Goal: Transaction & Acquisition: Book appointment/travel/reservation

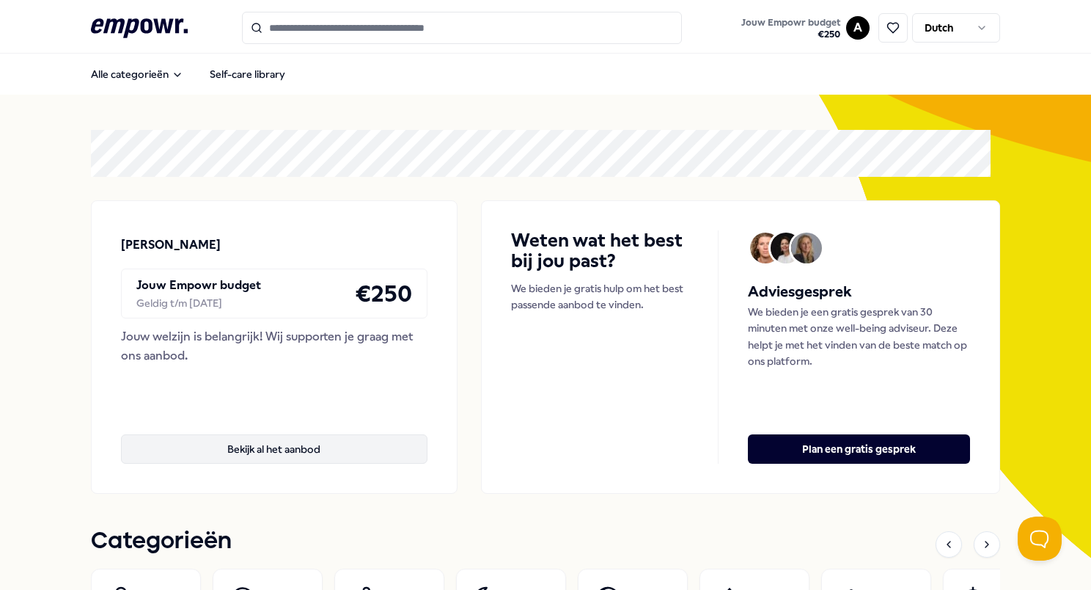
click at [267, 453] on button "Bekijk al het aanbod" at bounding box center [274, 448] width 307 height 29
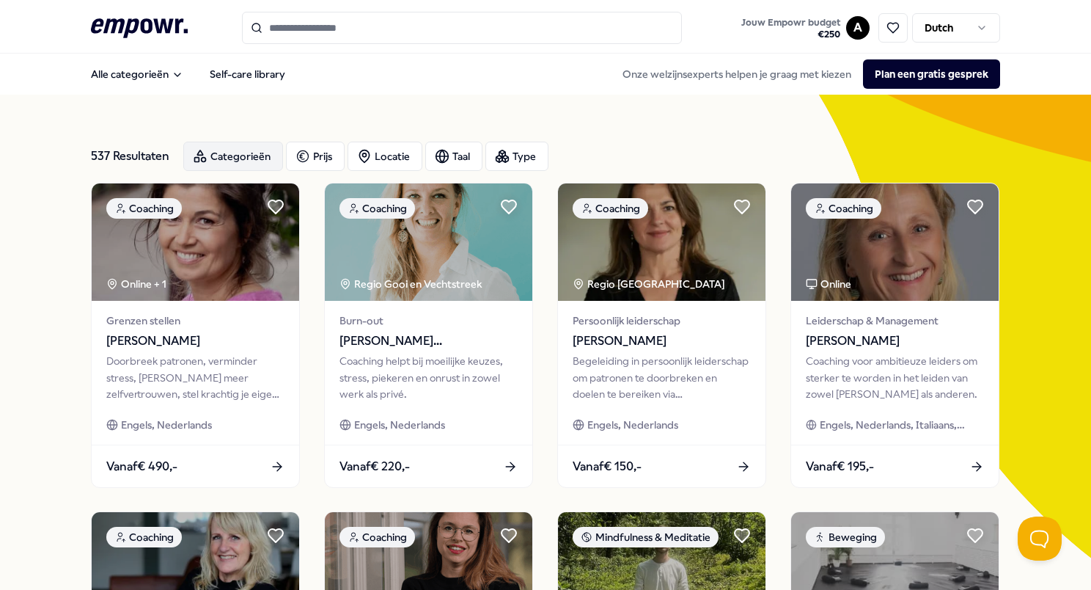
click at [264, 157] on div "Categorieën" at bounding box center [233, 156] width 100 height 29
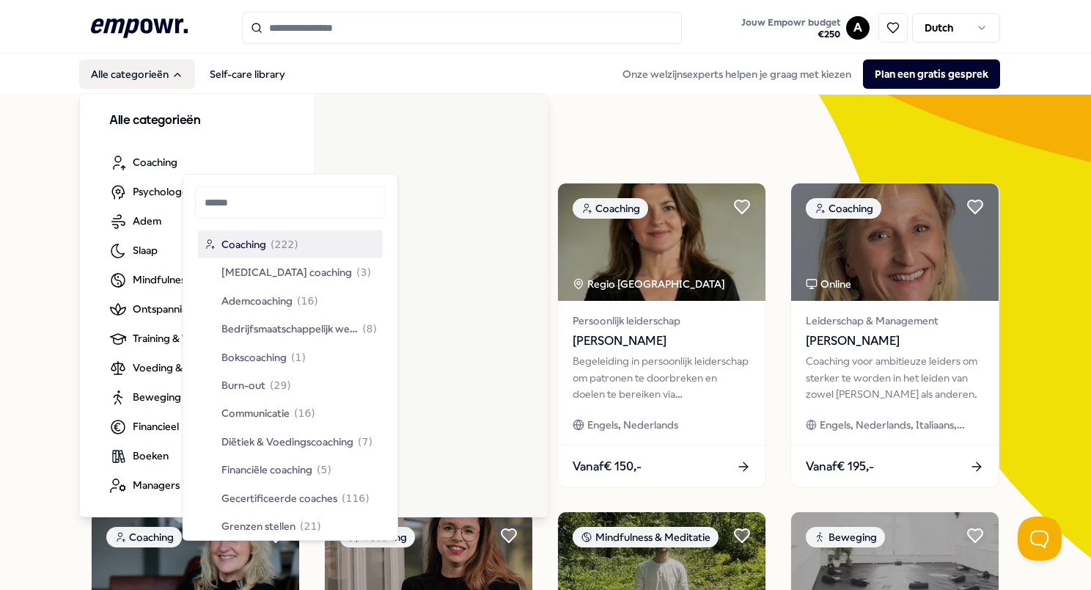
click at [149, 67] on button "Alle categorieën" at bounding box center [137, 73] width 116 height 29
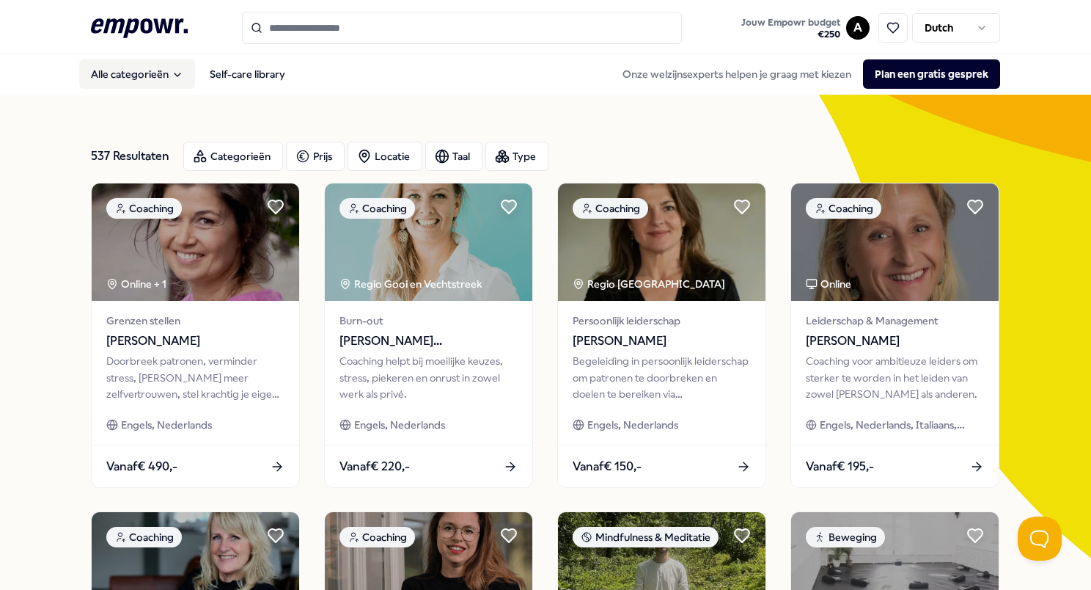
click at [149, 68] on button "Alle categorieën" at bounding box center [137, 73] width 116 height 29
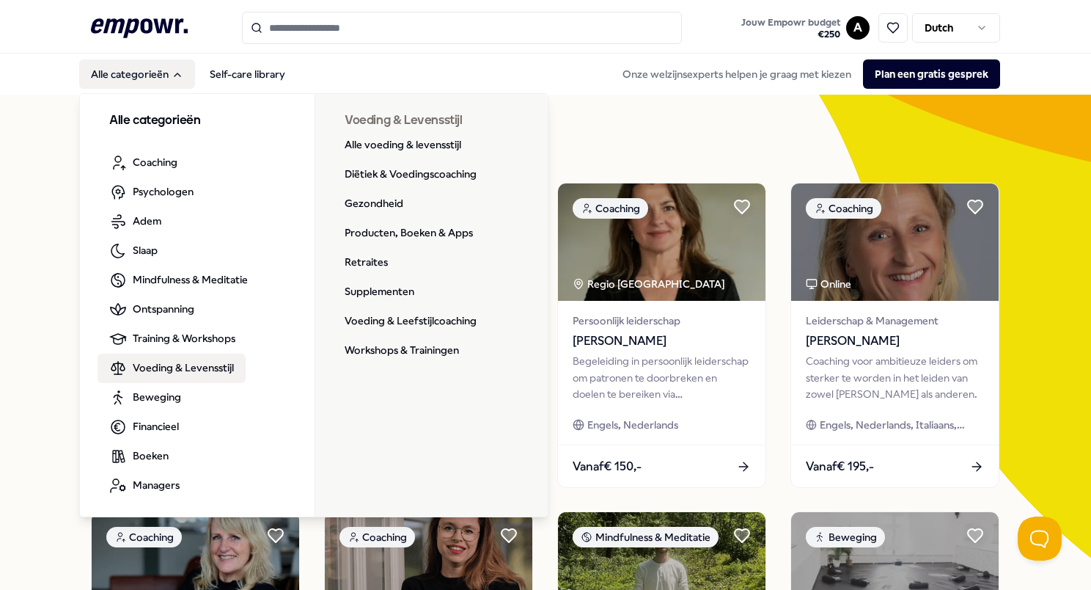
click at [150, 361] on span "Voeding & Levensstijl" at bounding box center [183, 367] width 101 height 16
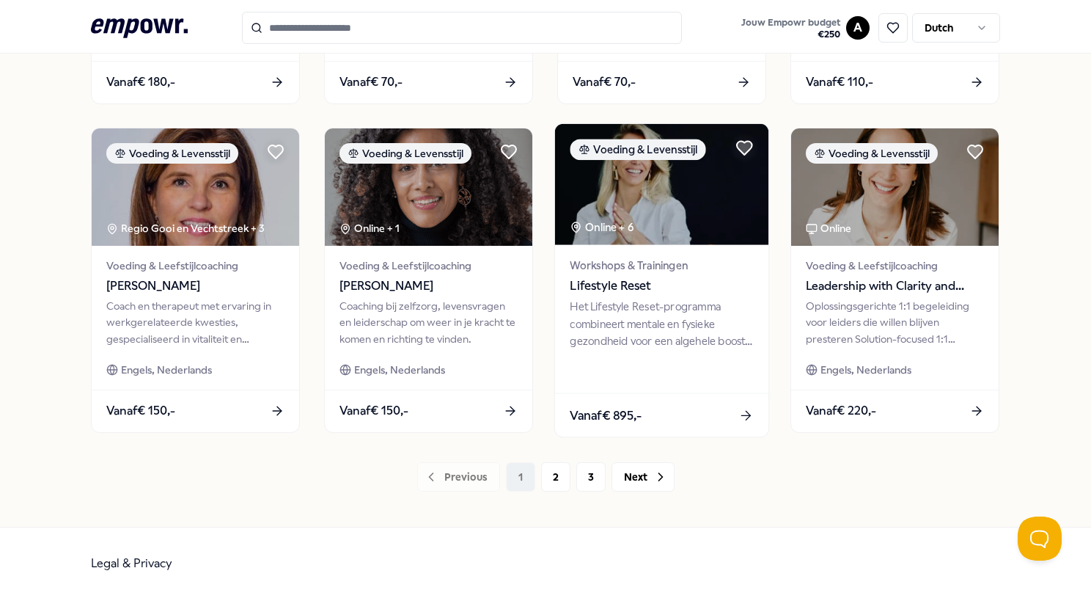
scroll to position [719, 0]
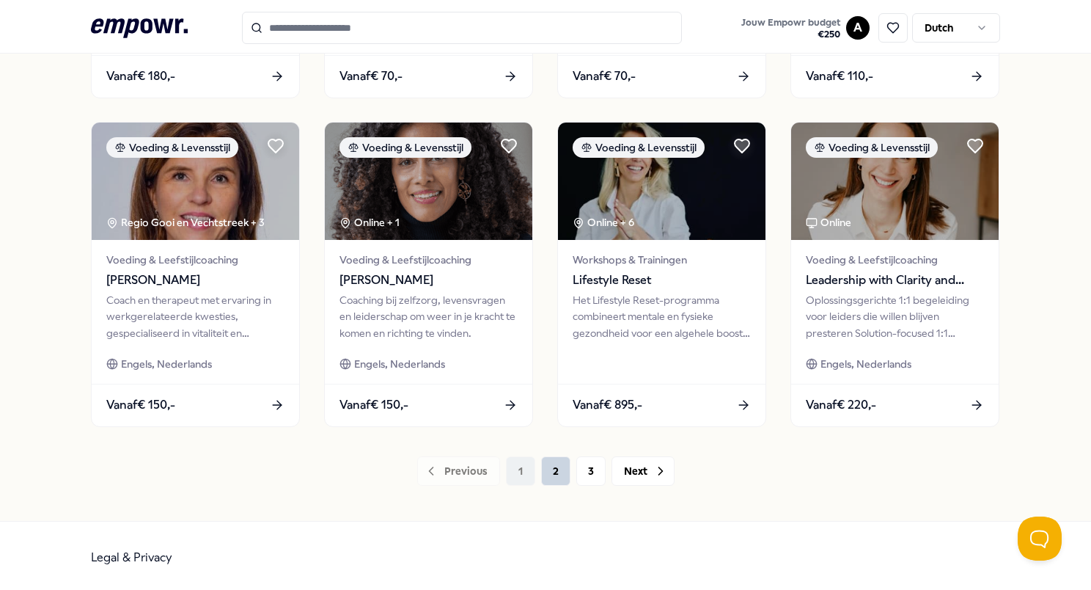
click at [553, 478] on button "2" at bounding box center [555, 470] width 29 height 29
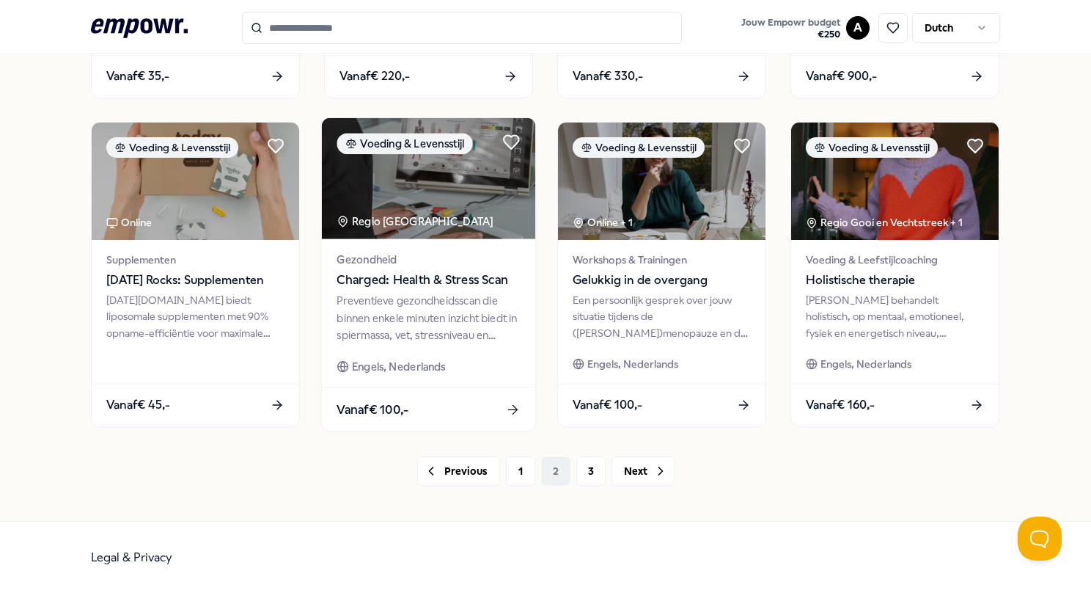
click at [400, 410] on span "Vanaf € 100,-" at bounding box center [373, 408] width 72 height 19
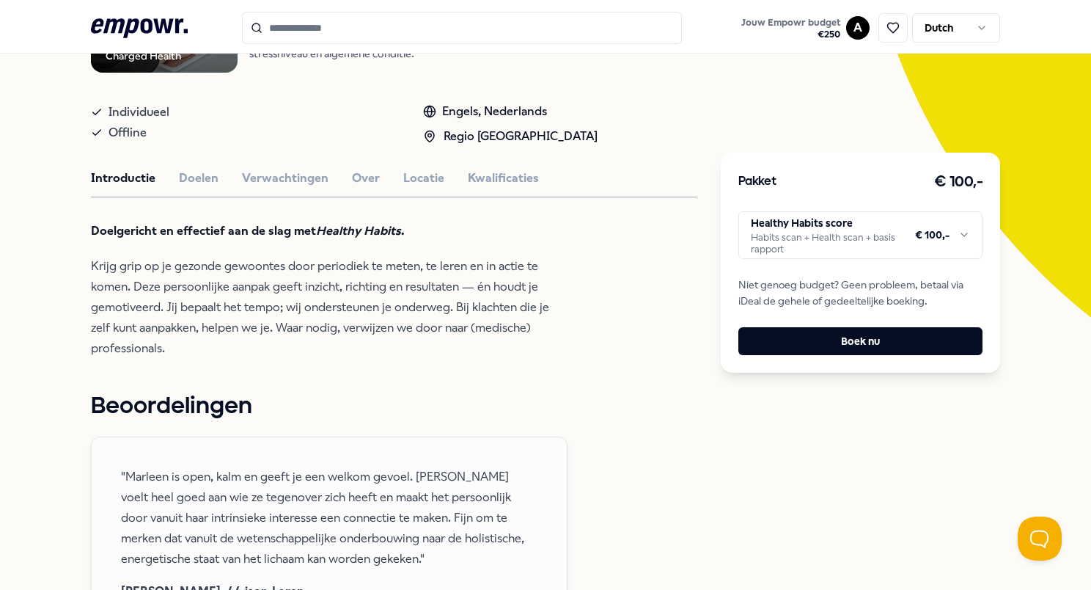
scroll to position [387, 0]
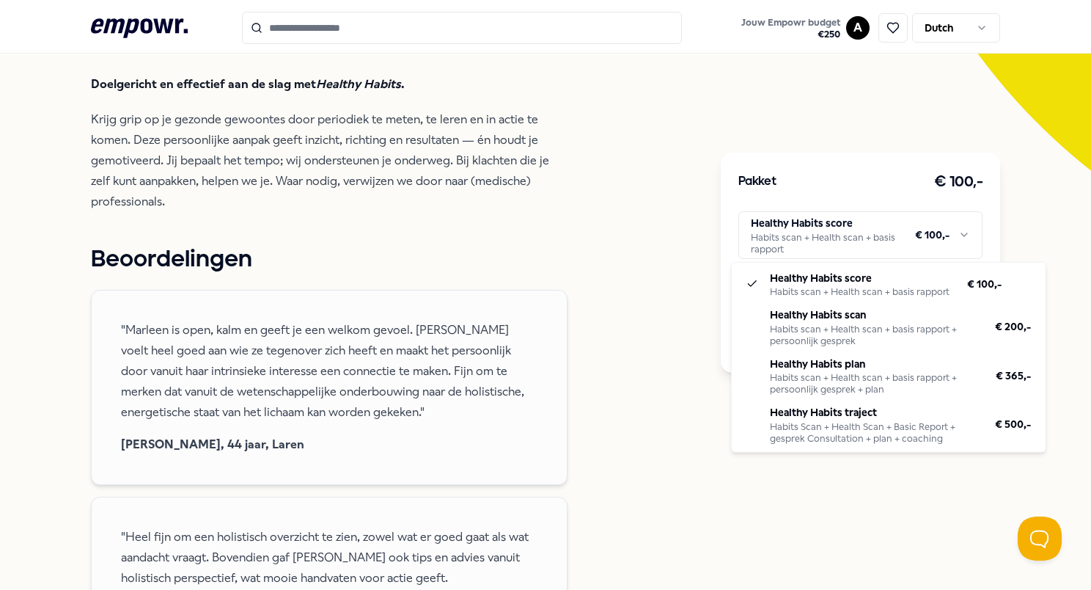
click at [762, 233] on html ".empowr-logo_svg__cls-1{fill:#03032f} Jouw Empowr budget € 250 A Dutch Alle cat…" at bounding box center [545, 295] width 1091 height 590
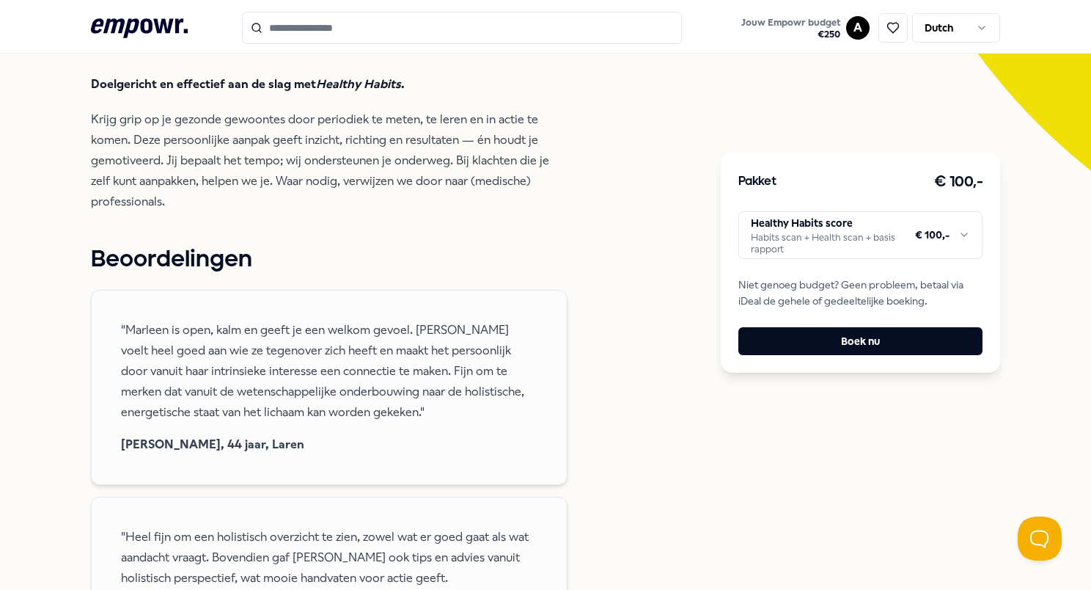
click at [623, 229] on html ".empowr-logo_svg__cls-1{fill:#03032f} Jouw Empowr budget € 250 A Dutch Alle cat…" at bounding box center [545, 295] width 1091 height 590
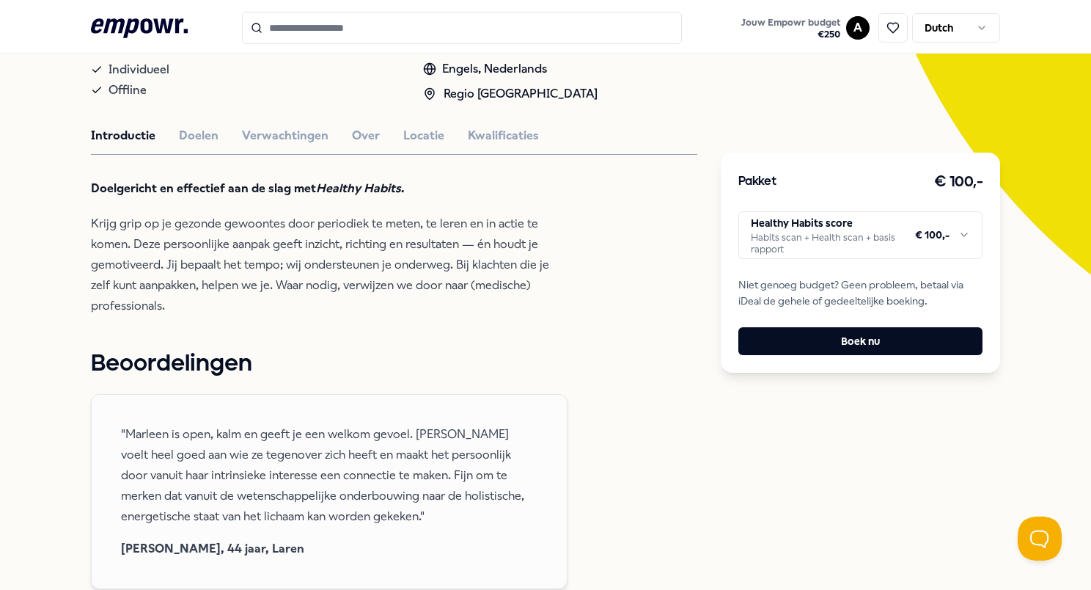
scroll to position [21, 0]
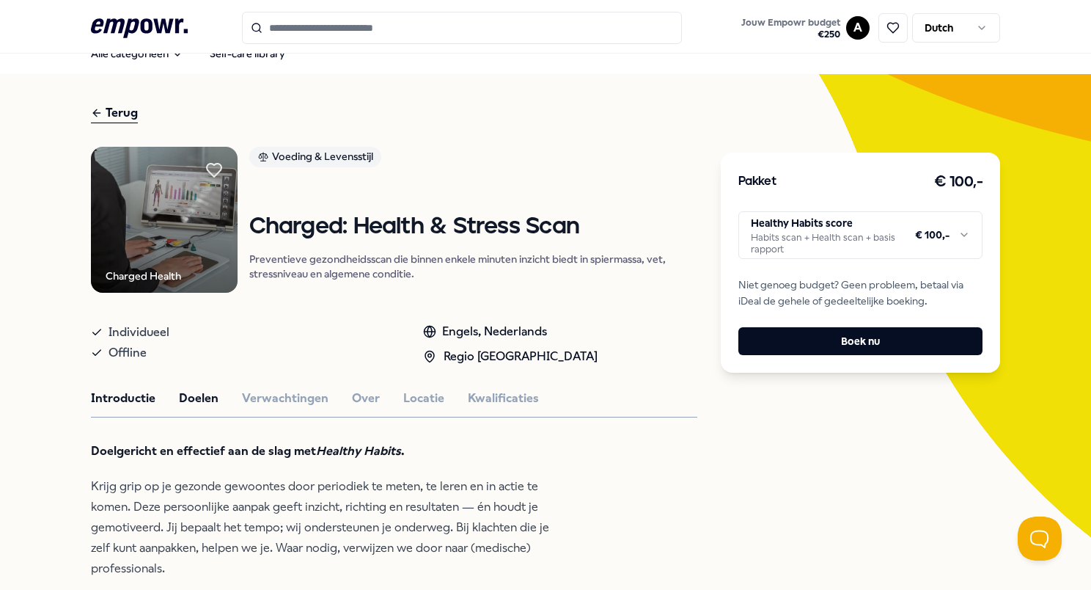
click at [188, 396] on button "Doelen" at bounding box center [199, 398] width 40 height 19
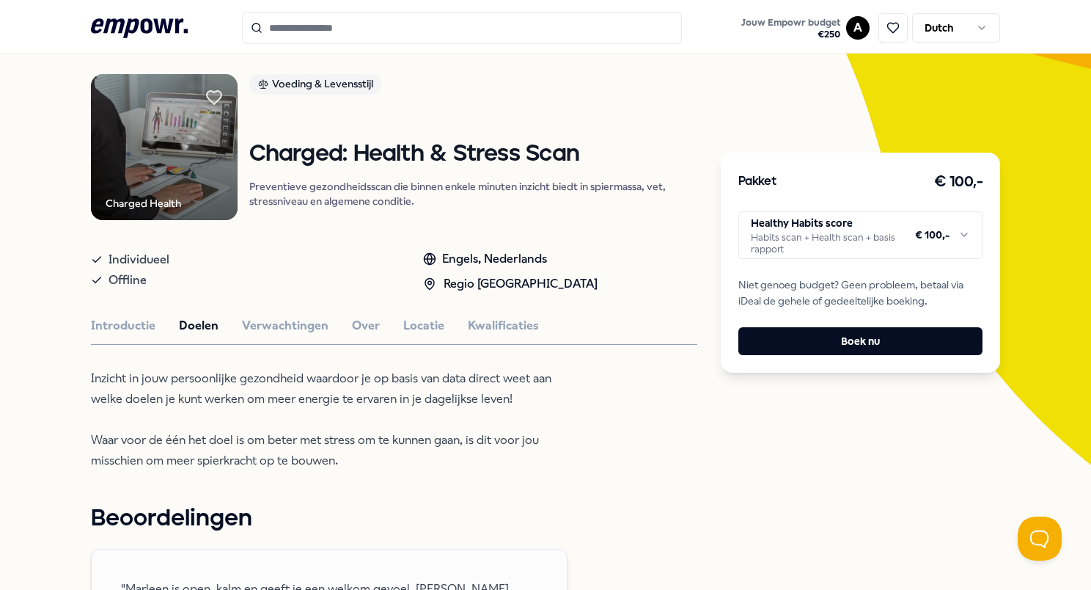
scroll to position [0, 0]
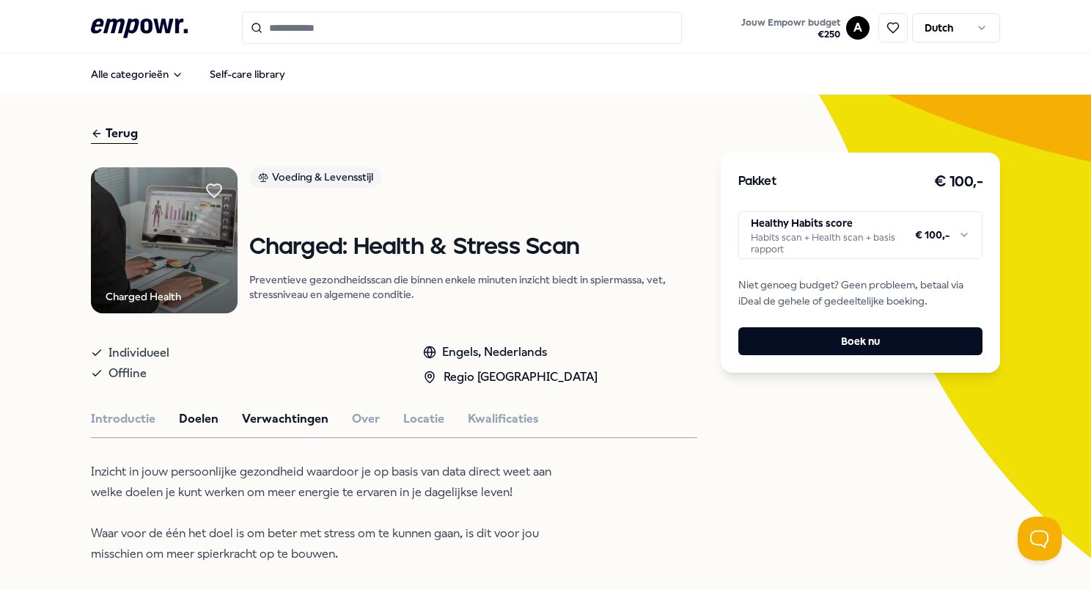
click at [260, 417] on button "Verwachtingen" at bounding box center [285, 418] width 87 height 19
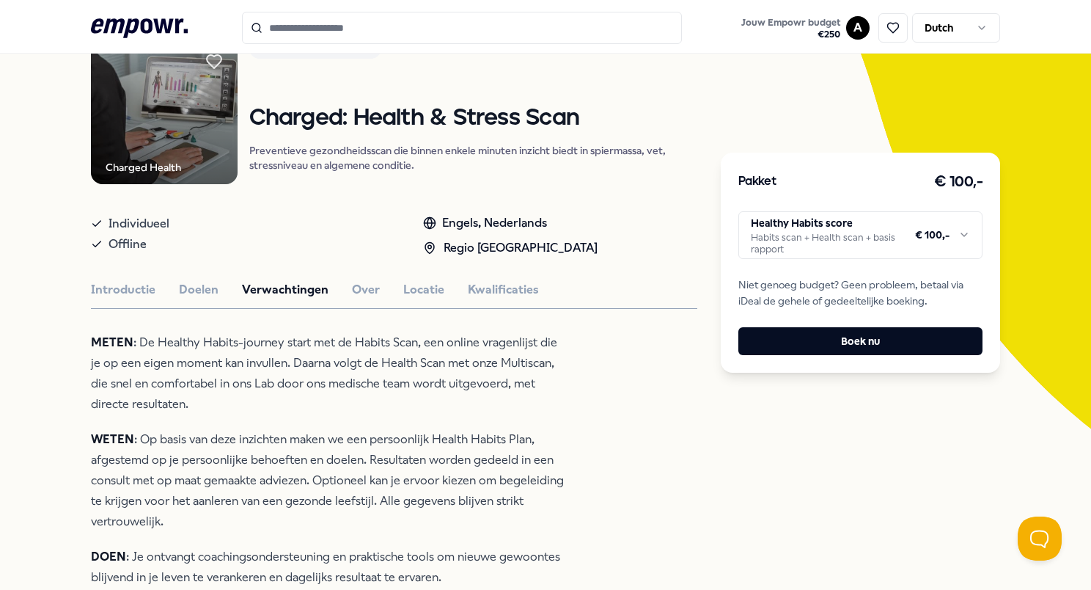
scroll to position [220, 0]
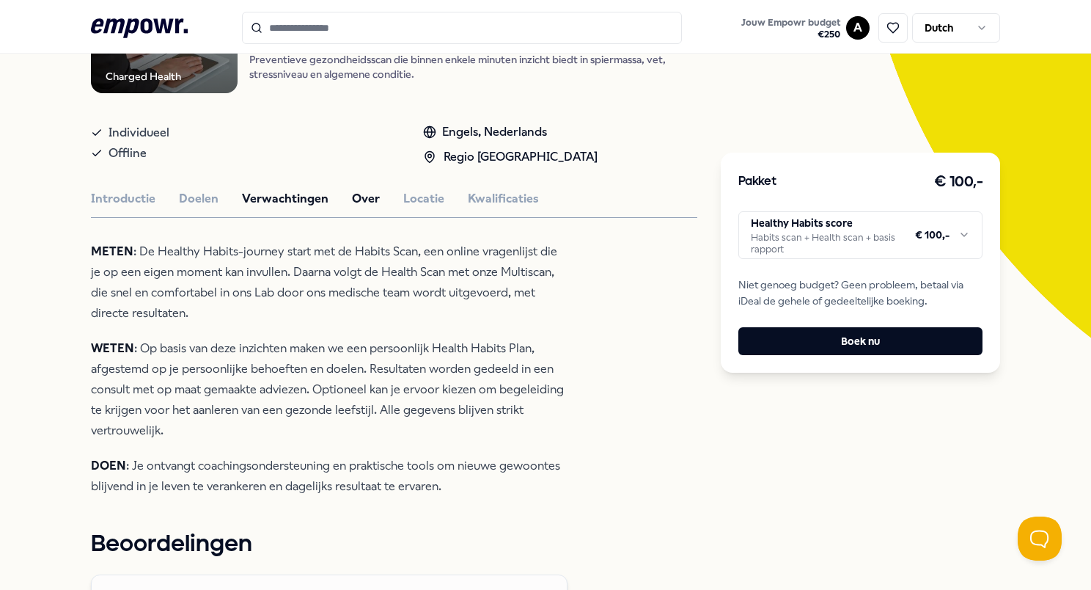
click at [368, 199] on button "Over" at bounding box center [366, 198] width 28 height 19
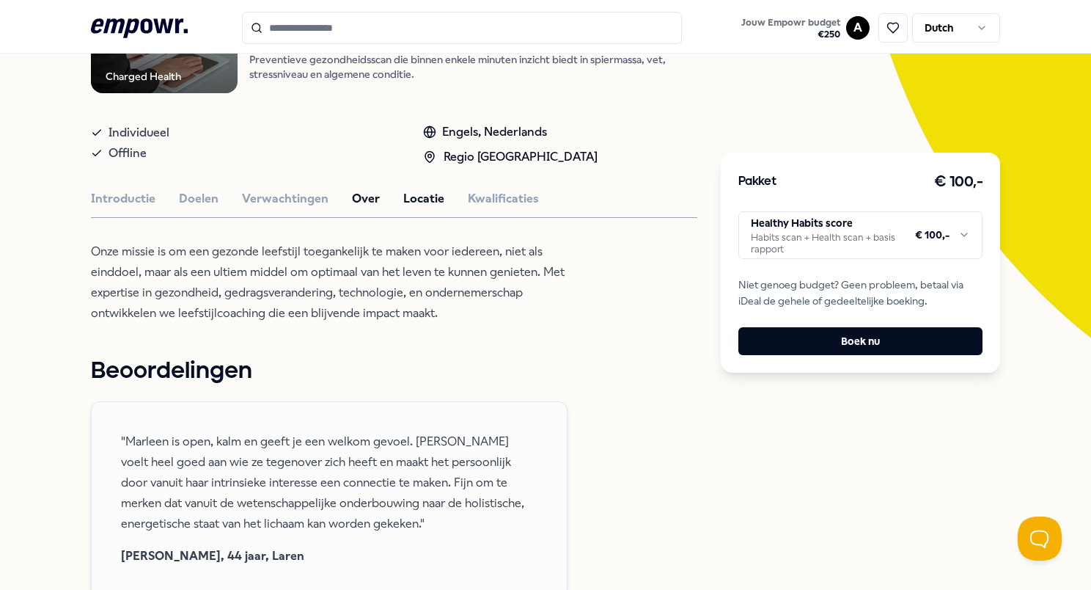
click at [403, 194] on button "Locatie" at bounding box center [423, 198] width 41 height 19
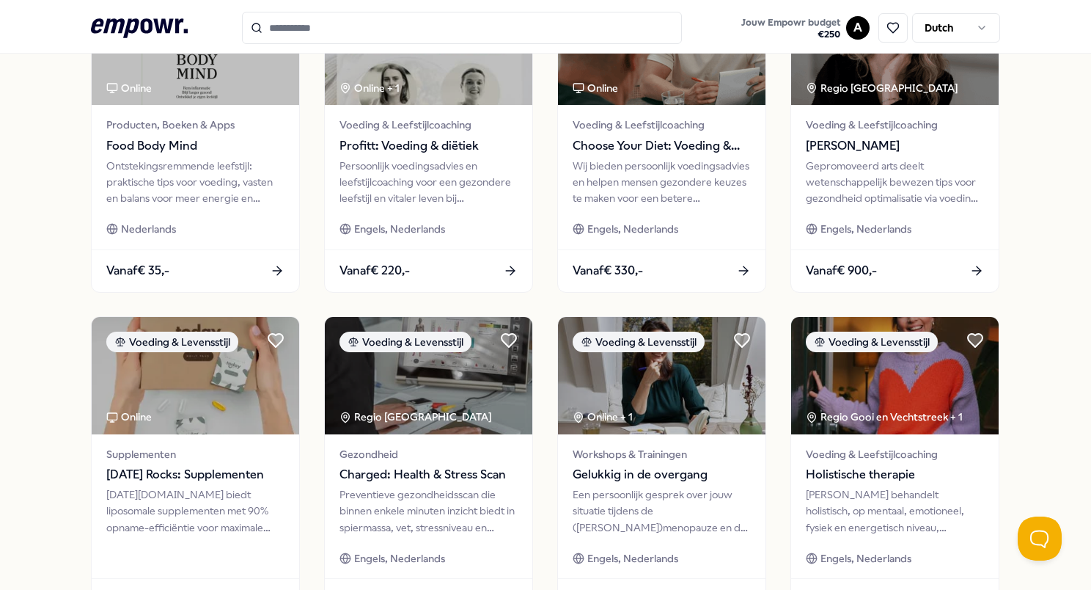
scroll to position [537, 0]
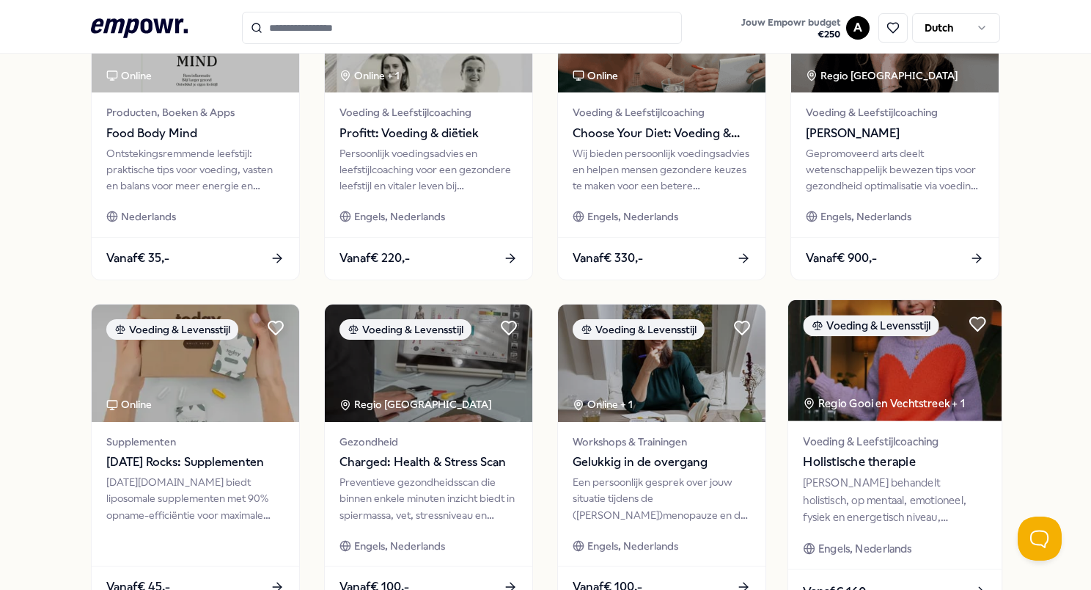
click at [762, 469] on span "Holistische therapie" at bounding box center [894, 462] width 183 height 19
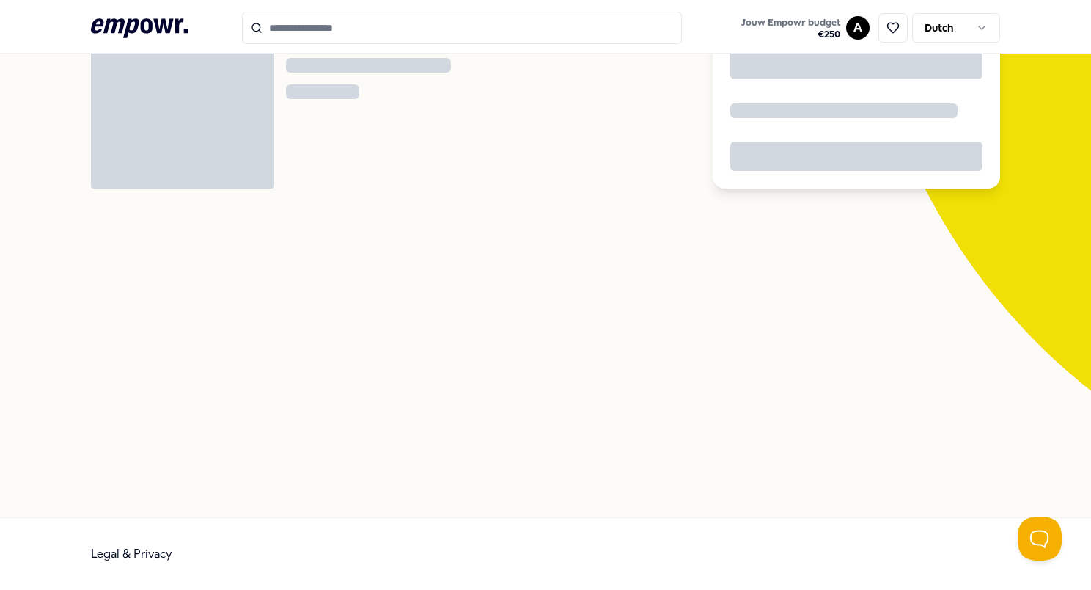
scroll to position [94, 0]
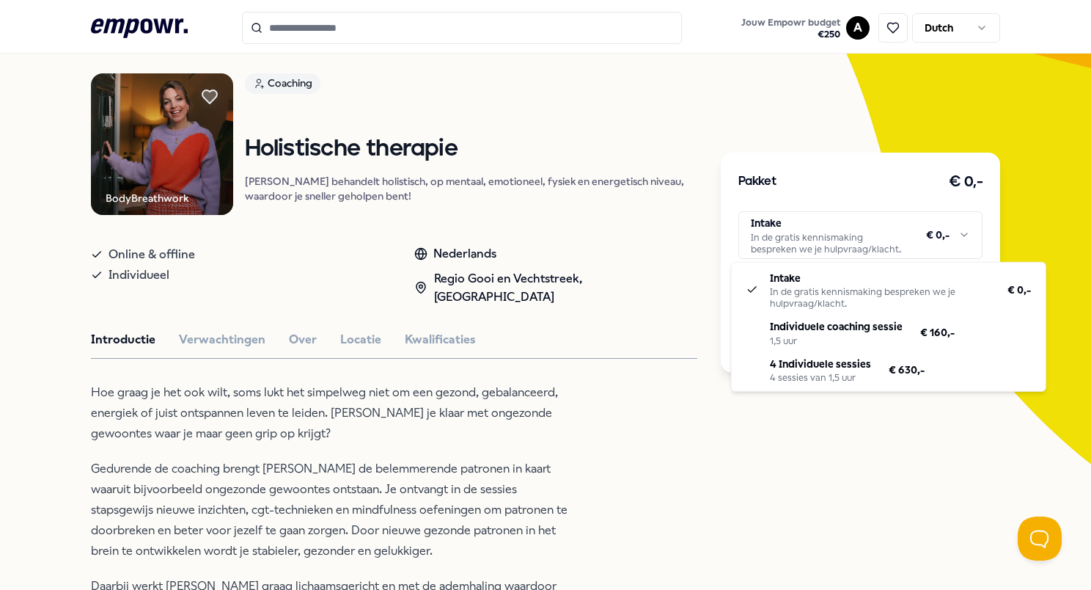
click at [762, 246] on html ".empowr-logo_svg__cls-1{fill:#03032f} Jouw Empowr budget € 250 A Dutch Alle cat…" at bounding box center [545, 295] width 1091 height 590
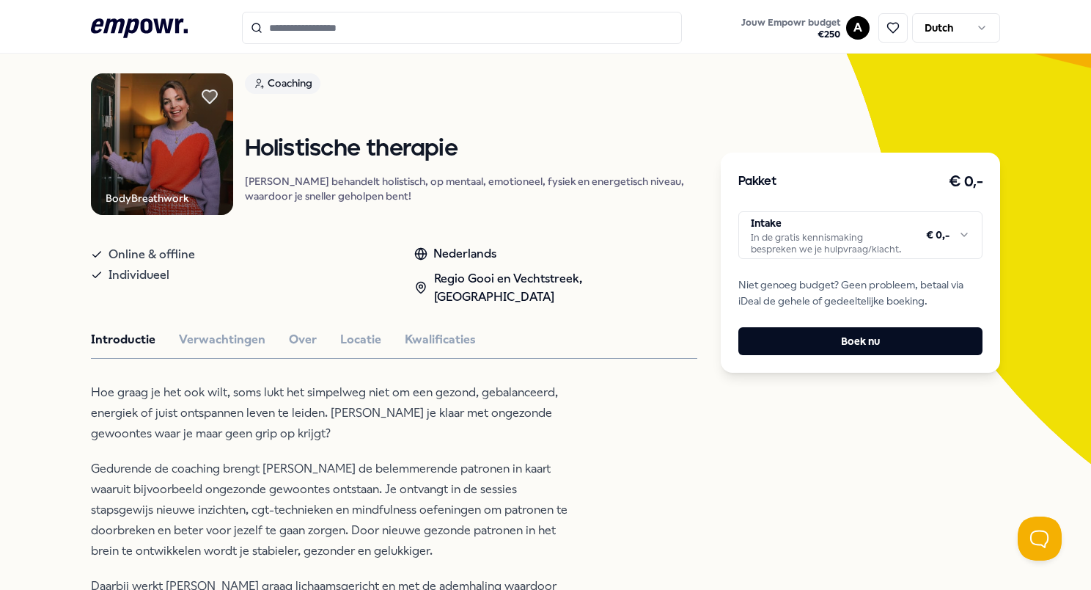
click at [619, 409] on html ".empowr-logo_svg__cls-1{fill:#03032f} Jouw Empowr budget € 250 A Dutch Alle cat…" at bounding box center [545, 295] width 1091 height 590
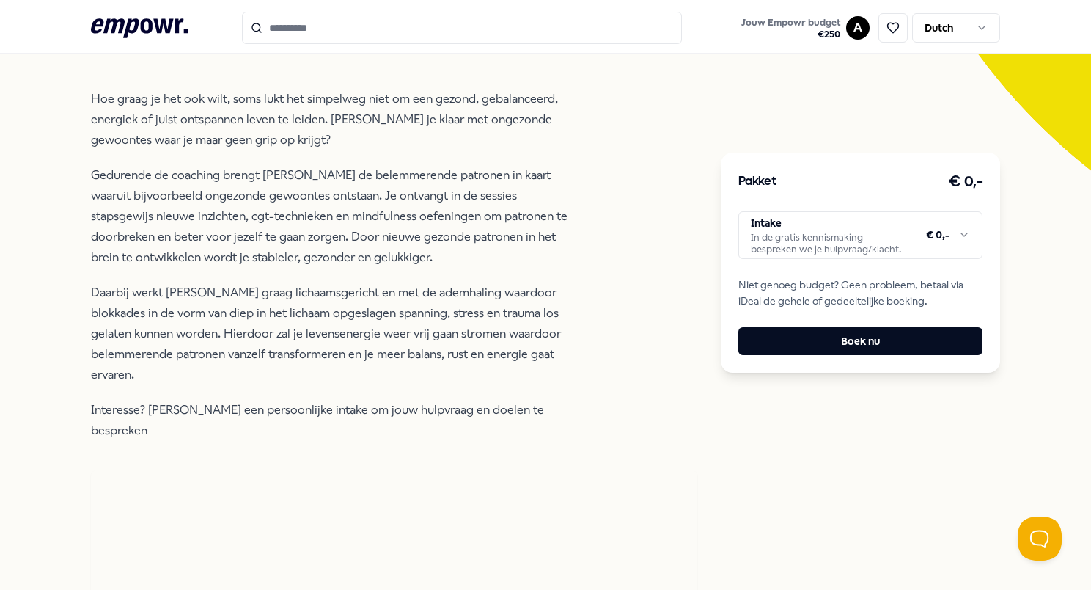
scroll to position [394, 0]
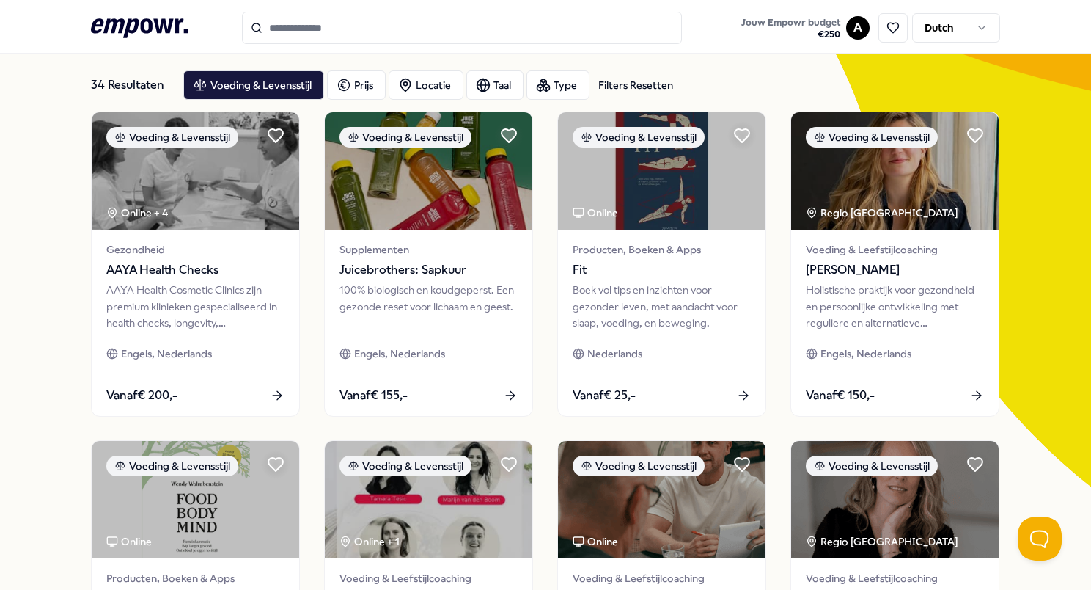
scroll to position [50, 0]
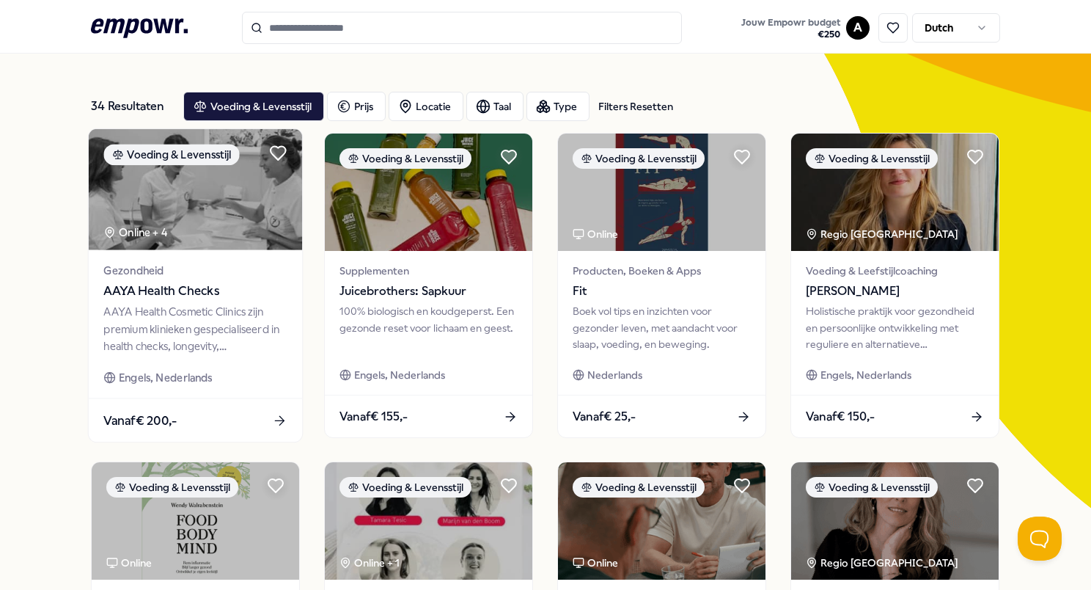
click at [222, 335] on div "AAYA Health Cosmetic Clinics zijn premium klinieken gespecialiseerd in health c…" at bounding box center [194, 329] width 183 height 51
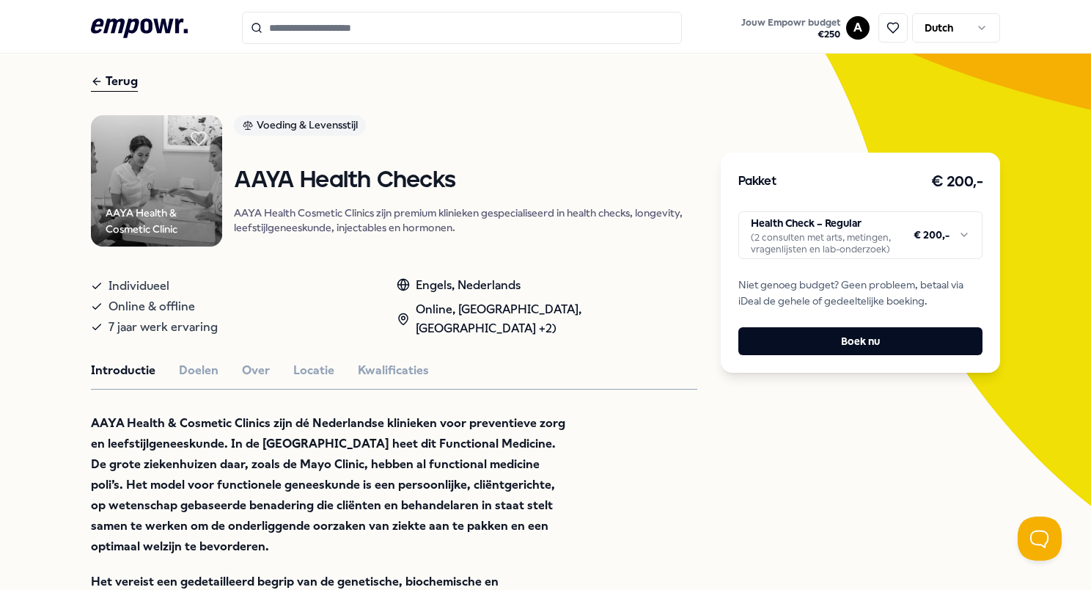
scroll to position [41, 0]
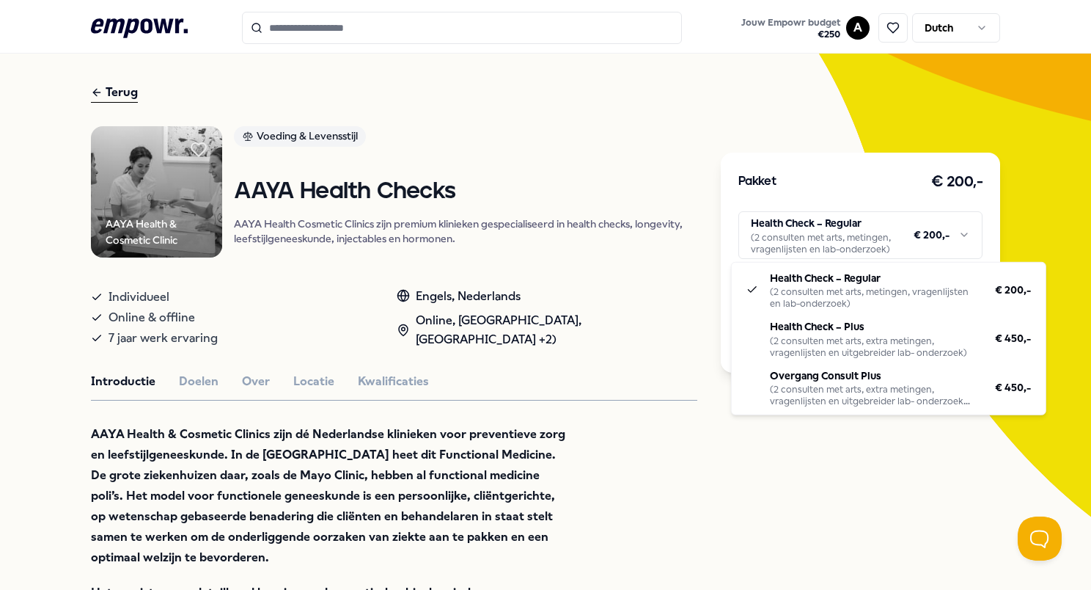
click at [762, 241] on html ".empowr-logo_svg__cls-1{fill:#03032f} Jouw Empowr budget € 250 A Dutch Alle cat…" at bounding box center [545, 295] width 1091 height 590
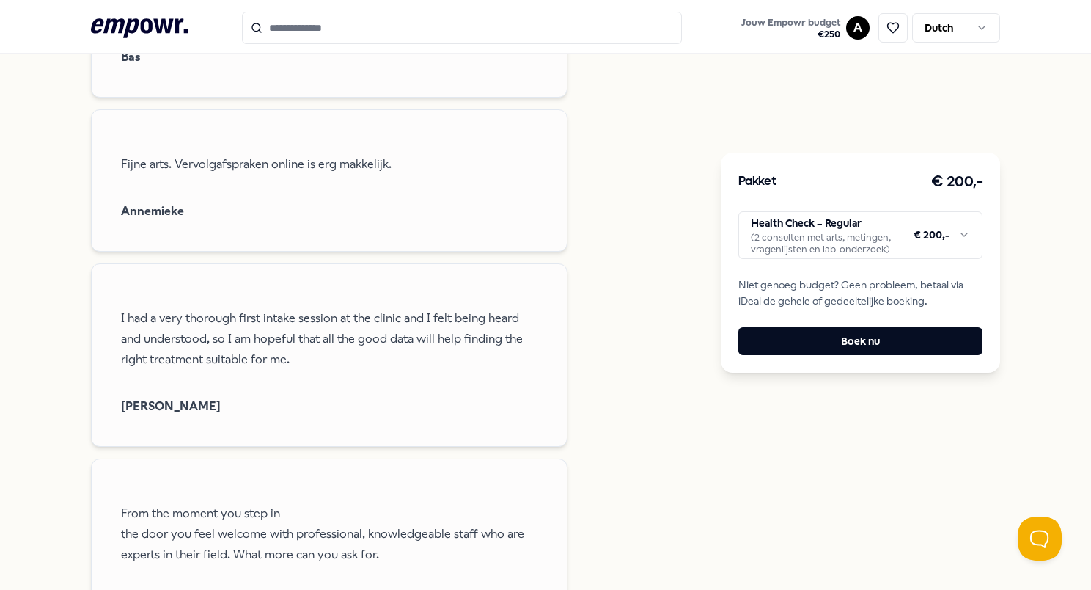
scroll to position [1311, 0]
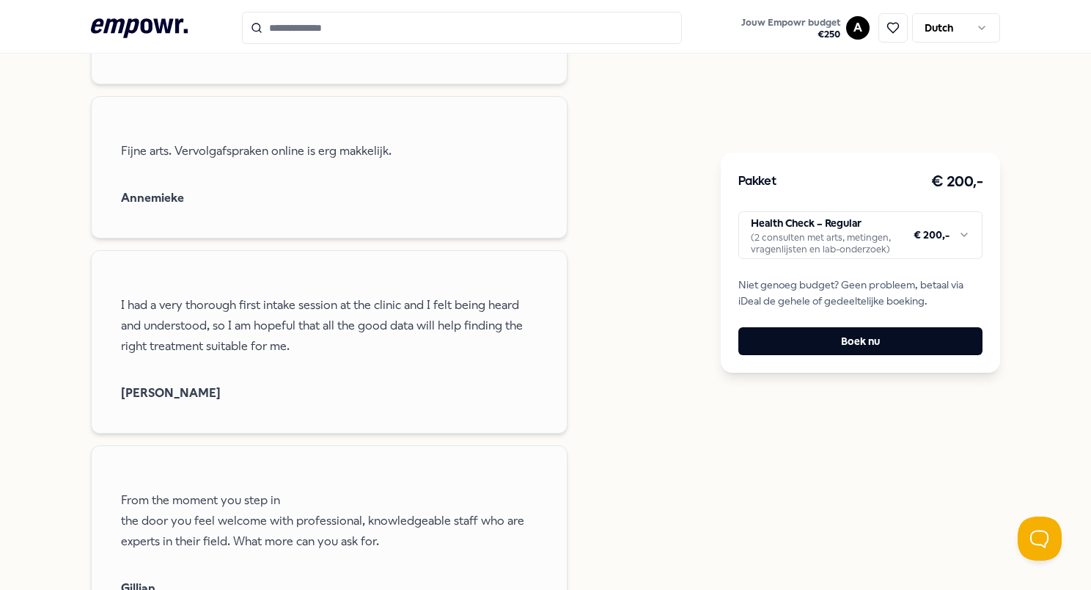
drag, startPoint x: 1085, startPoint y: 138, endPoint x: 1088, endPoint y: 417, distance: 279.4
click at [762, 417] on html ".empowr-logo_svg__cls-1{fill:#03032f} Jouw Empowr budget € 250 A Dutch Alle cat…" at bounding box center [545, 295] width 1091 height 590
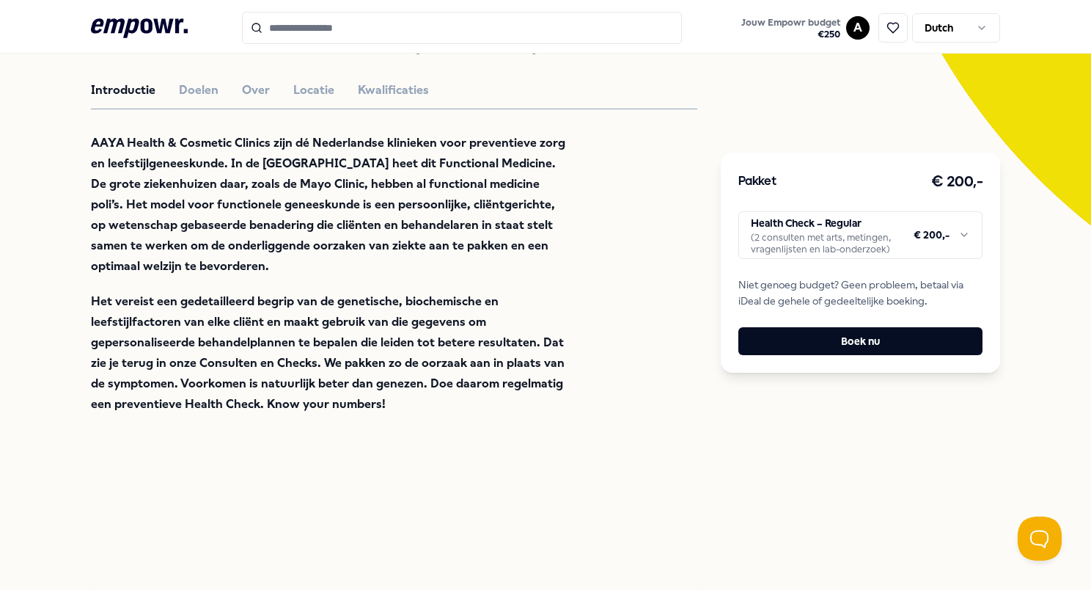
scroll to position [300, 0]
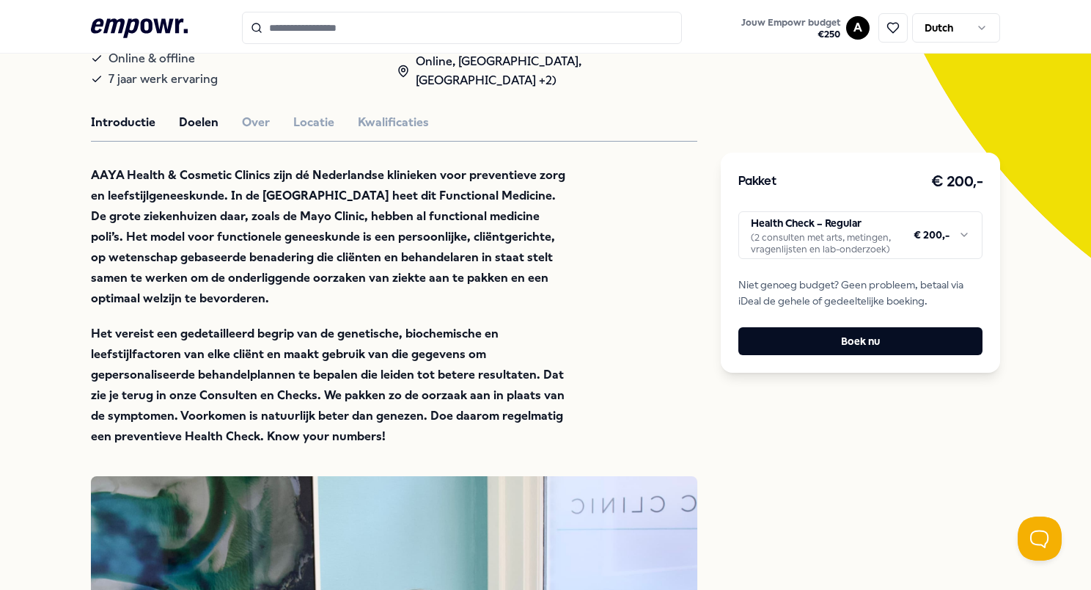
click at [194, 128] on button "Doelen" at bounding box center [199, 122] width 40 height 19
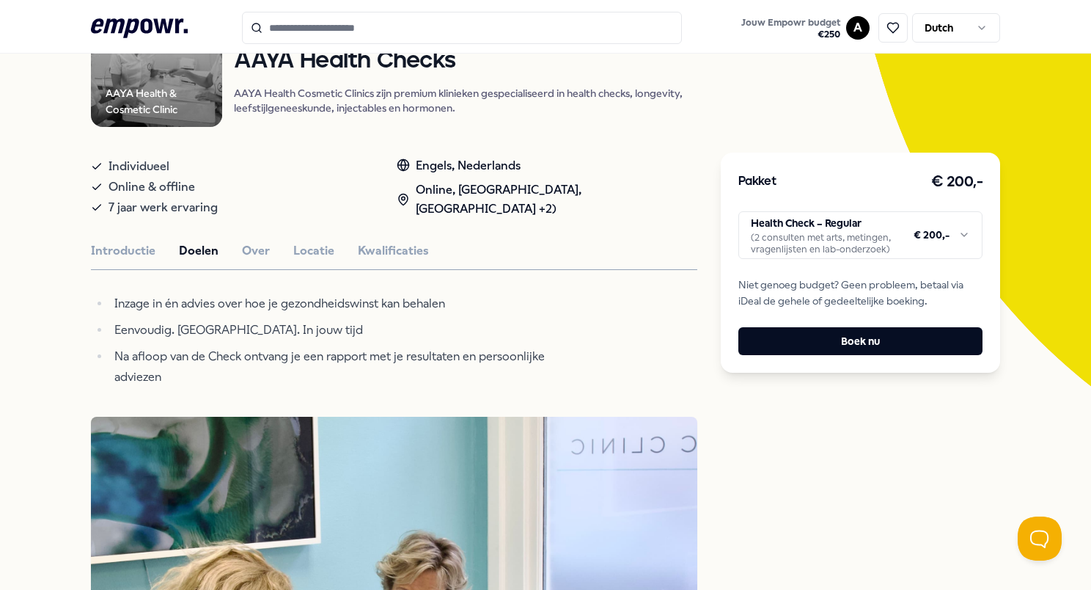
scroll to position [164, 0]
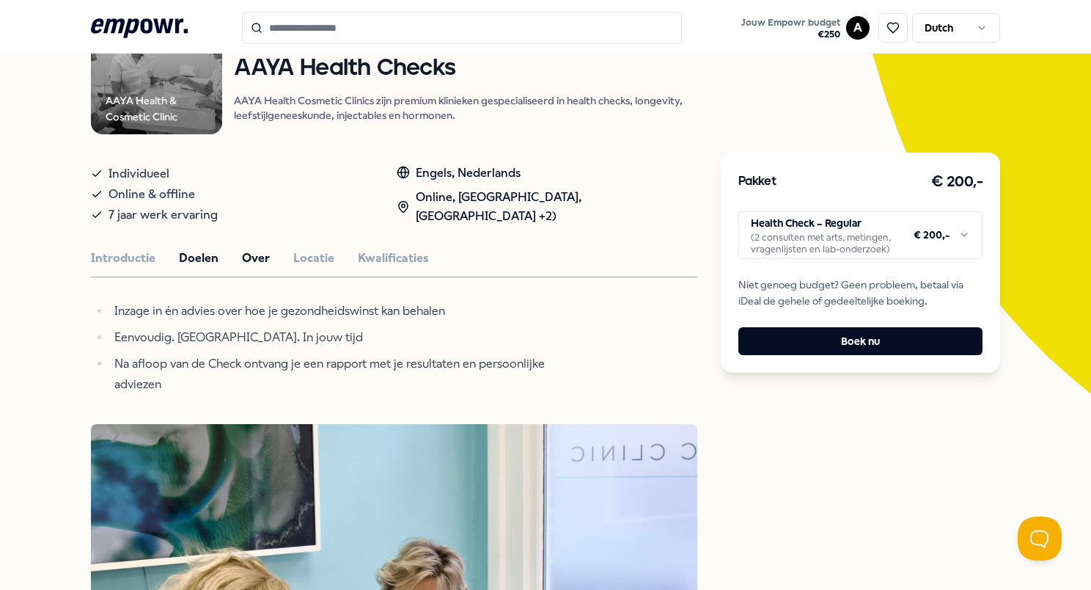
click at [247, 254] on button "Over" at bounding box center [256, 258] width 28 height 19
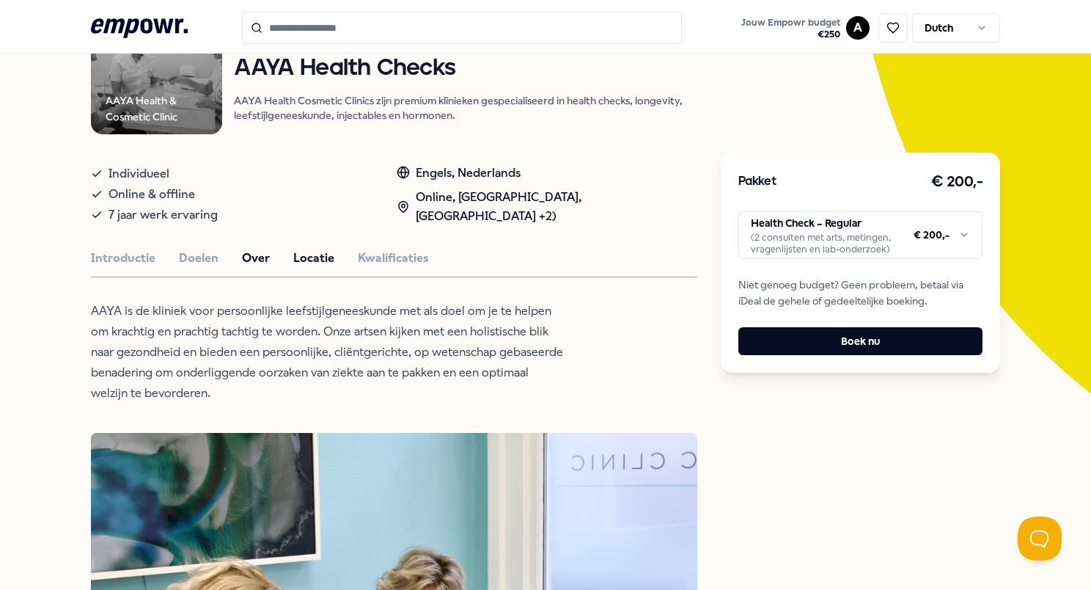
click at [300, 256] on button "Locatie" at bounding box center [313, 258] width 41 height 19
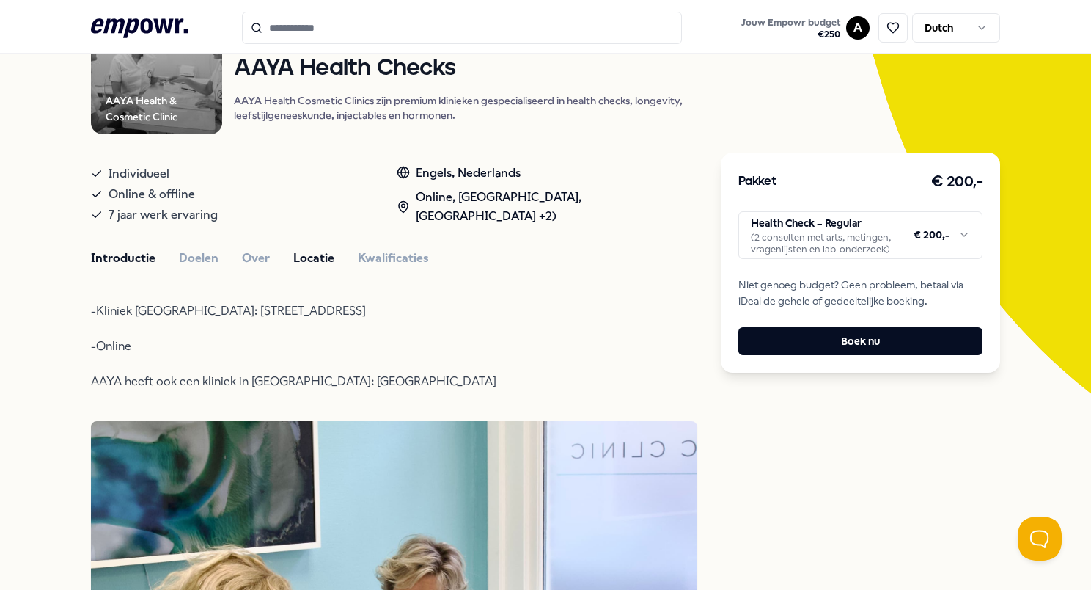
click at [136, 263] on button "Introductie" at bounding box center [123, 258] width 65 height 19
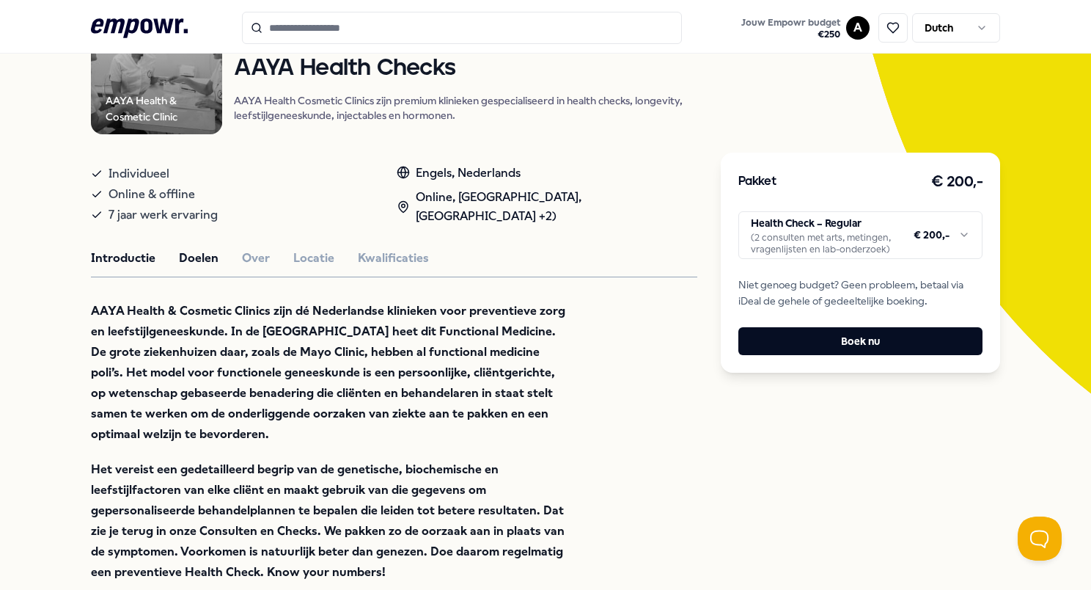
click at [208, 261] on button "Doelen" at bounding box center [199, 258] width 40 height 19
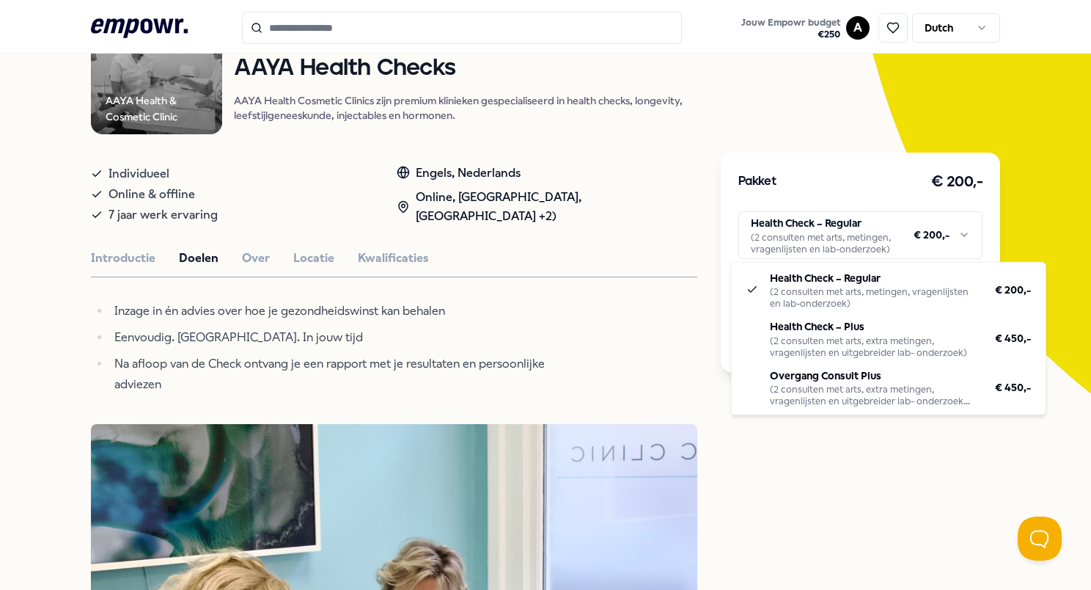
click at [762, 249] on html ".empowr-logo_svg__cls-1{fill:#03032f} Jouw Empowr budget € 250 A Dutch Alle cat…" at bounding box center [545, 295] width 1091 height 590
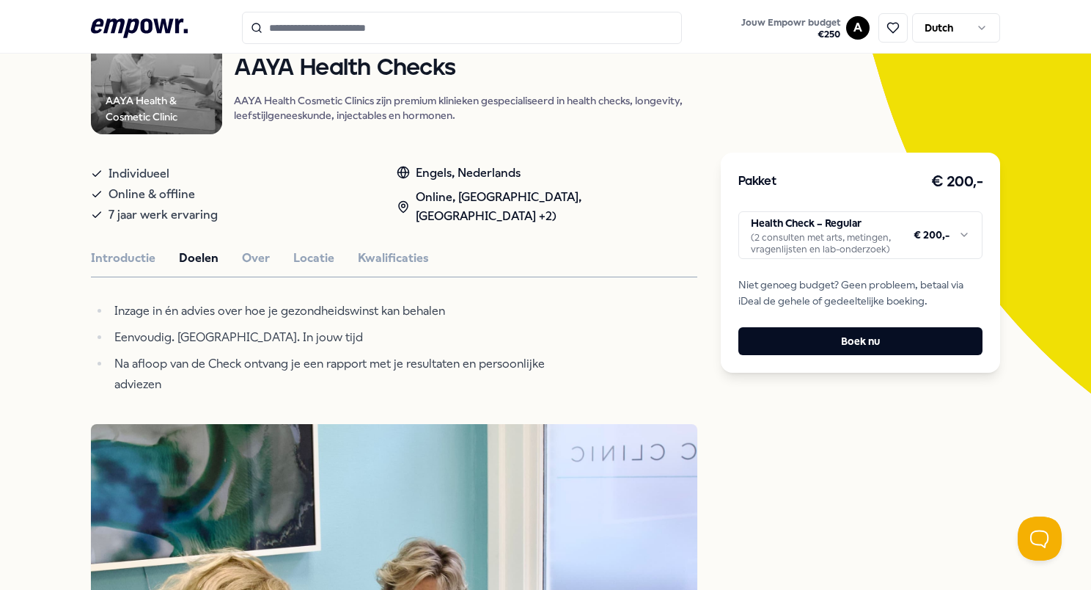
click at [674, 340] on html ".empowr-logo_svg__cls-1{fill:#03032f} Jouw Empowr budget € 250 A Dutch Alle cat…" at bounding box center [545, 295] width 1091 height 590
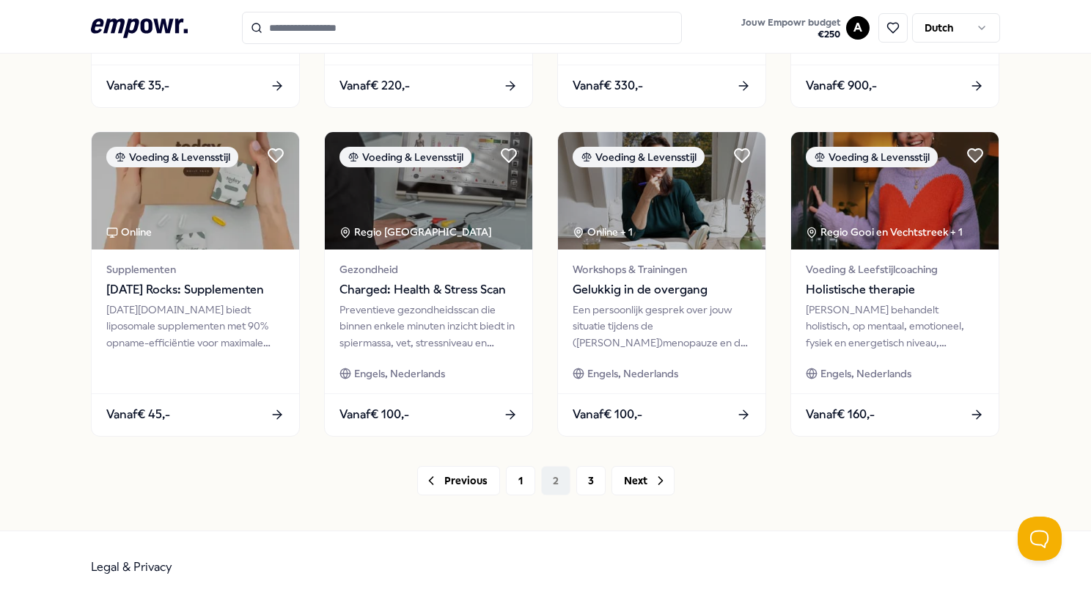
scroll to position [713, 0]
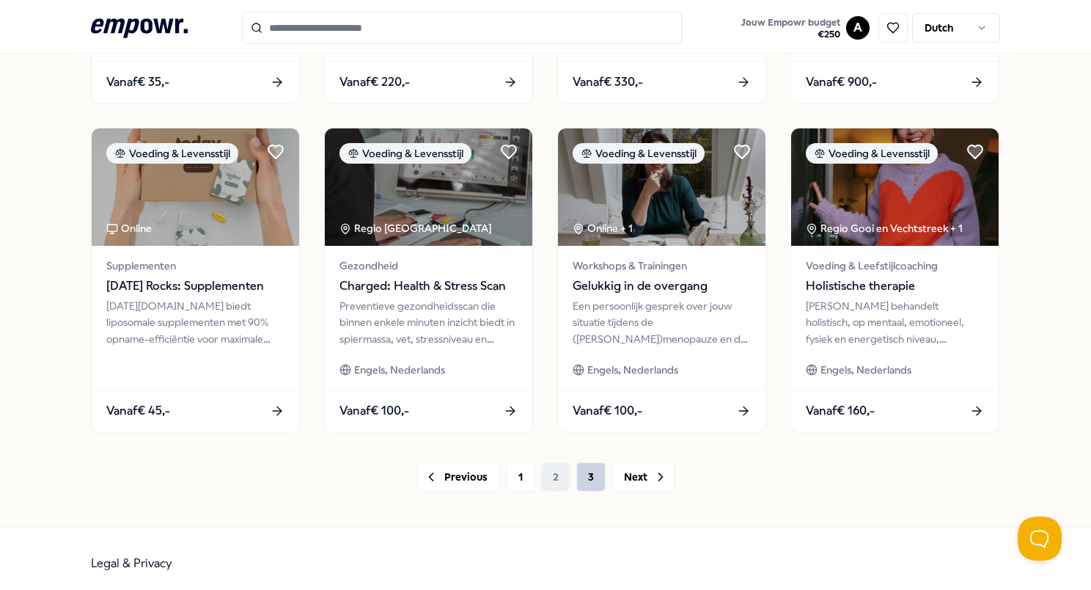
click at [579, 478] on button "3" at bounding box center [590, 476] width 29 height 29
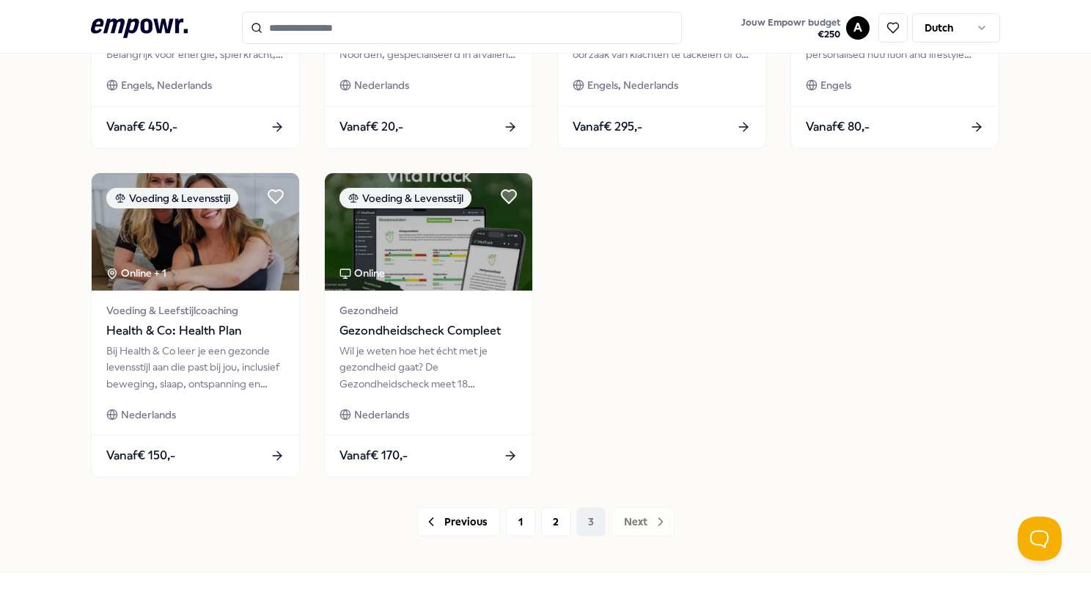
scroll to position [684, 0]
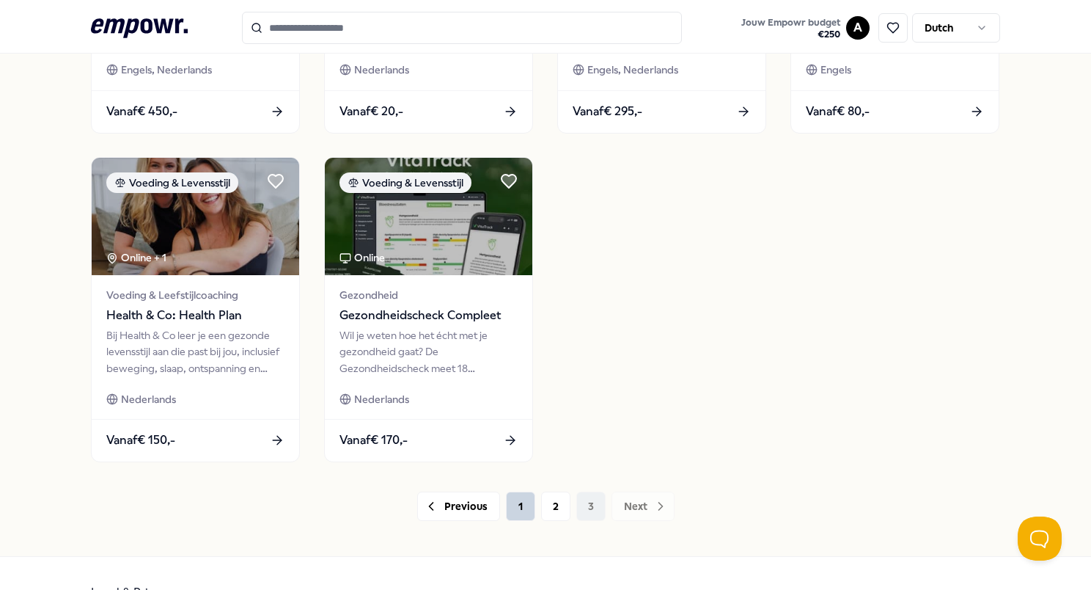
click at [513, 505] on button "1" at bounding box center [520, 505] width 29 height 29
click at [552, 509] on button "2" at bounding box center [555, 505] width 29 height 29
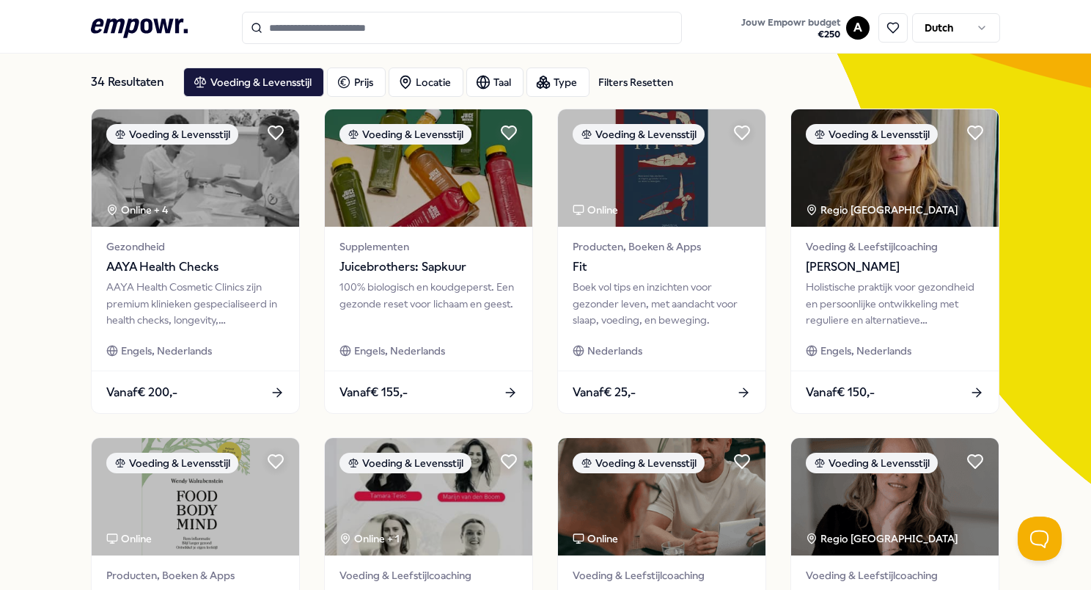
scroll to position [71, 0]
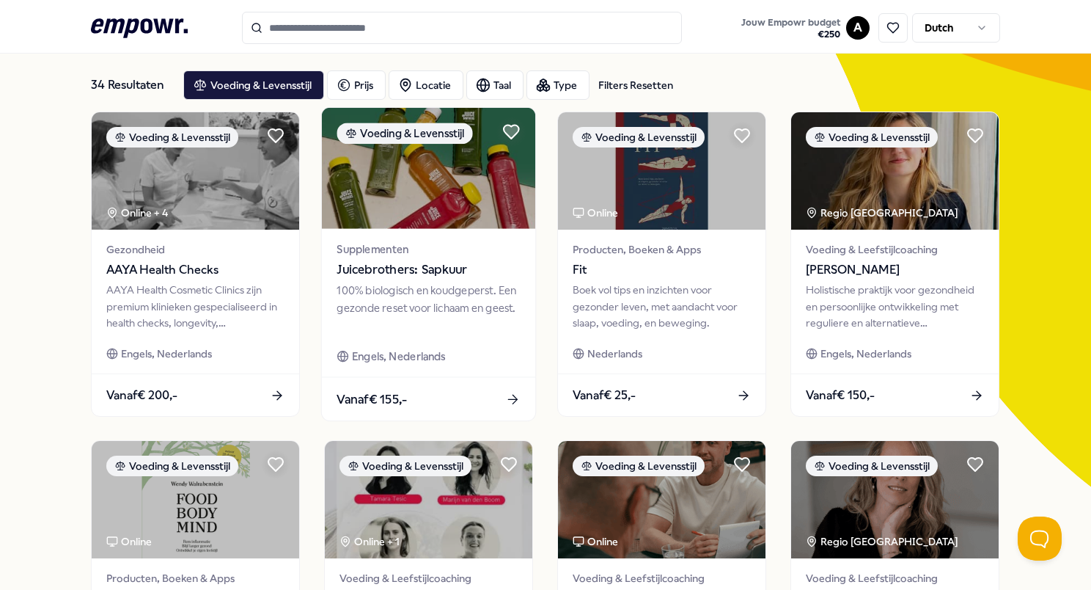
click at [407, 217] on img at bounding box center [428, 168] width 213 height 121
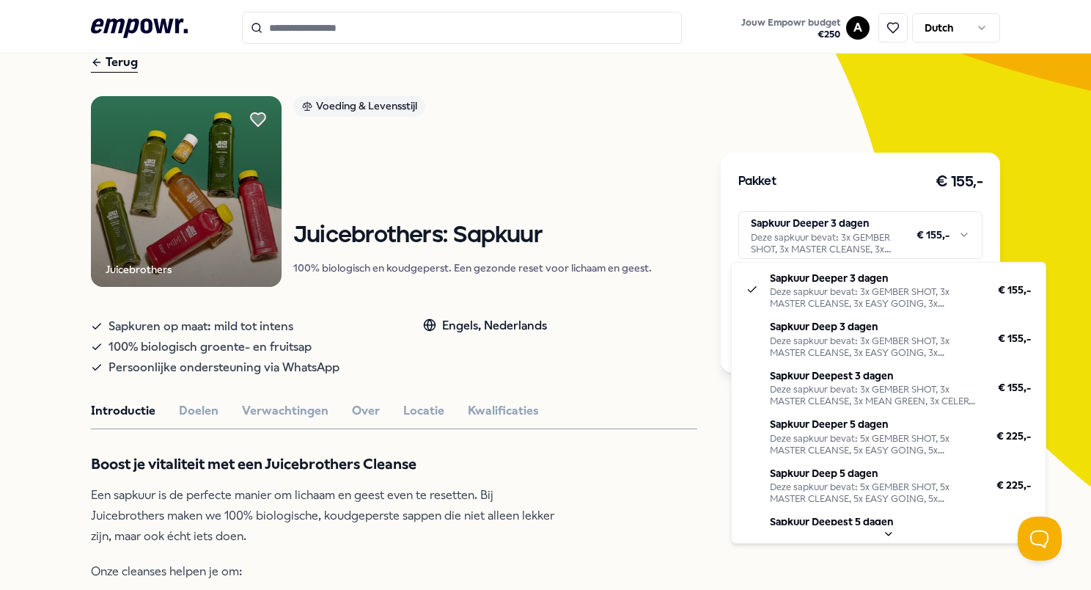
click at [762, 229] on html ".empowr-logo_svg__cls-1{fill:#03032f} Jouw Empowr budget € 250 A Dutch Alle cat…" at bounding box center [545, 295] width 1091 height 590
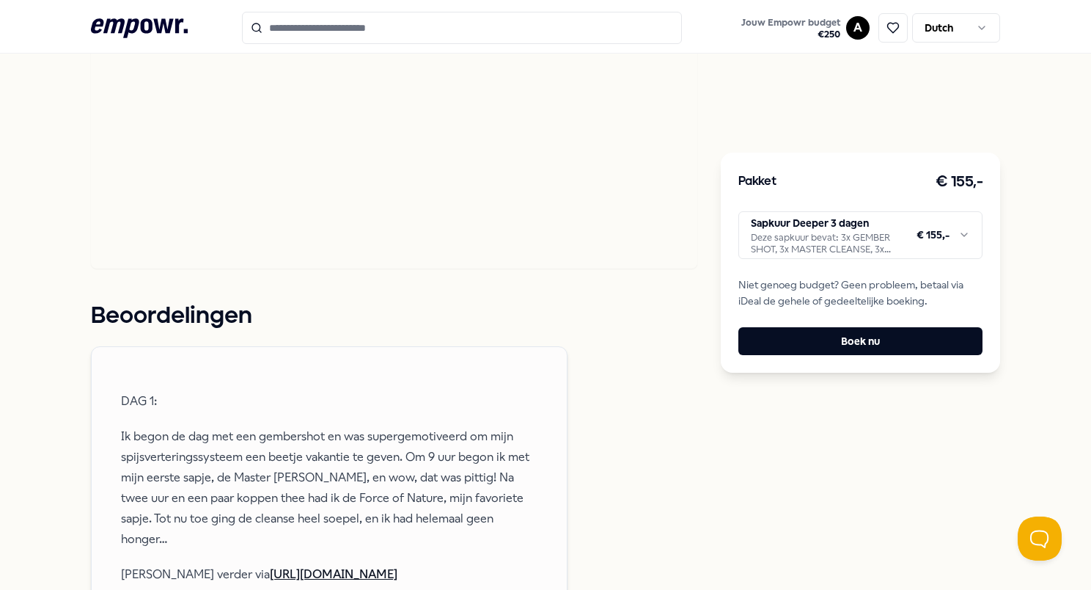
scroll to position [1215, 0]
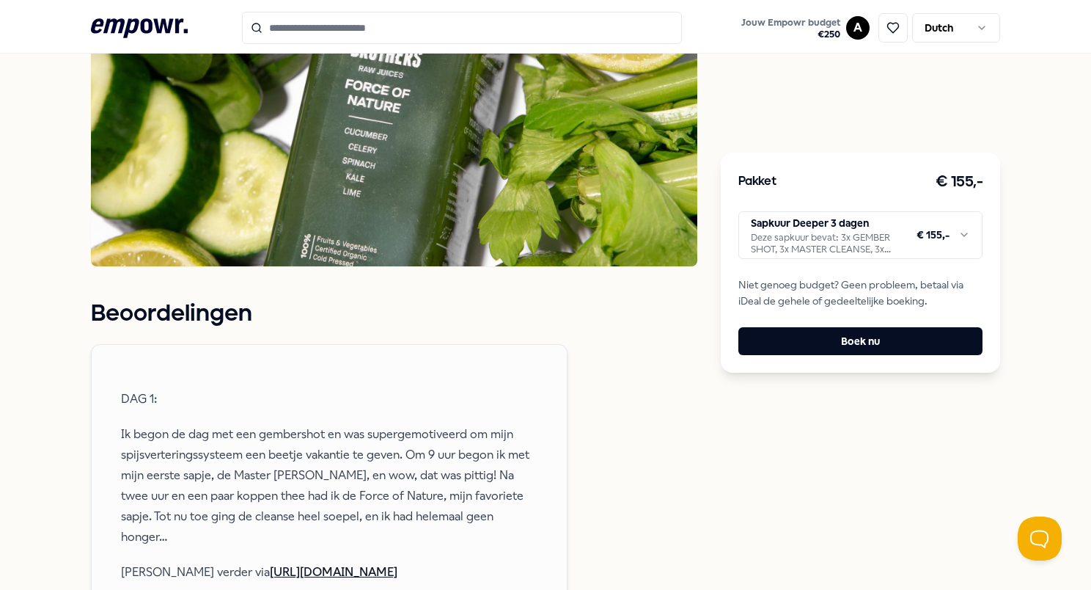
drag, startPoint x: 1086, startPoint y: 103, endPoint x: 1080, endPoint y: 375, distance: 272.2
click at [762, 375] on html ".empowr-logo_svg__cls-1{fill:#03032f} Jouw Empowr budget € 250 A Dutch Alle cat…" at bounding box center [545, 295] width 1091 height 590
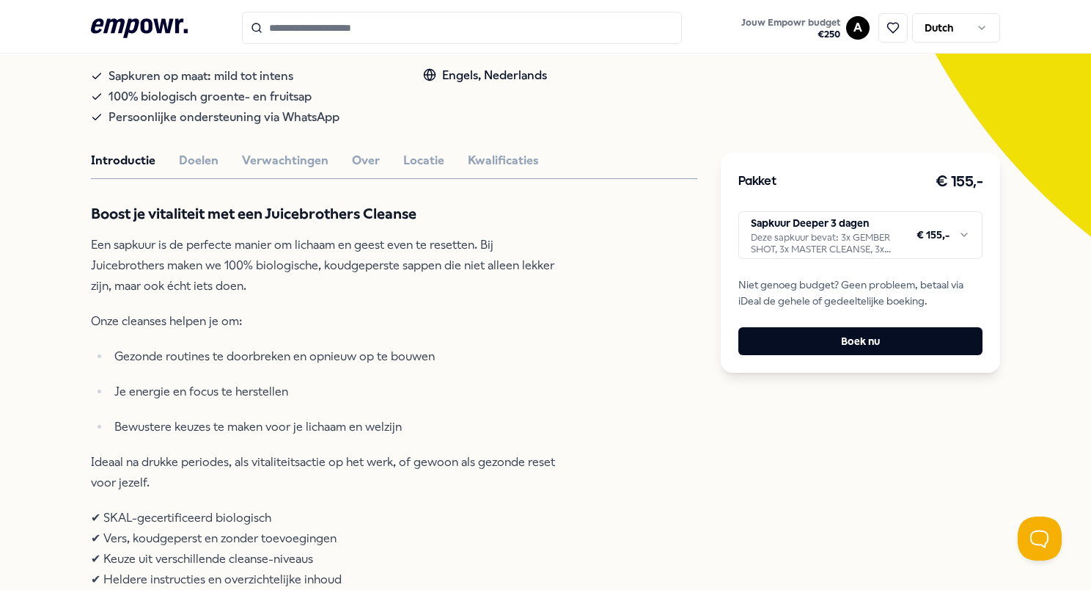
scroll to position [314, 0]
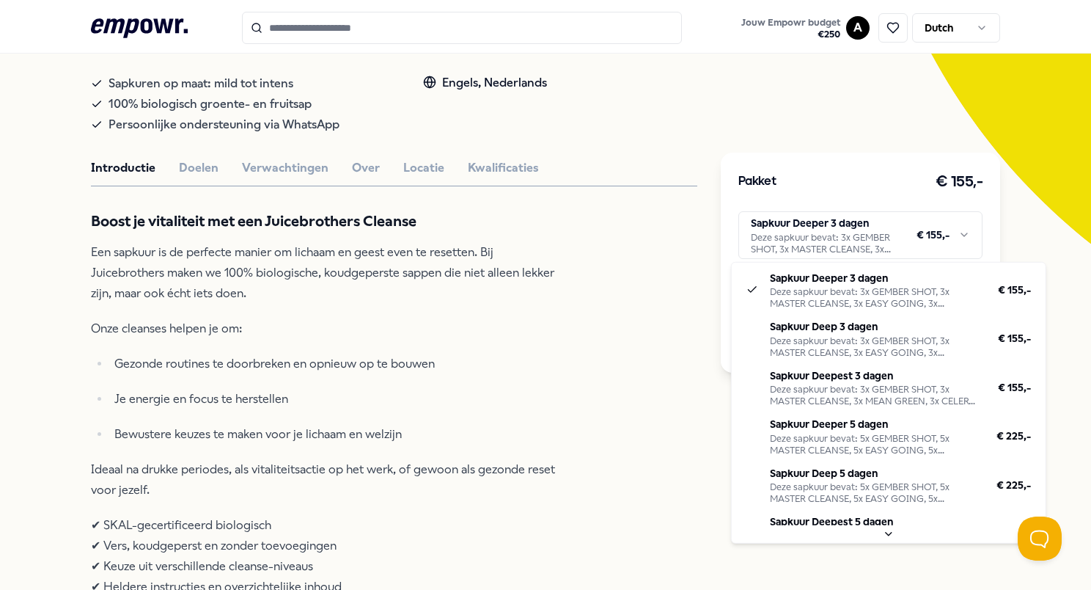
click at [762, 238] on html ".empowr-logo_svg__cls-1{fill:#03032f} Jouw Empowr budget € 250 A Dutch Alle cat…" at bounding box center [545, 295] width 1091 height 590
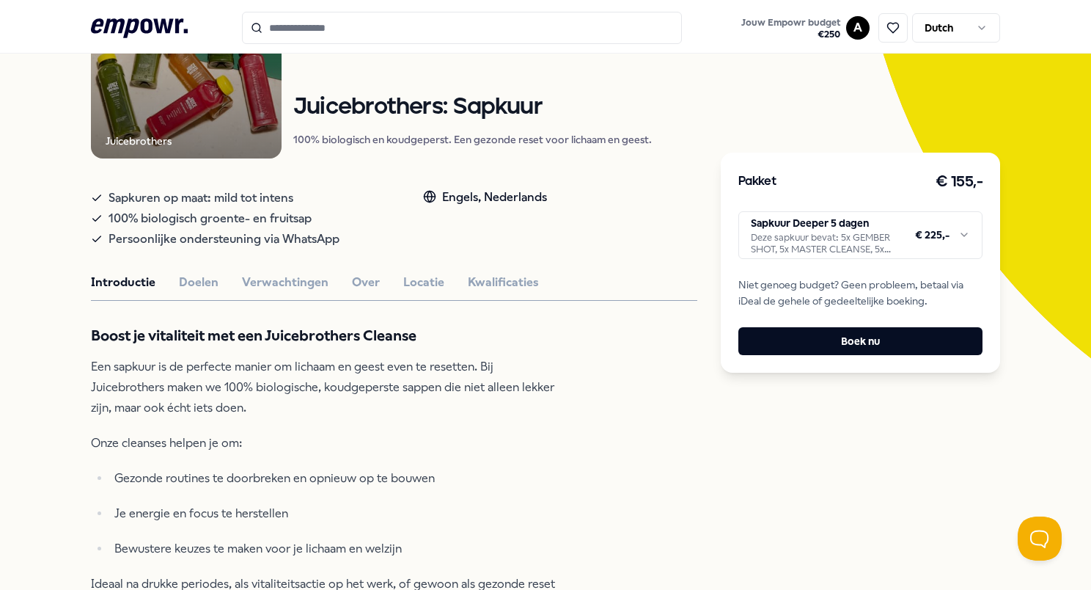
scroll to position [202, 0]
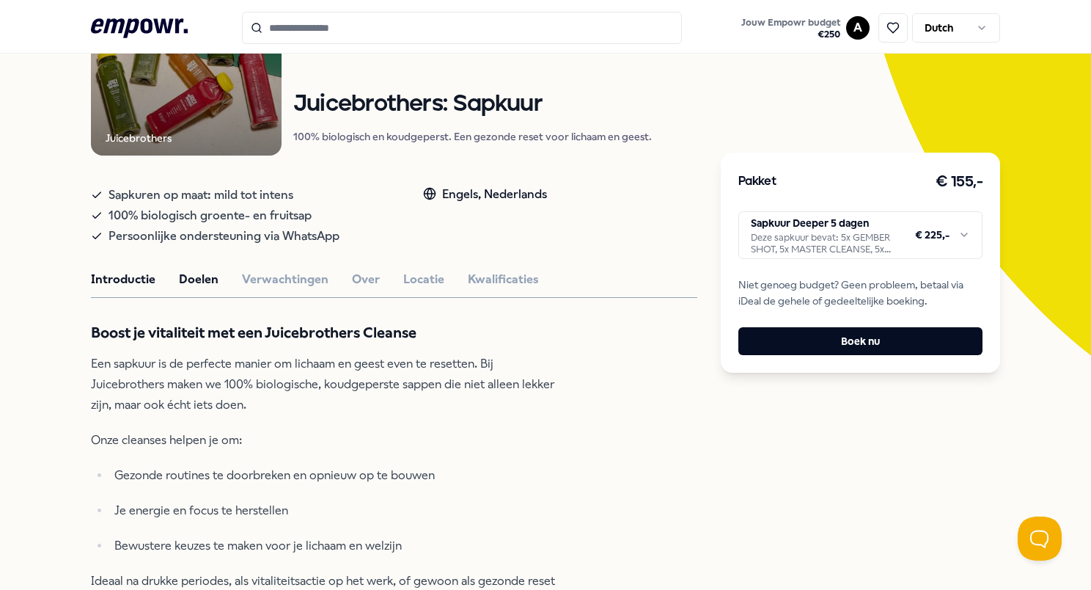
click at [194, 285] on button "Doelen" at bounding box center [199, 279] width 40 height 19
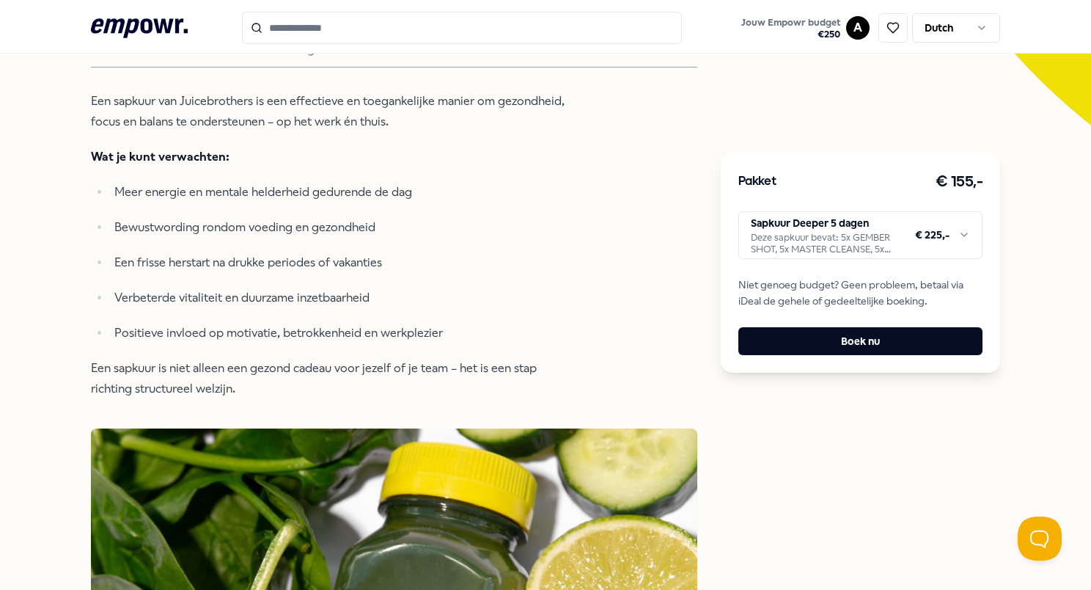
scroll to position [405, 0]
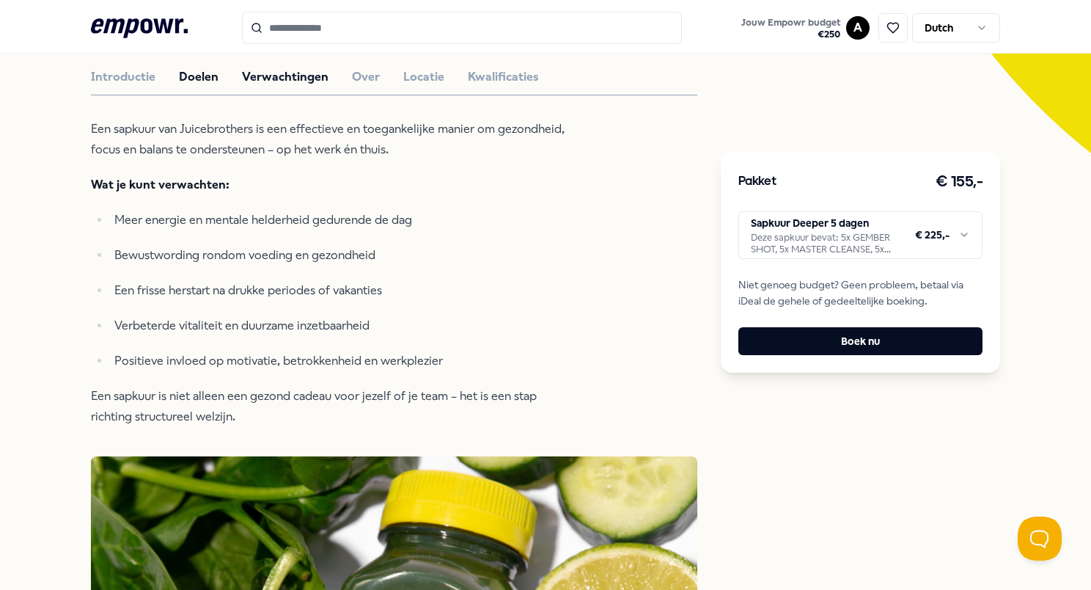
click at [307, 84] on button "Verwachtingen" at bounding box center [285, 76] width 87 height 19
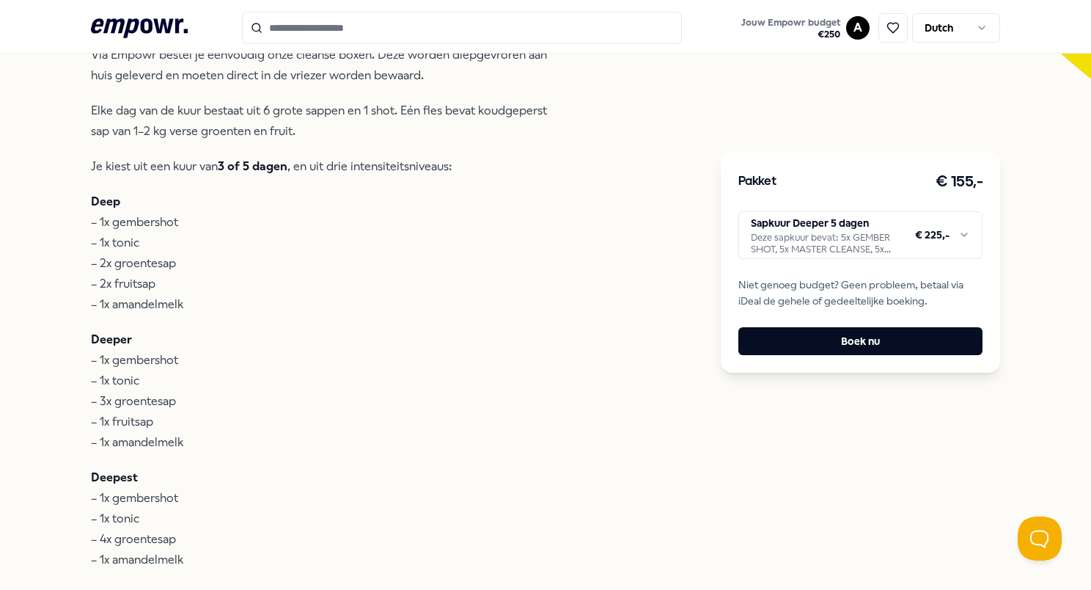
scroll to position [469, 0]
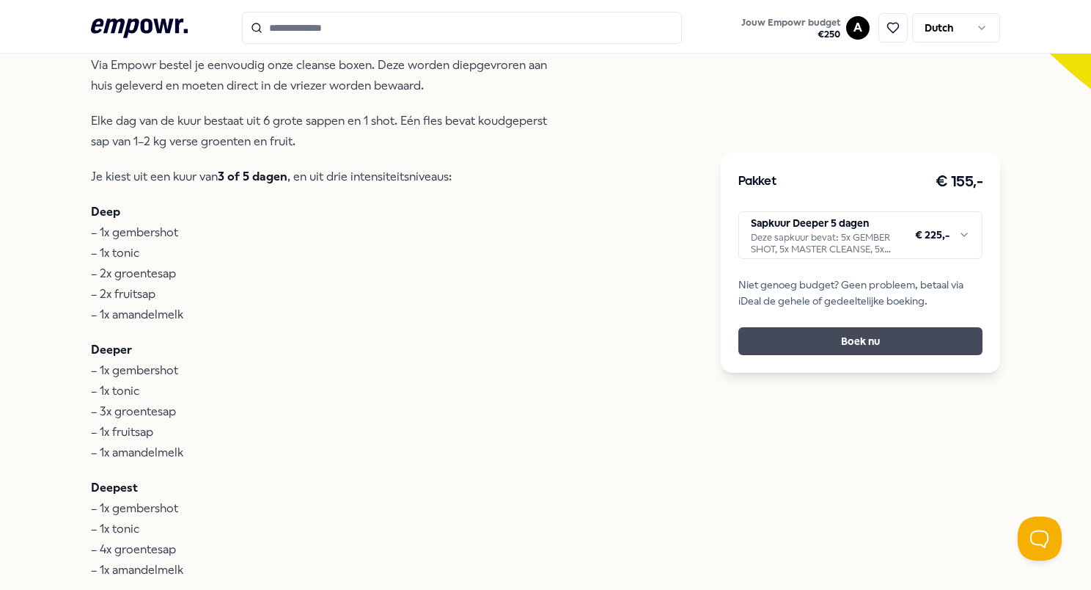
click at [762, 340] on button "Boek nu" at bounding box center [861, 341] width 244 height 28
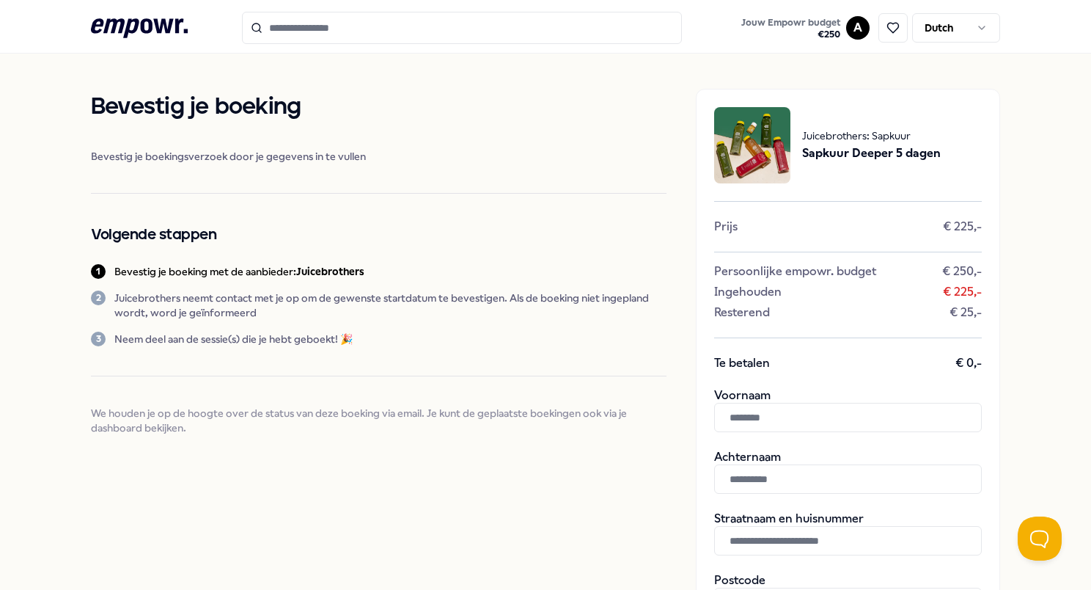
click at [762, 426] on input "text" at bounding box center [848, 417] width 268 height 29
type input "*********"
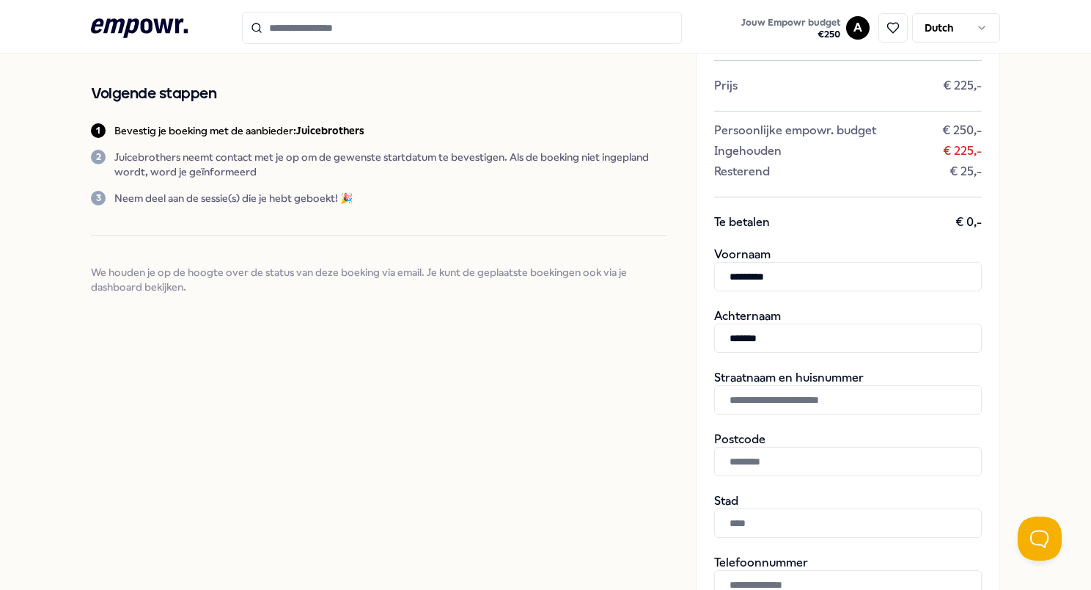
scroll to position [204, 0]
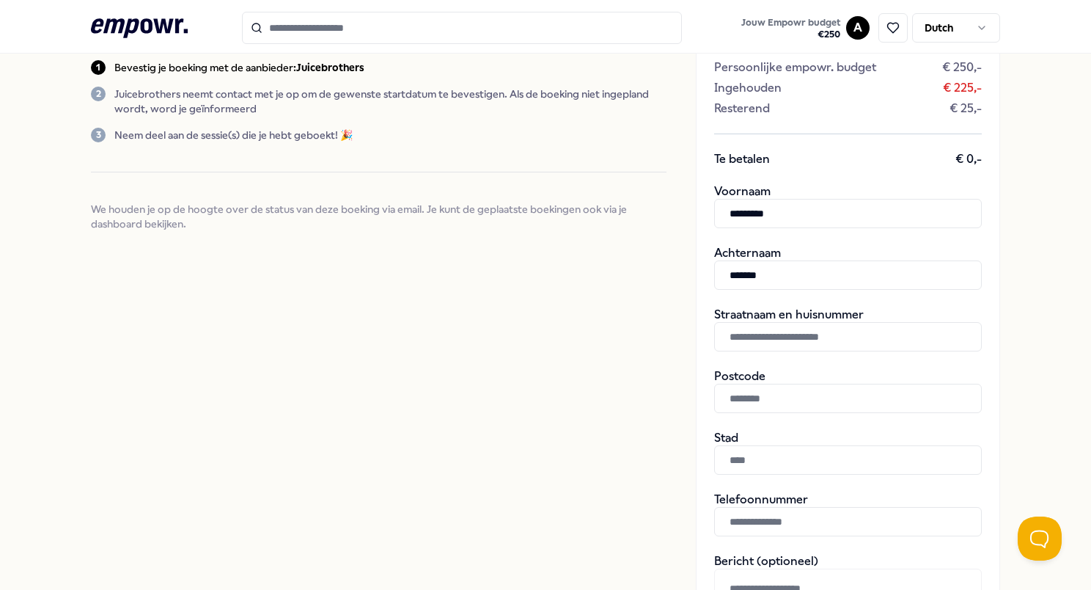
type input "*******"
click at [762, 345] on input "text" at bounding box center [848, 336] width 268 height 29
type input "**********"
click at [762, 398] on input "text" at bounding box center [848, 398] width 268 height 29
type input "*******"
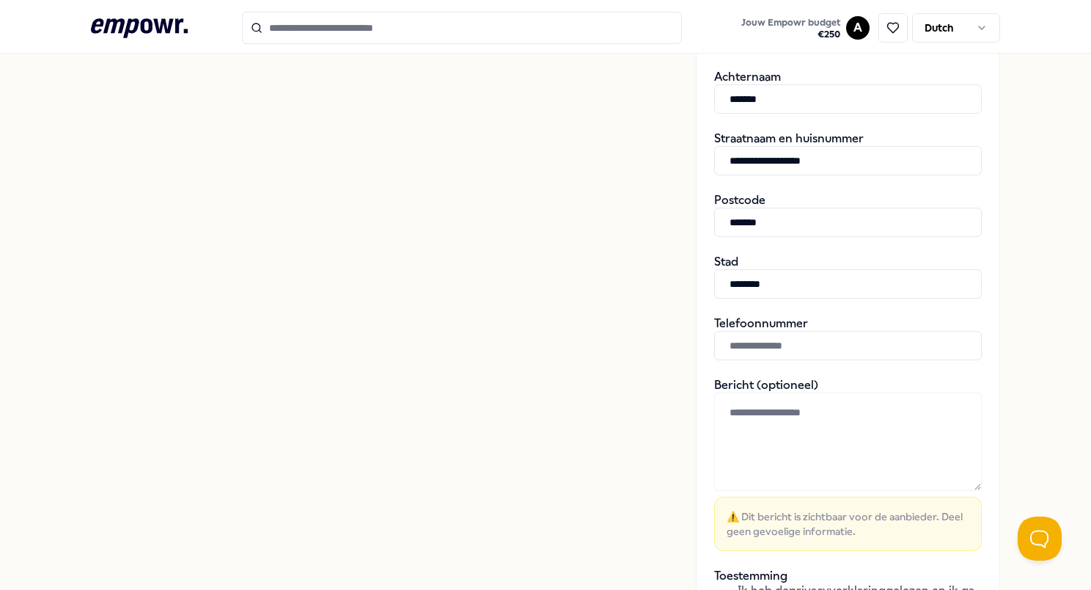
scroll to position [381, 0]
type input "********"
click at [762, 348] on input "text" at bounding box center [848, 343] width 268 height 29
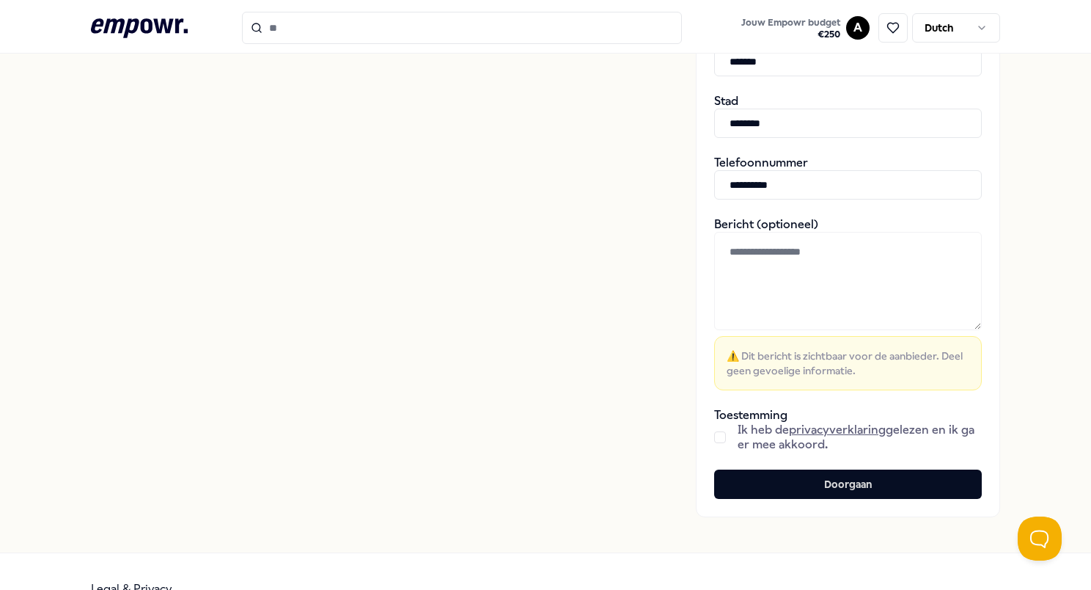
scroll to position [549, 0]
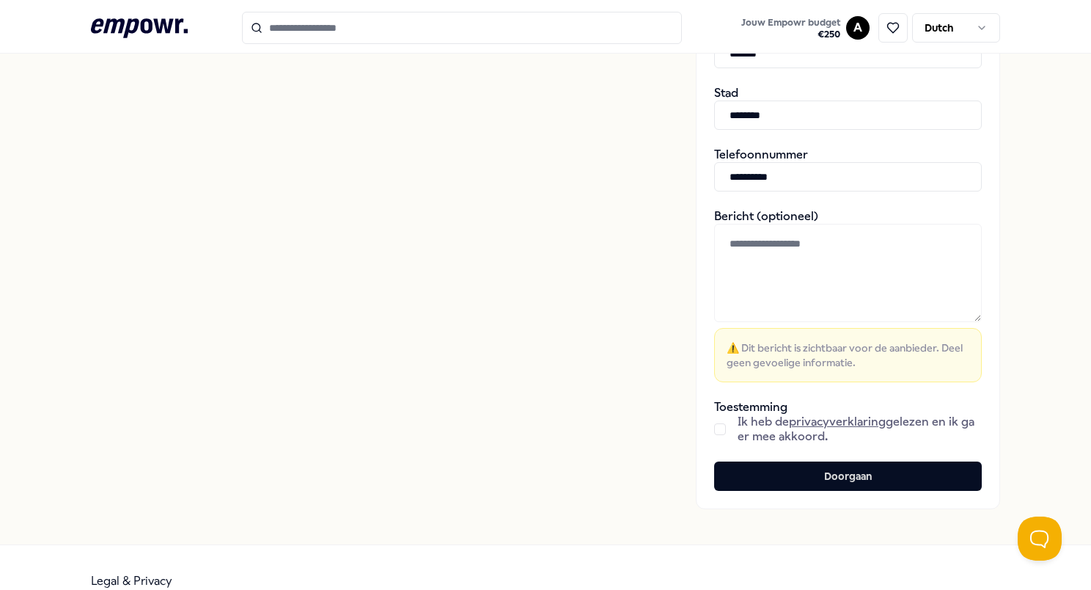
type input "**********"
click at [714, 431] on button "button" at bounding box center [720, 429] width 12 height 12
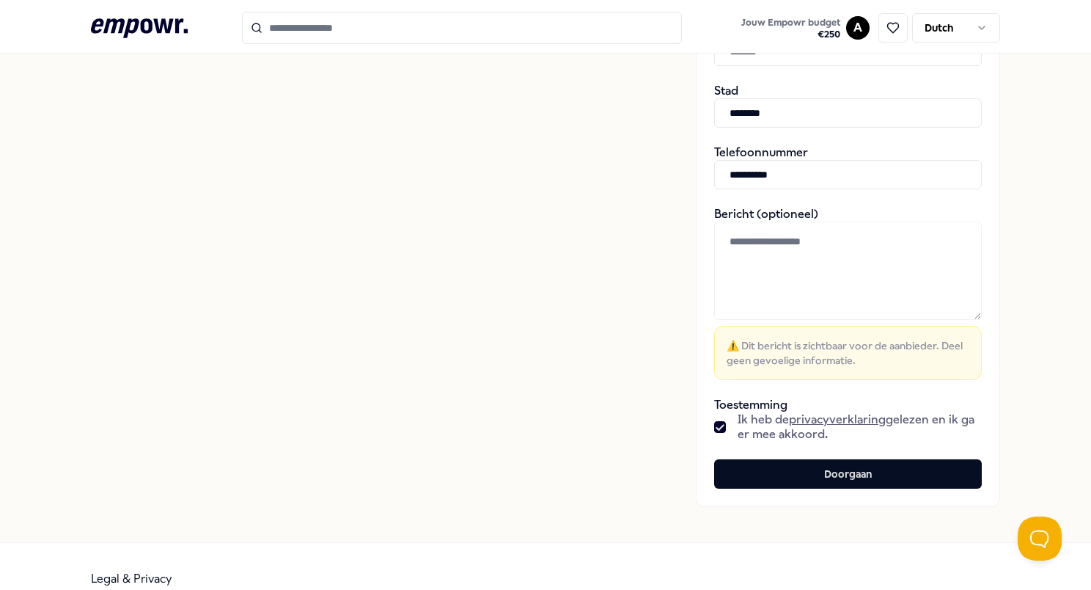
scroll to position [574, 0]
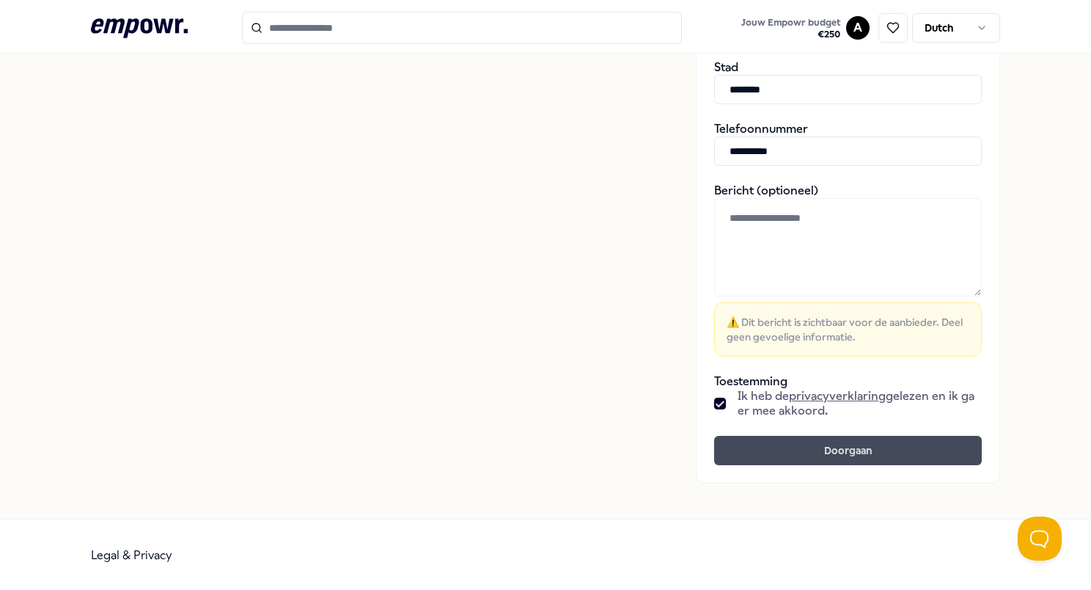
click at [762, 458] on button "Doorgaan" at bounding box center [848, 450] width 268 height 29
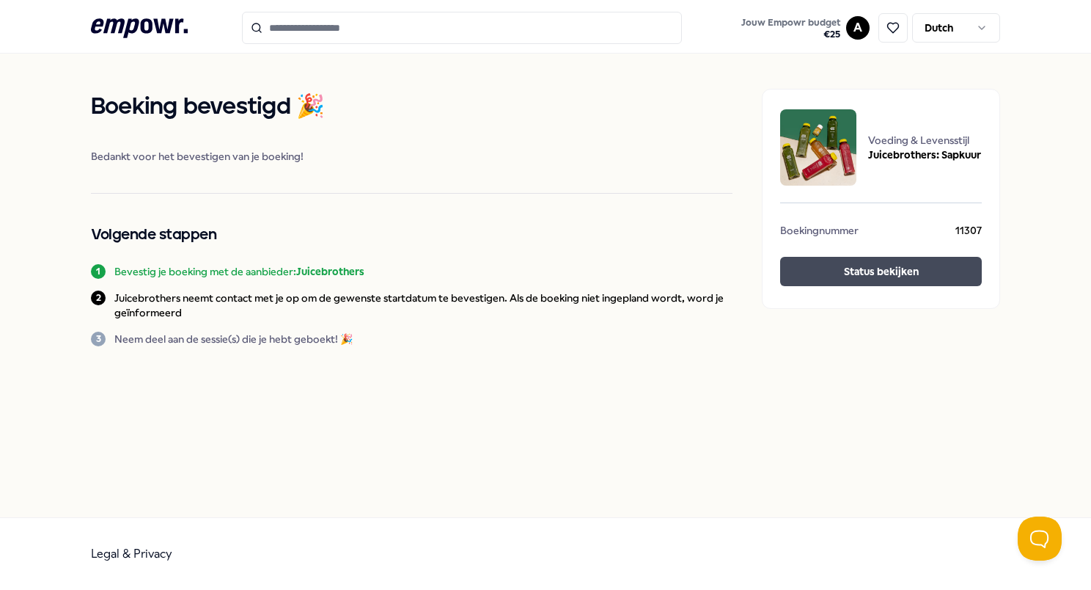
click at [762, 280] on button "Status bekijken" at bounding box center [881, 271] width 202 height 29
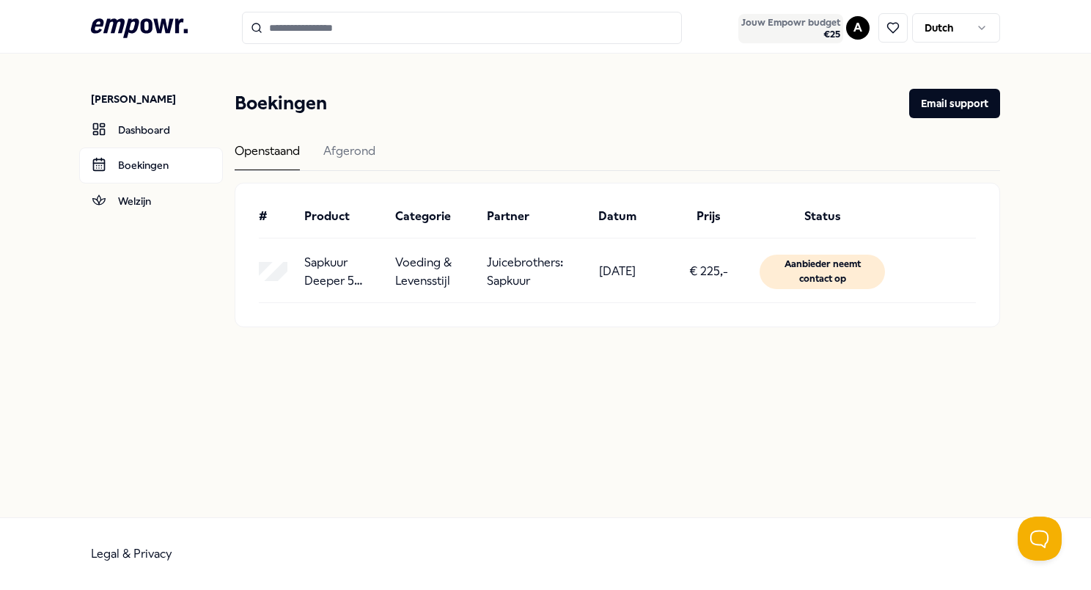
click at [762, 35] on span "€ 25" at bounding box center [790, 35] width 99 height 12
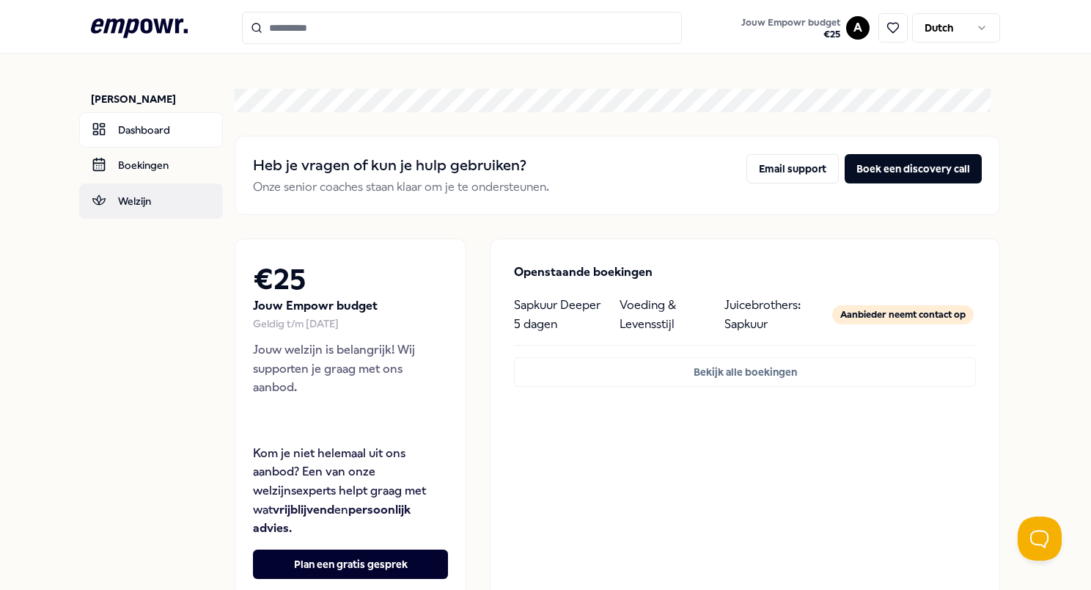
click at [138, 203] on link "Welzijn" at bounding box center [151, 200] width 144 height 35
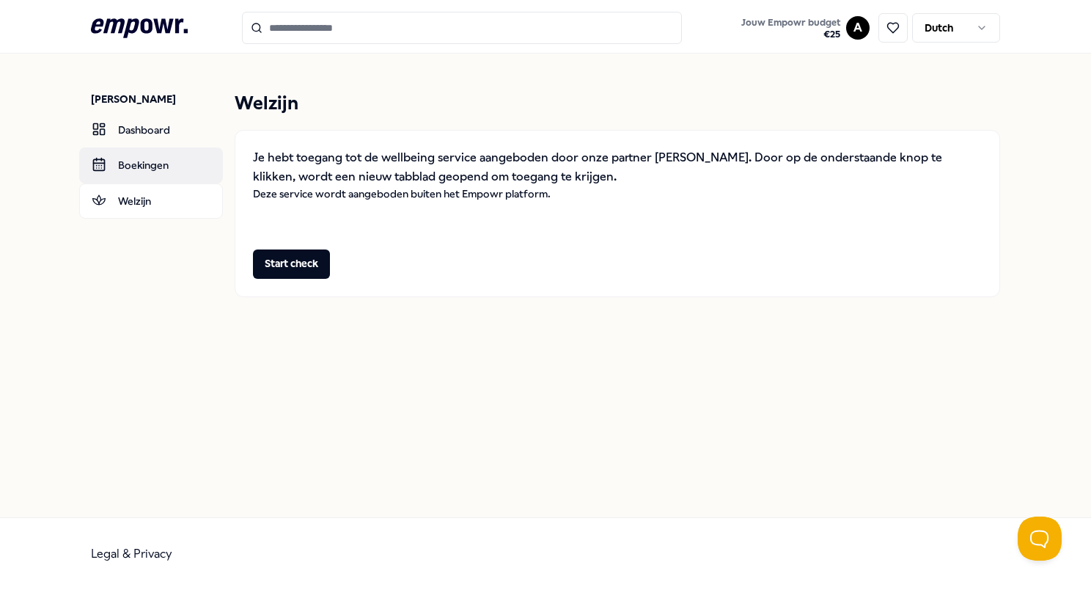
click at [139, 161] on link "Boekingen" at bounding box center [151, 164] width 144 height 35
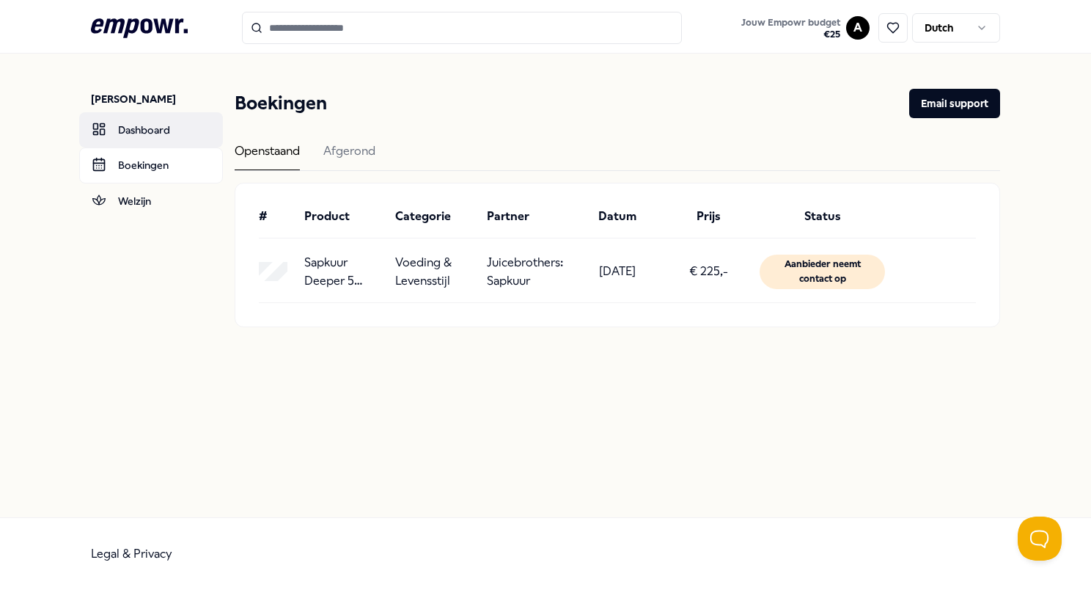
click at [136, 121] on link "Dashboard" at bounding box center [151, 129] width 144 height 35
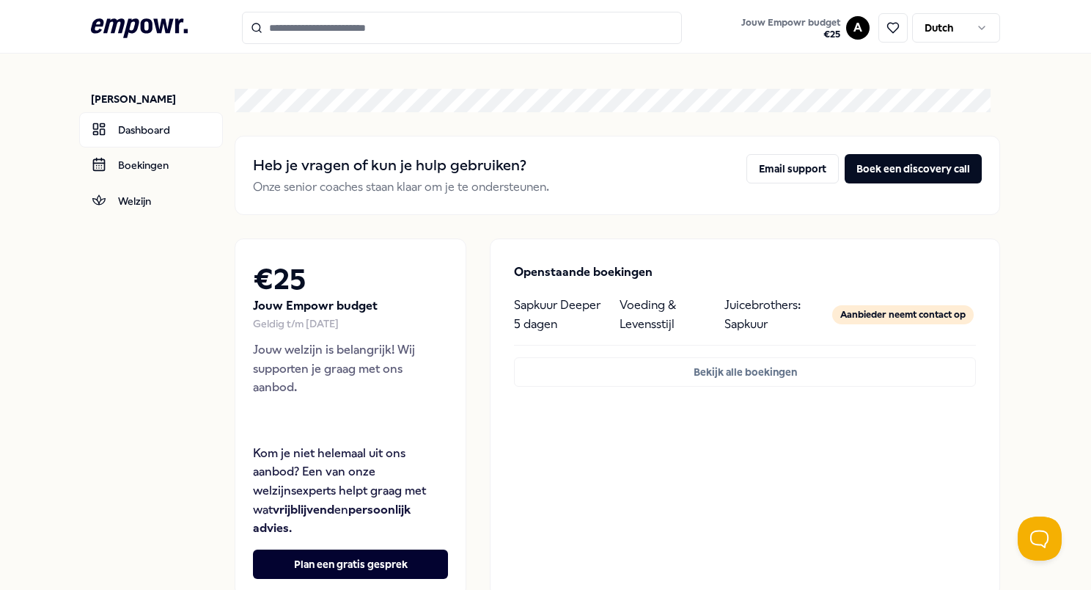
click at [158, 29] on icon at bounding box center [139, 27] width 97 height 19
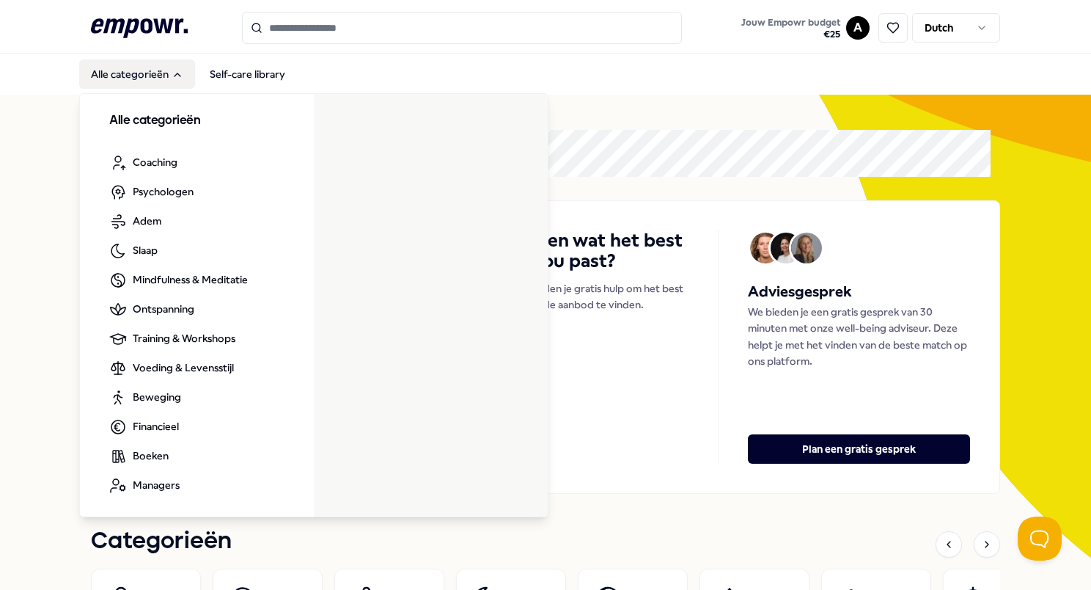
click at [155, 67] on button "Alle categorieën" at bounding box center [137, 73] width 116 height 29
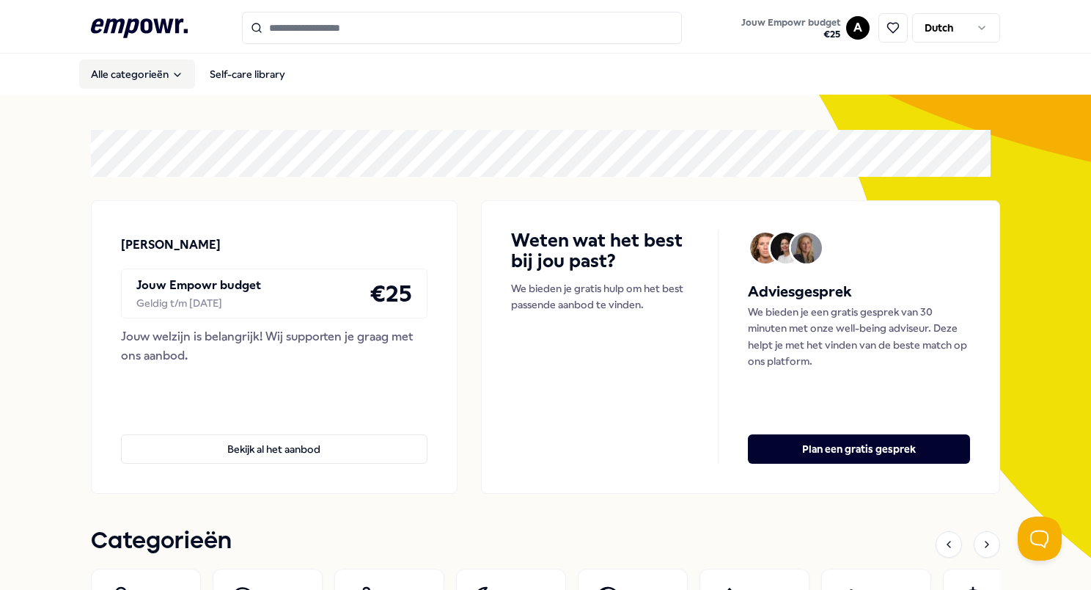
click at [155, 67] on button "Alle categorieën" at bounding box center [137, 73] width 116 height 29
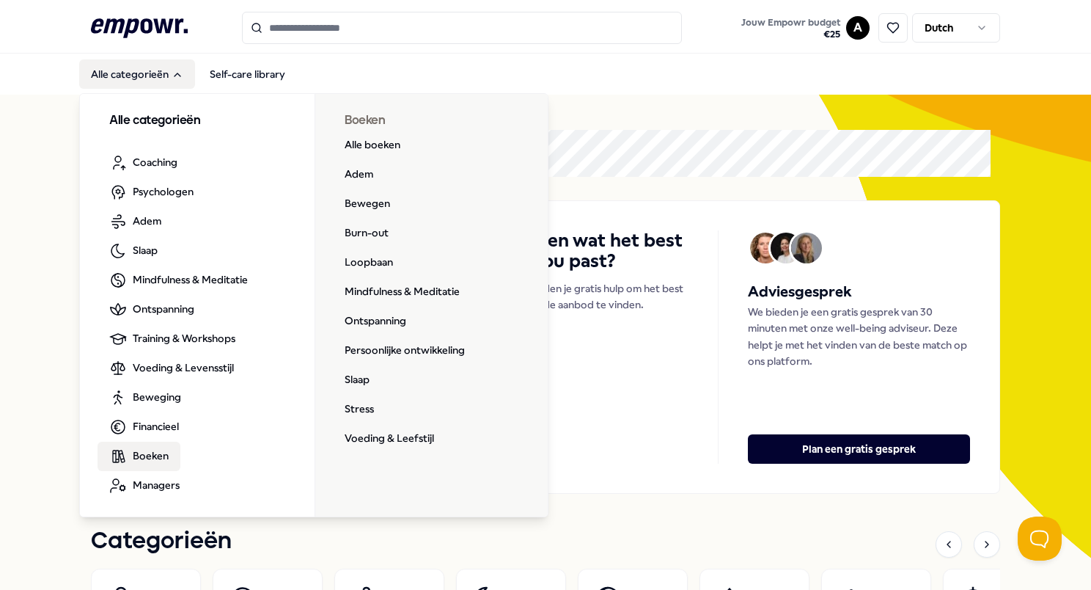
click at [149, 444] on link "Boeken" at bounding box center [139, 456] width 83 height 29
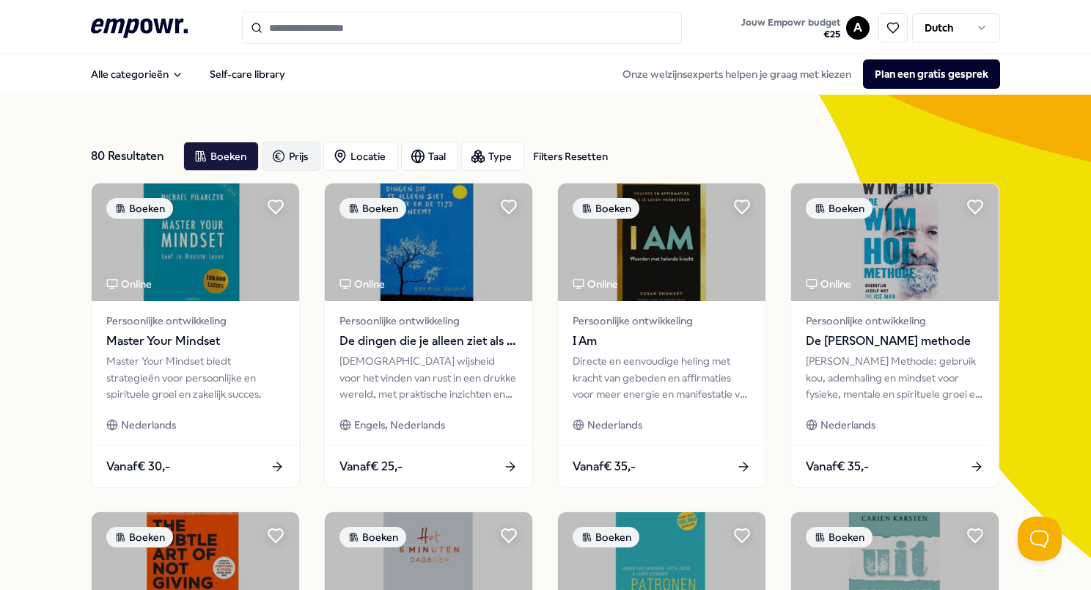
click at [314, 158] on div "Prijs" at bounding box center [291, 156] width 59 height 29
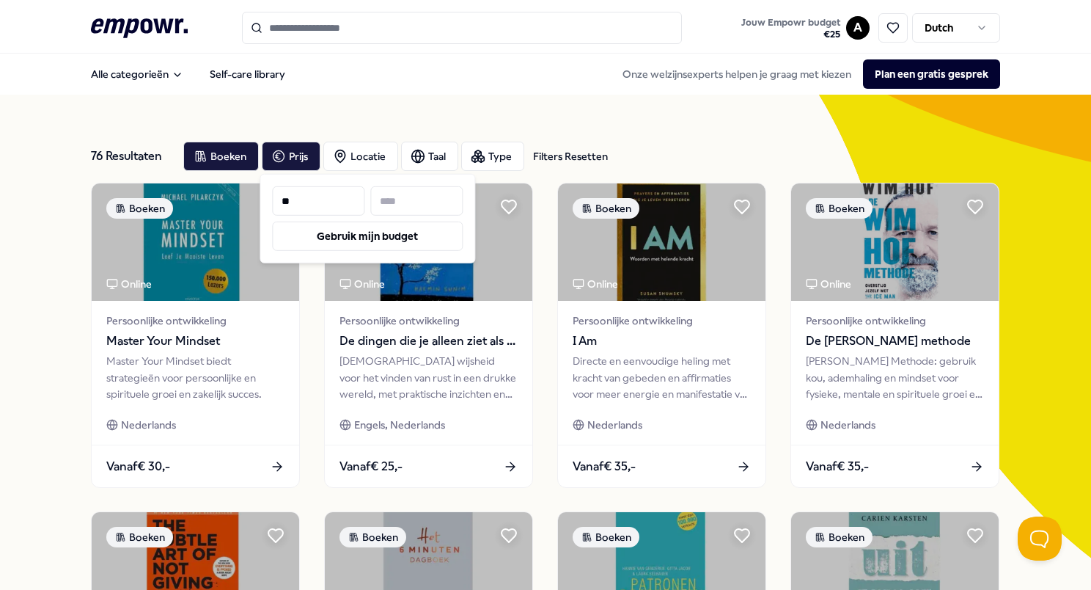
type input "**"
click at [345, 202] on input "**" at bounding box center [318, 200] width 92 height 29
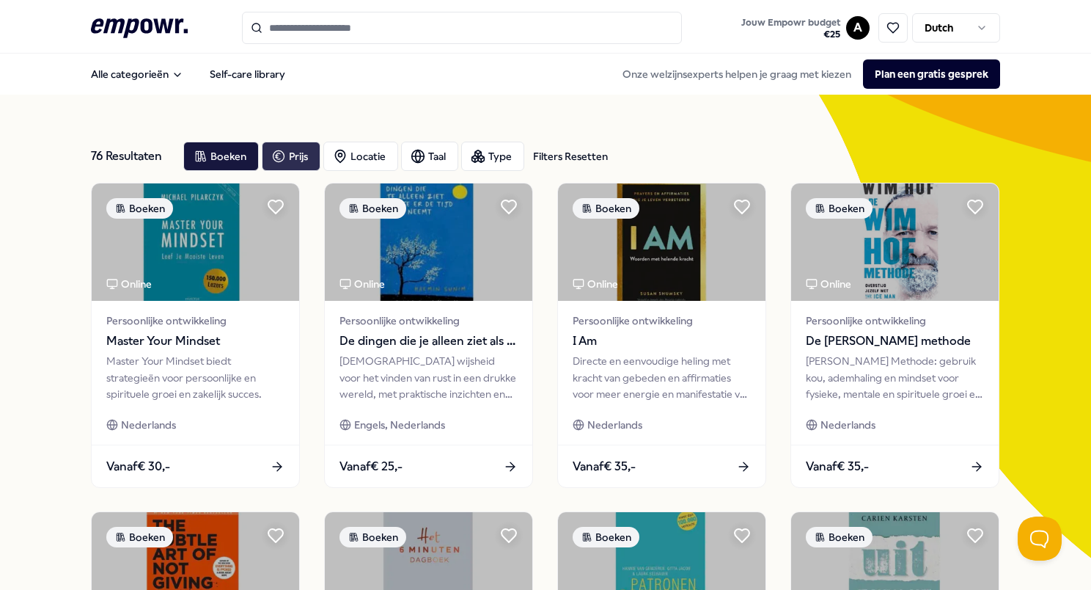
click at [279, 153] on icon "button" at bounding box center [278, 156] width 15 height 18
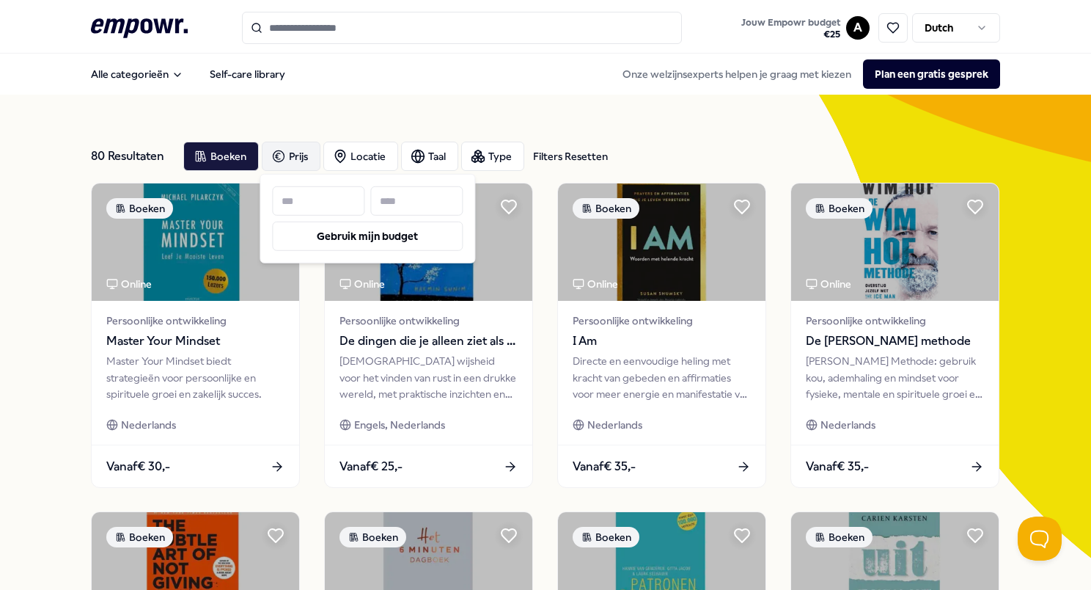
click at [403, 202] on input at bounding box center [416, 200] width 92 height 29
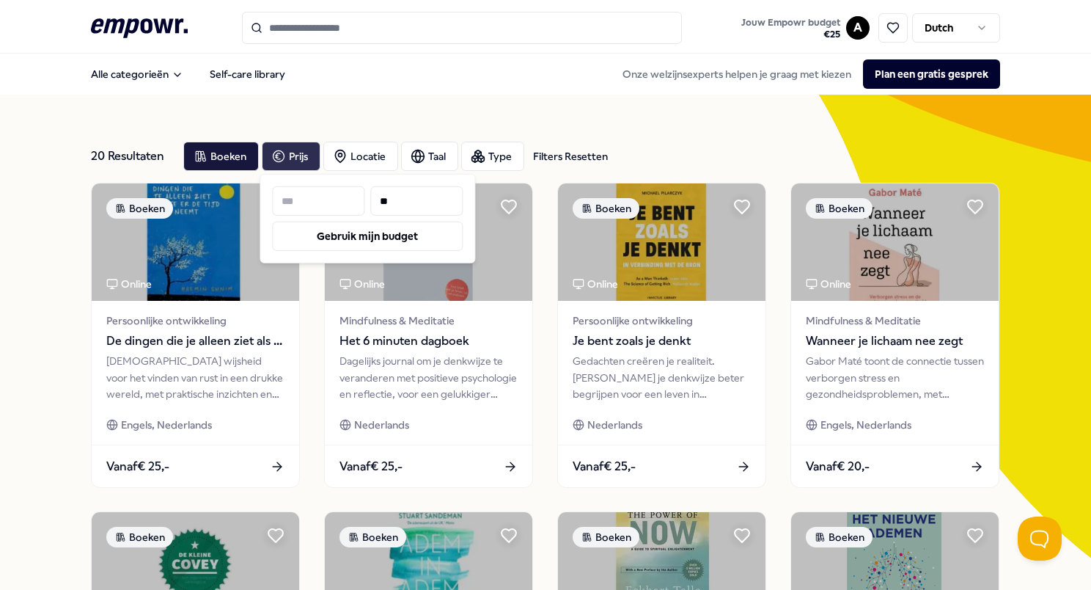
type input "**"
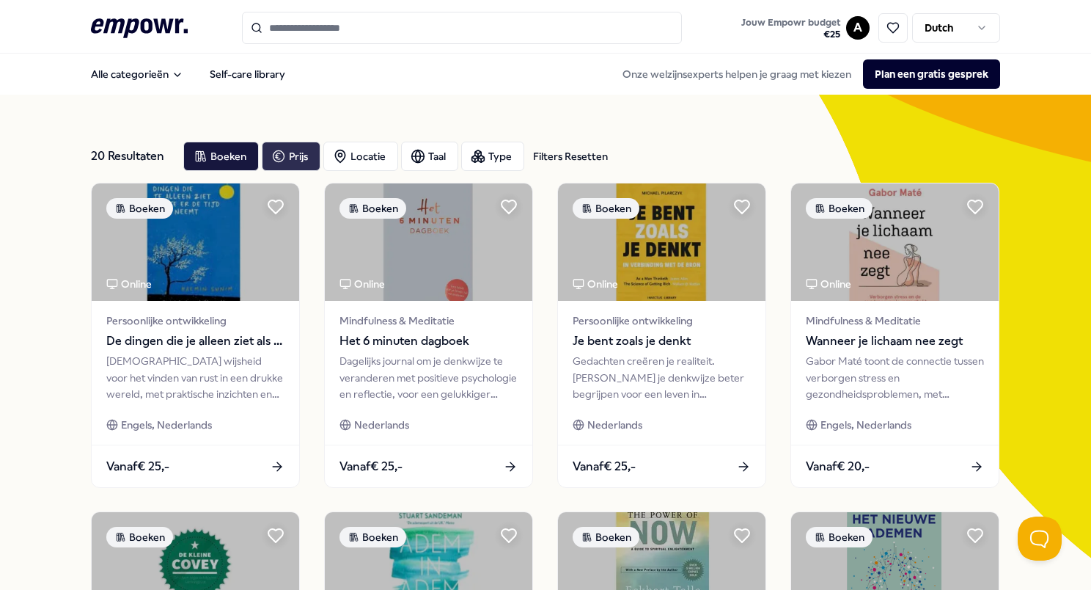
click at [670, 135] on div "20 Resultaten Filters Resetten Boeken Prijs Locatie Taal Type Filters Resetten" at bounding box center [545, 156] width 909 height 53
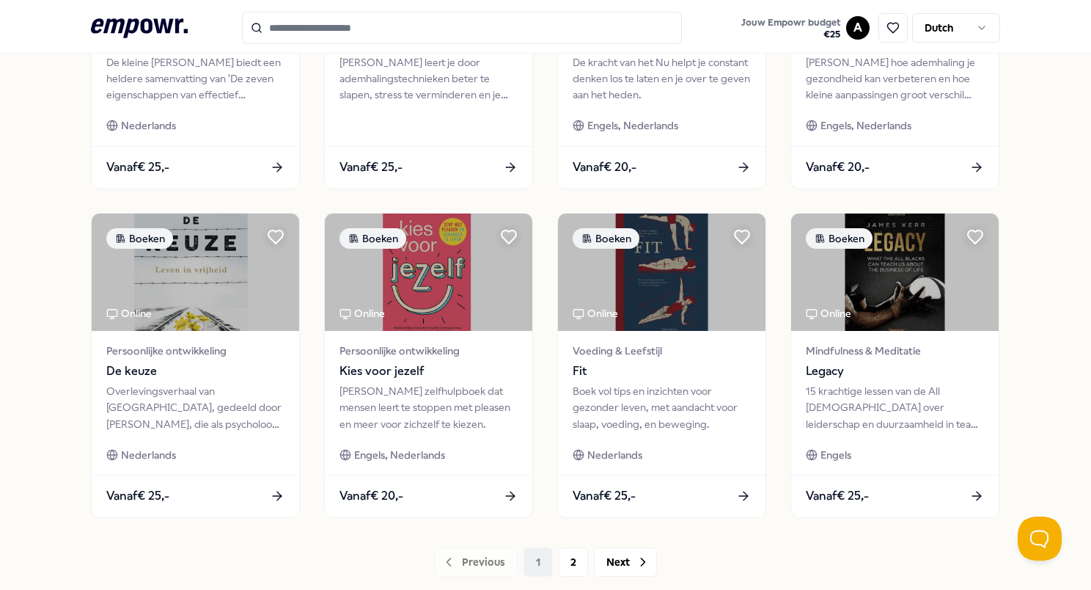
scroll to position [629, 0]
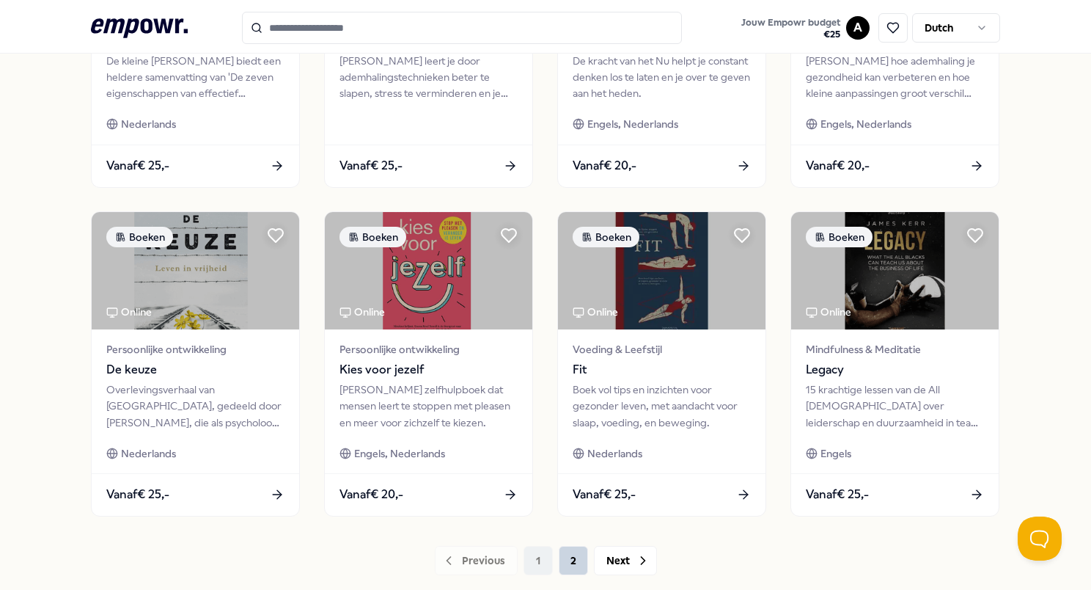
click at [560, 561] on button "2" at bounding box center [573, 560] width 29 height 29
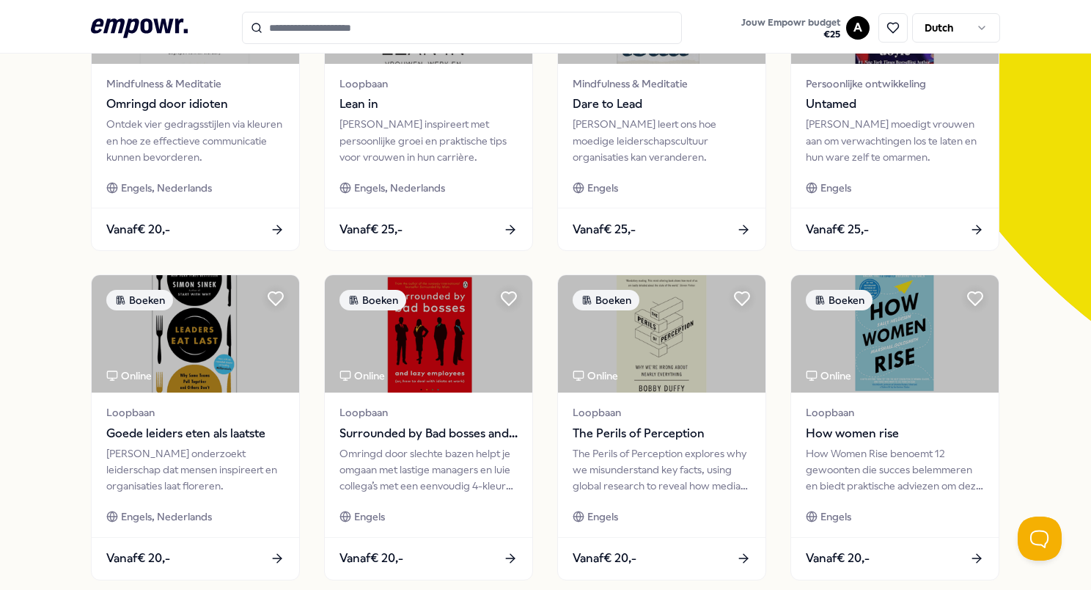
scroll to position [391, 0]
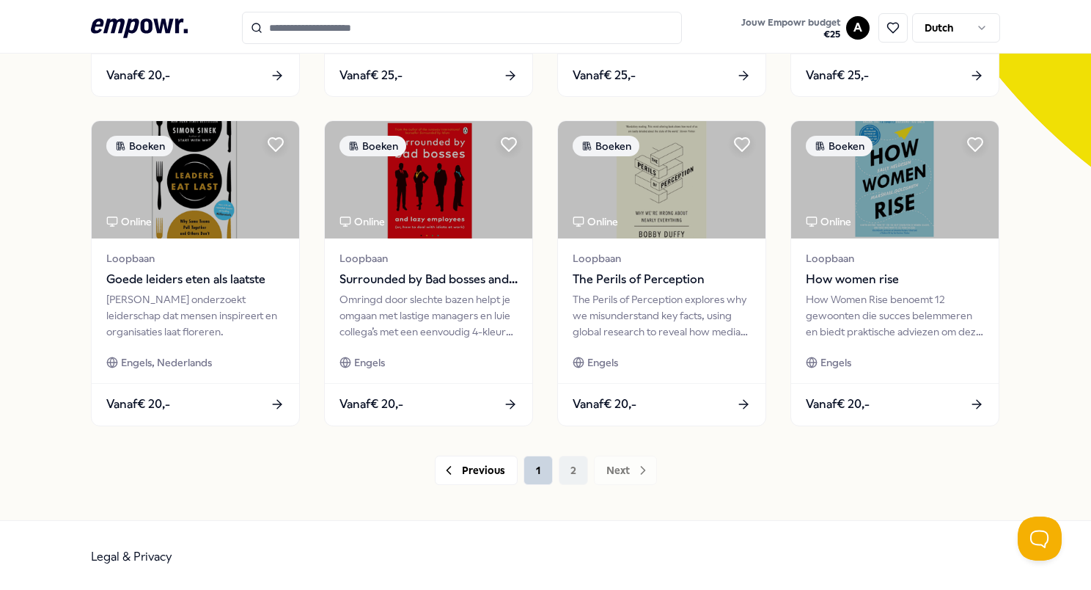
click at [536, 469] on button "1" at bounding box center [538, 469] width 29 height 29
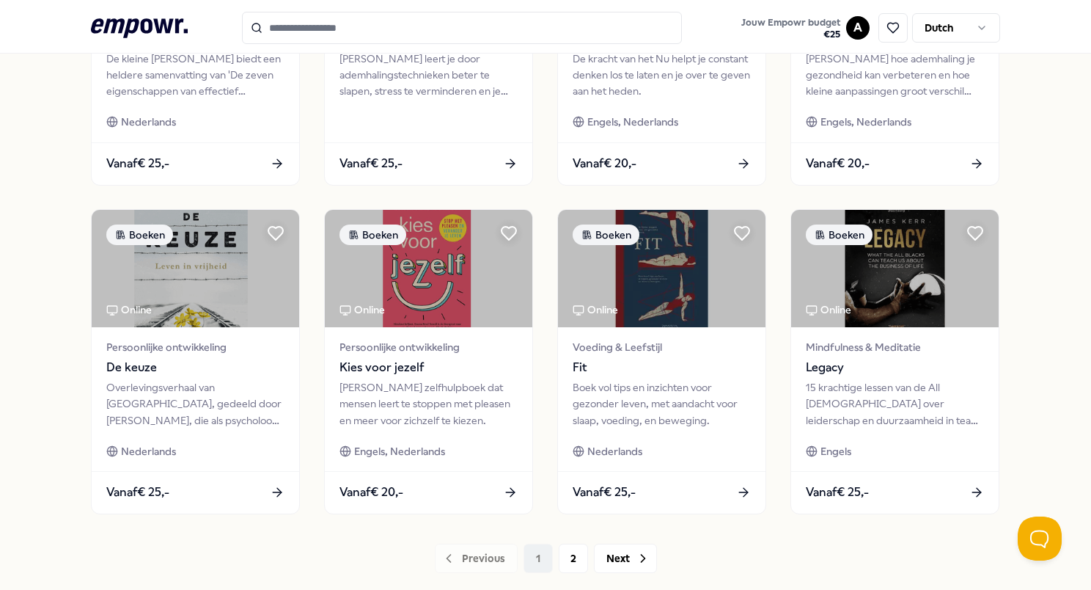
scroll to position [634, 0]
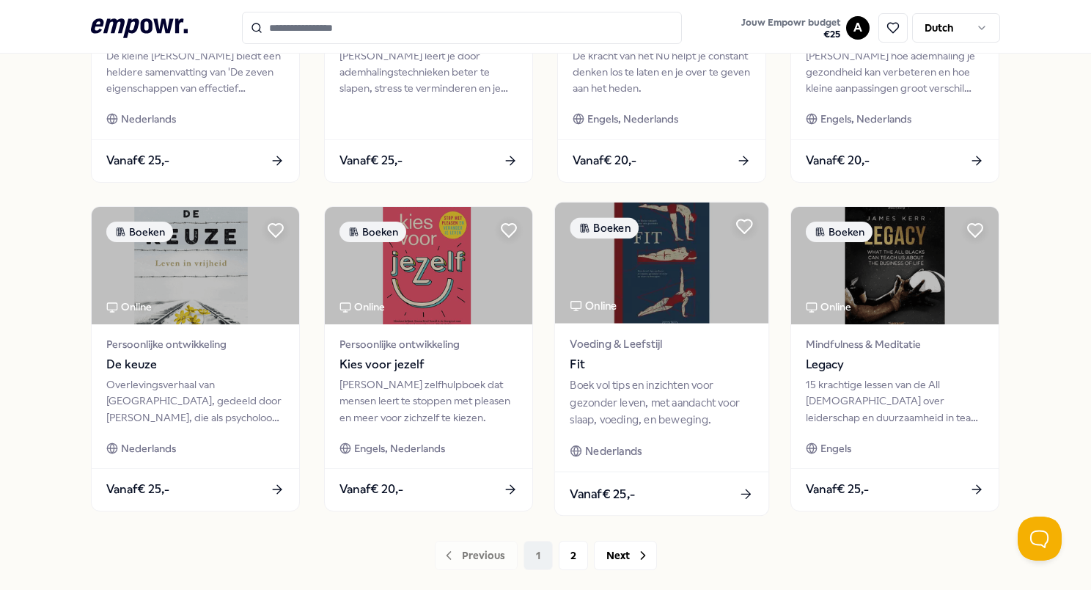
click at [654, 293] on img at bounding box center [661, 262] width 213 height 121
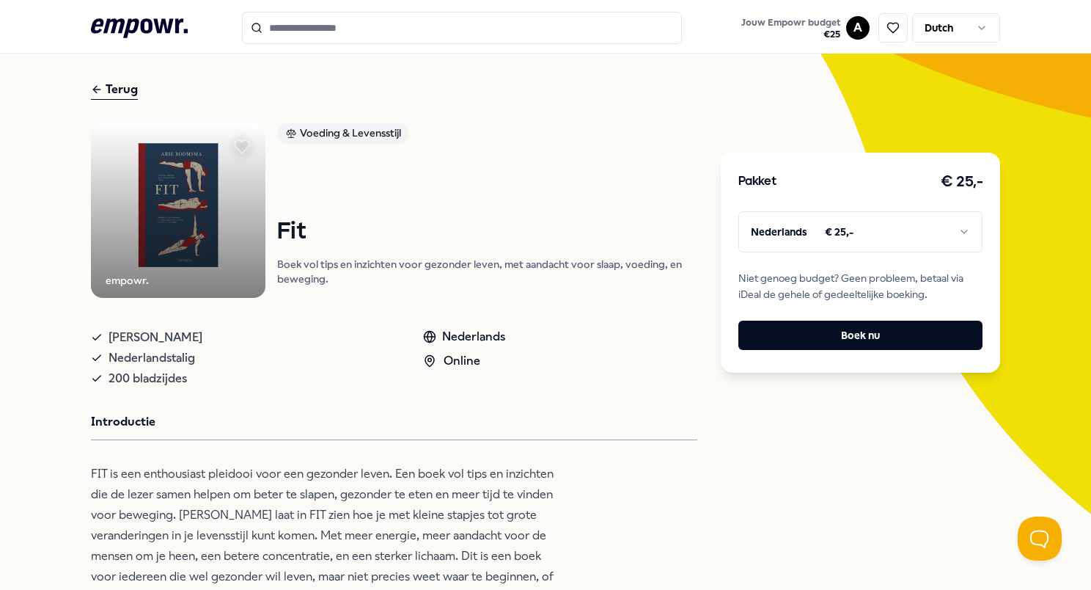
scroll to position [7, 0]
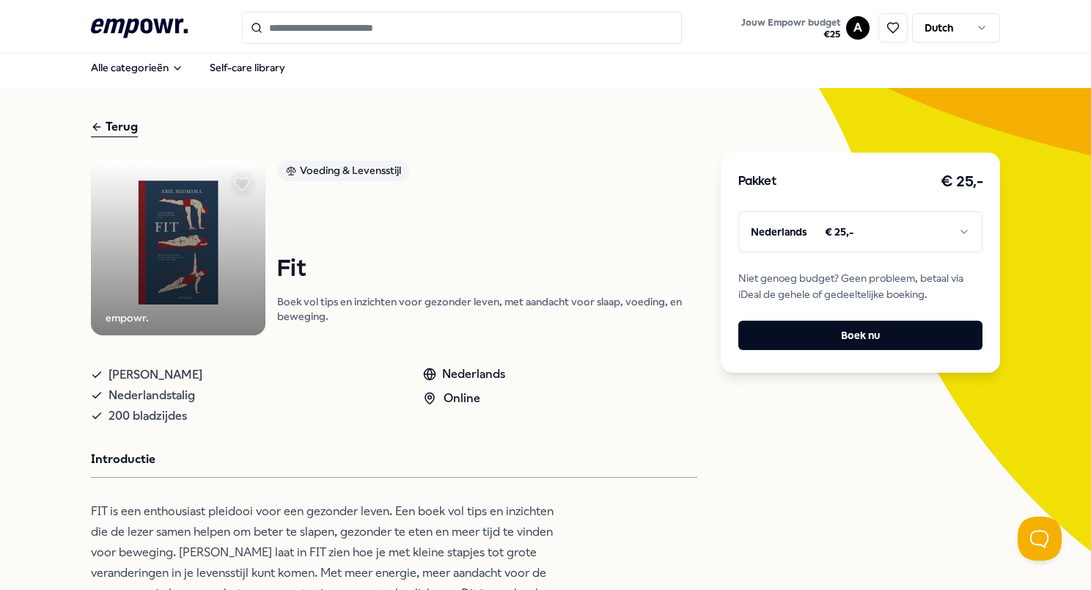
click at [107, 126] on div "Terug" at bounding box center [114, 127] width 47 height 20
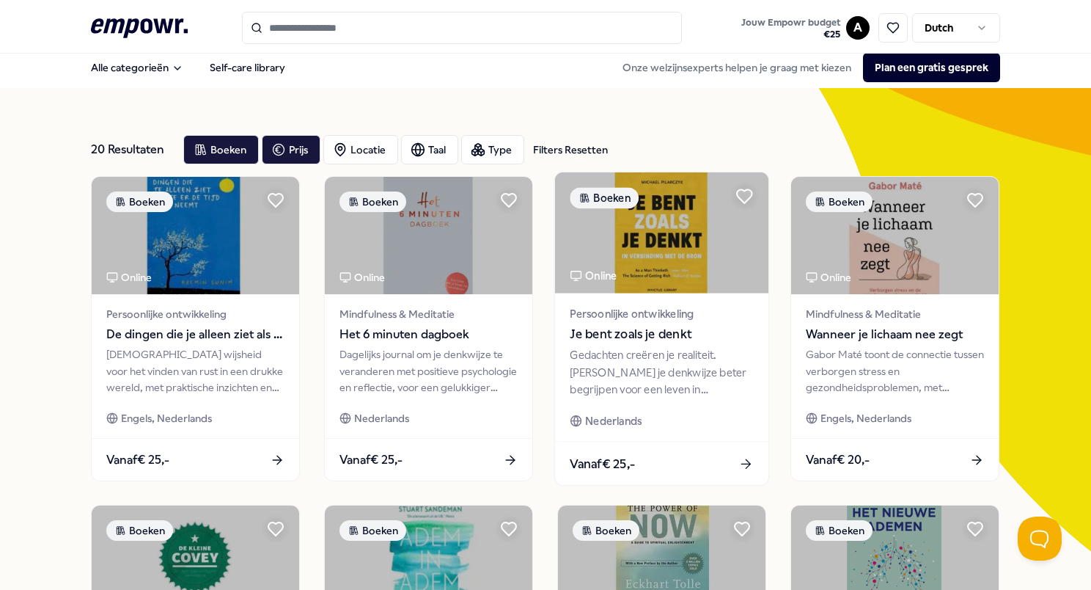
click at [665, 273] on img at bounding box center [661, 232] width 213 height 121
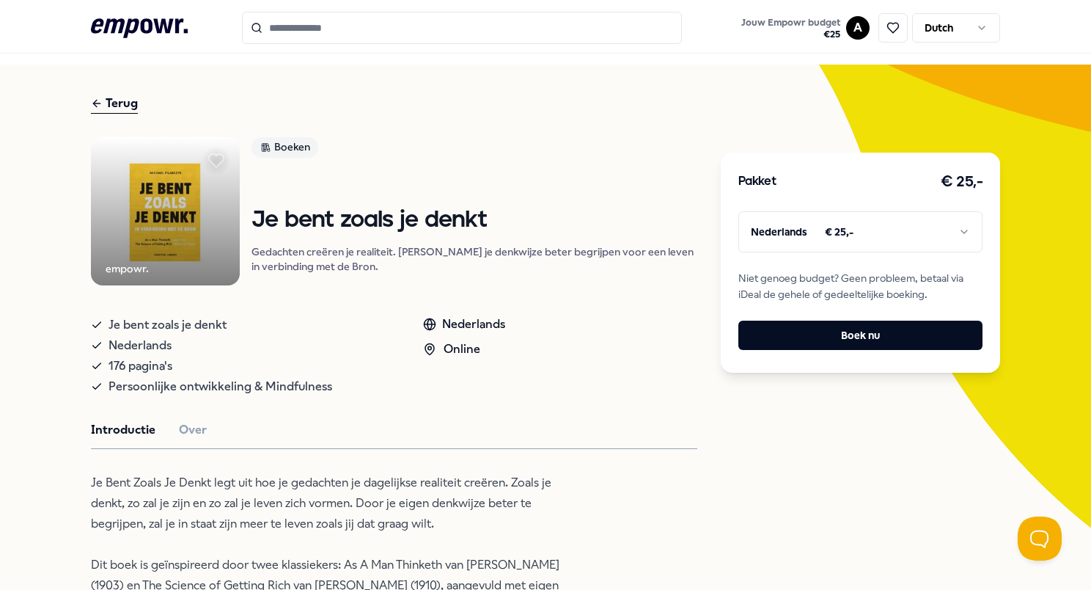
scroll to position [29, 0]
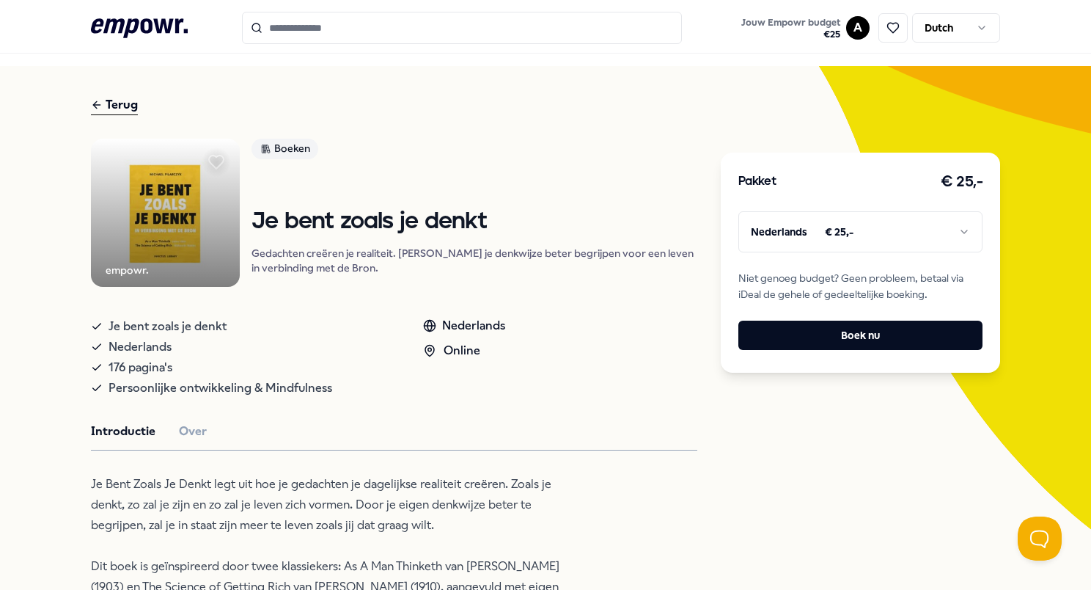
click at [106, 111] on div "Terug" at bounding box center [114, 105] width 47 height 20
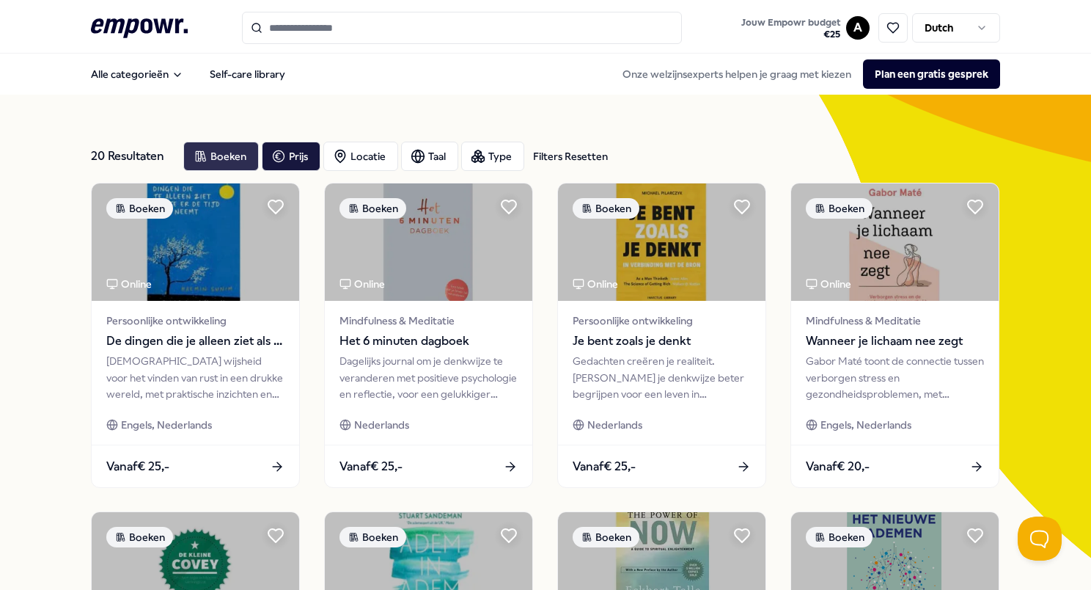
click at [215, 155] on div "Boeken" at bounding box center [221, 156] width 76 height 29
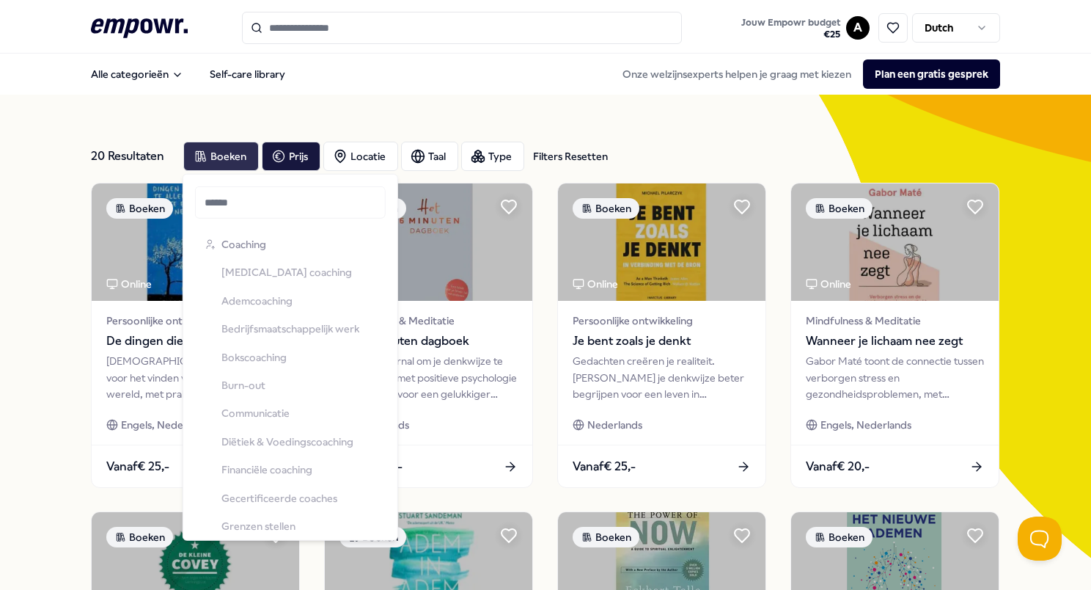
scroll to position [752, 0]
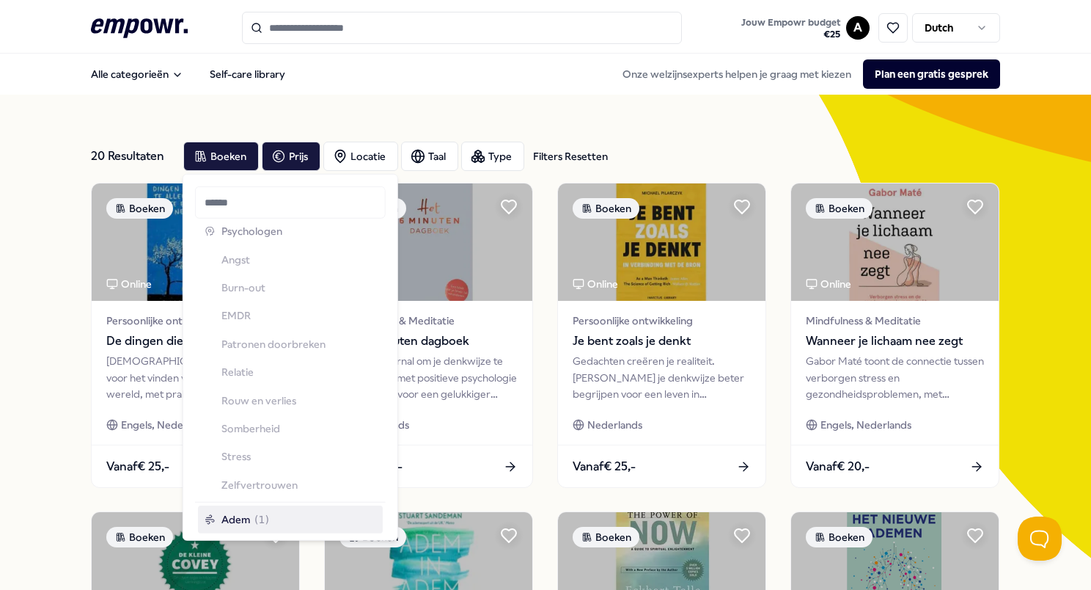
drag, startPoint x: 215, startPoint y: 155, endPoint x: 142, endPoint y: 136, distance: 75.1
click at [142, 136] on div "20 Resultaten Filters Resetten Boeken Prijs Locatie Taal Type Filters Resetten" at bounding box center [545, 156] width 909 height 53
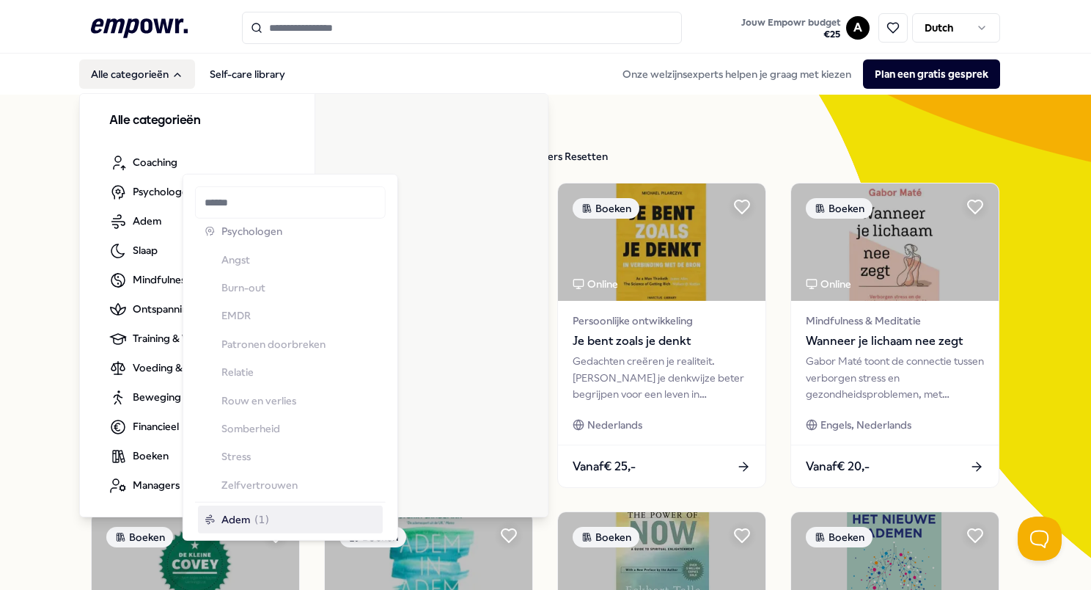
click at [113, 75] on button "Alle categorieën" at bounding box center [137, 73] width 116 height 29
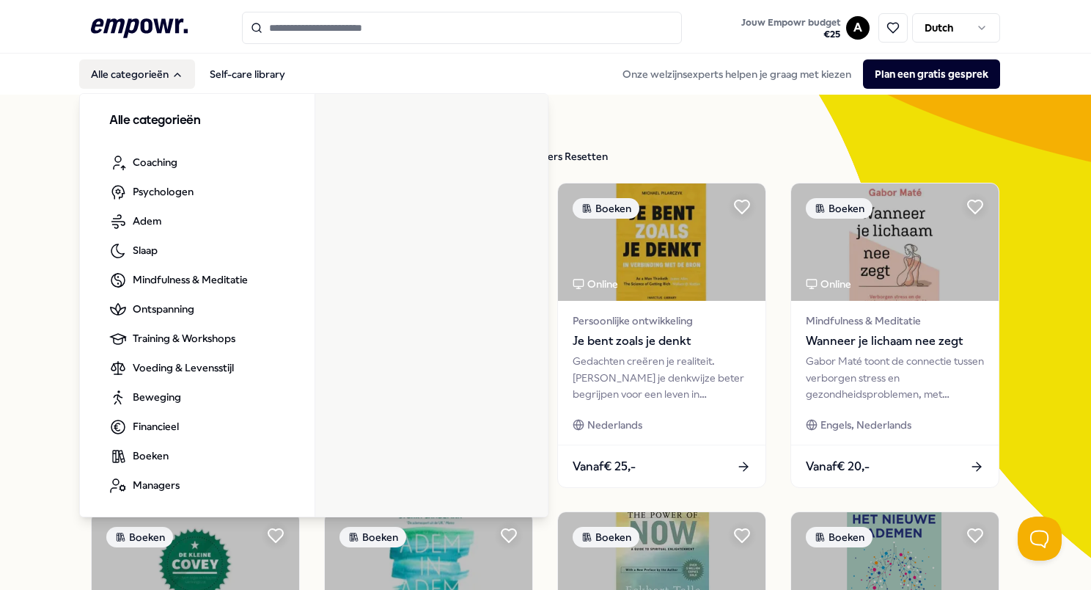
click at [114, 79] on button "Alle categorieën" at bounding box center [137, 73] width 116 height 29
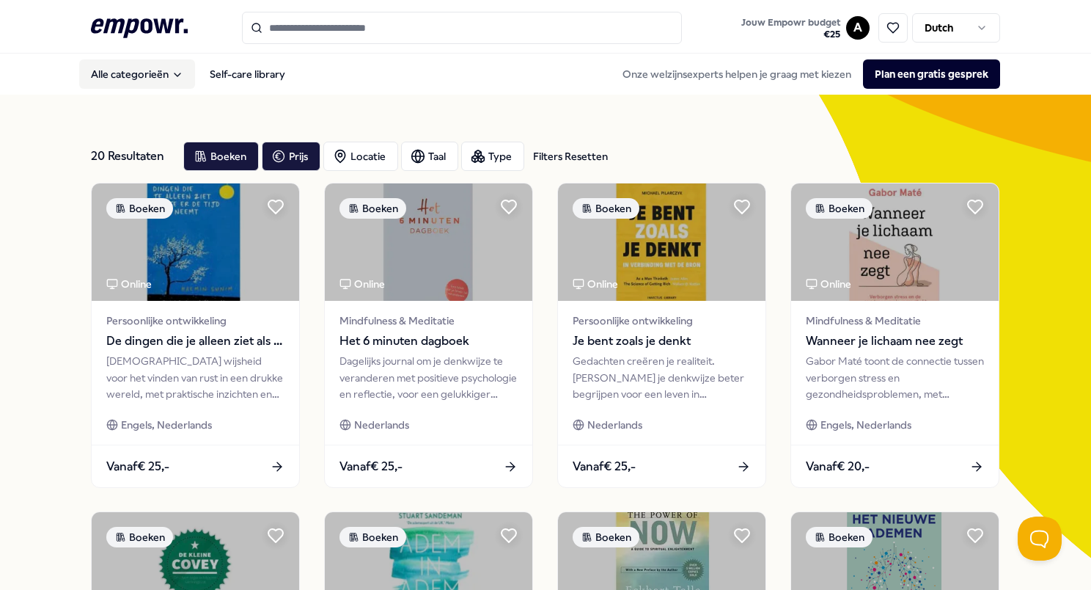
drag, startPoint x: 114, startPoint y: 79, endPoint x: 141, endPoint y: 23, distance: 62.0
click at [149, 23] on icon at bounding box center [139, 27] width 97 height 19
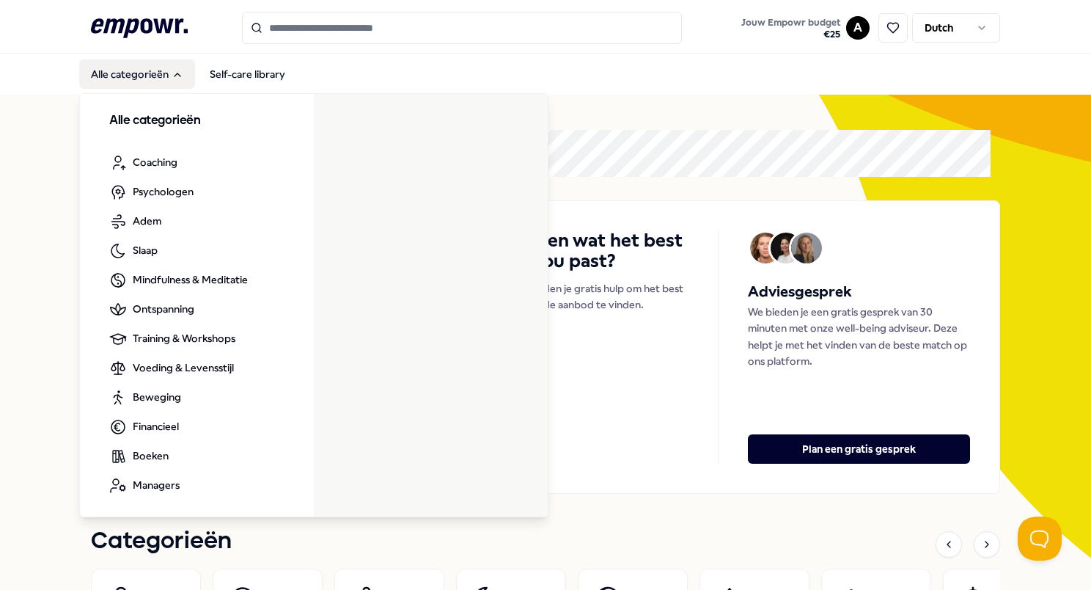
click at [139, 123] on h3 "Alle categorieën" at bounding box center [197, 120] width 176 height 19
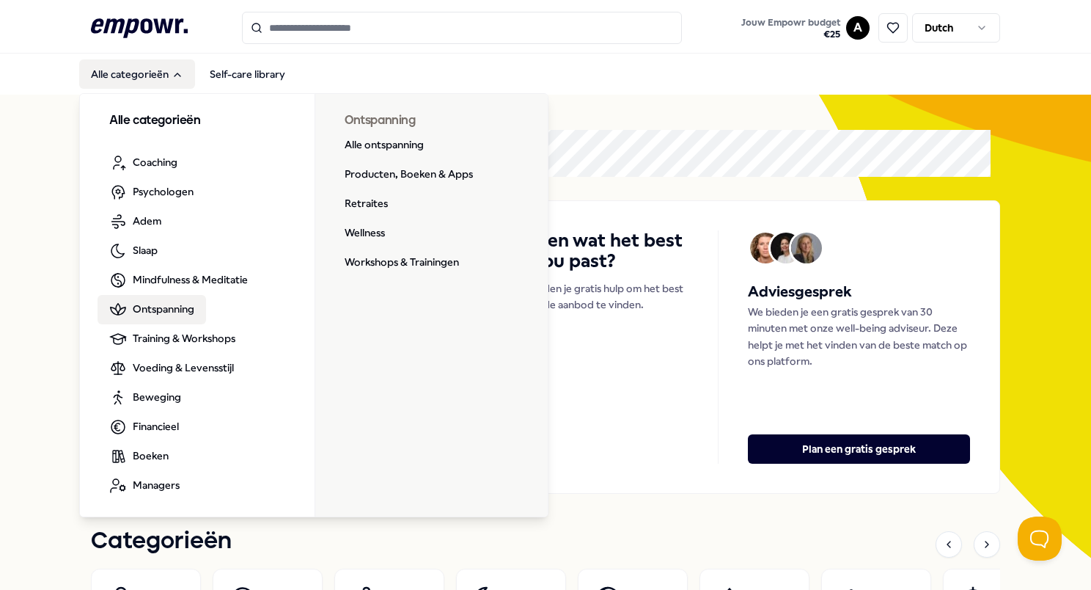
click at [136, 311] on span "Ontspanning" at bounding box center [164, 309] width 62 height 16
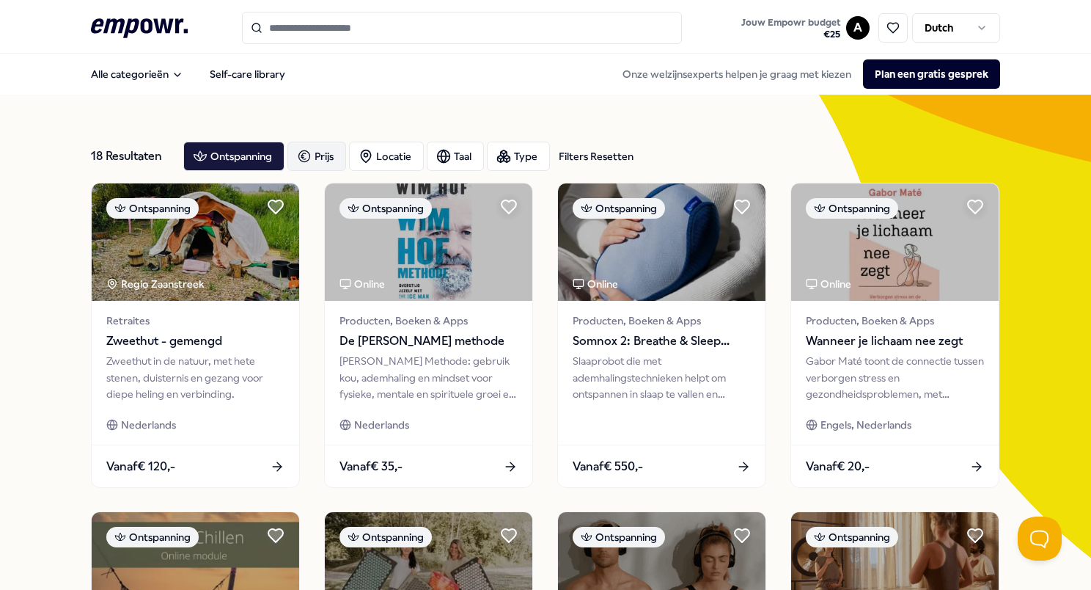
click at [311, 161] on icon "button" at bounding box center [304, 156] width 15 height 18
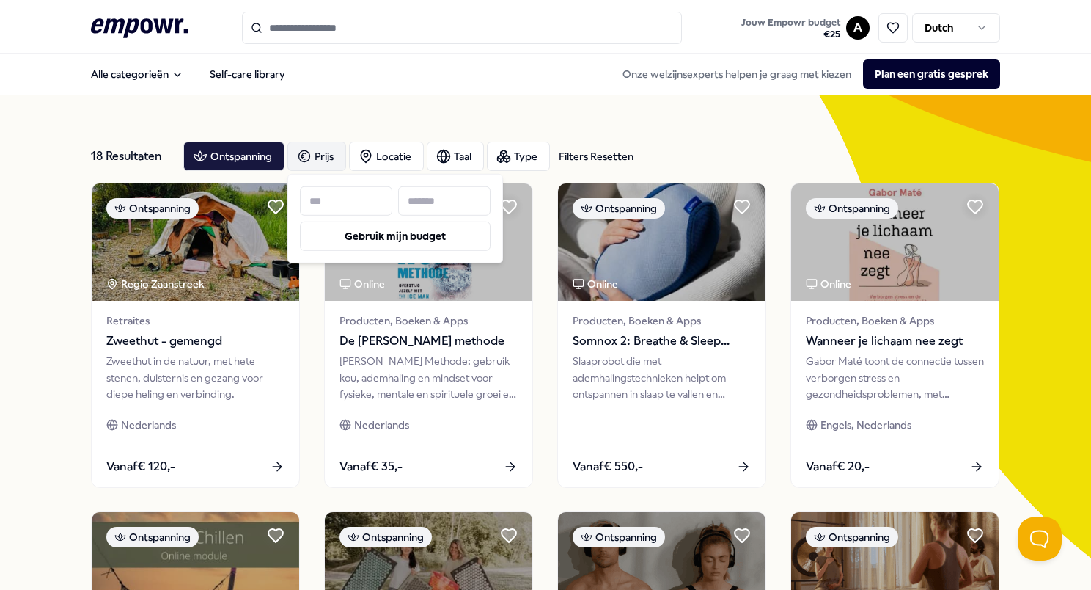
click at [438, 208] on input at bounding box center [444, 200] width 92 height 29
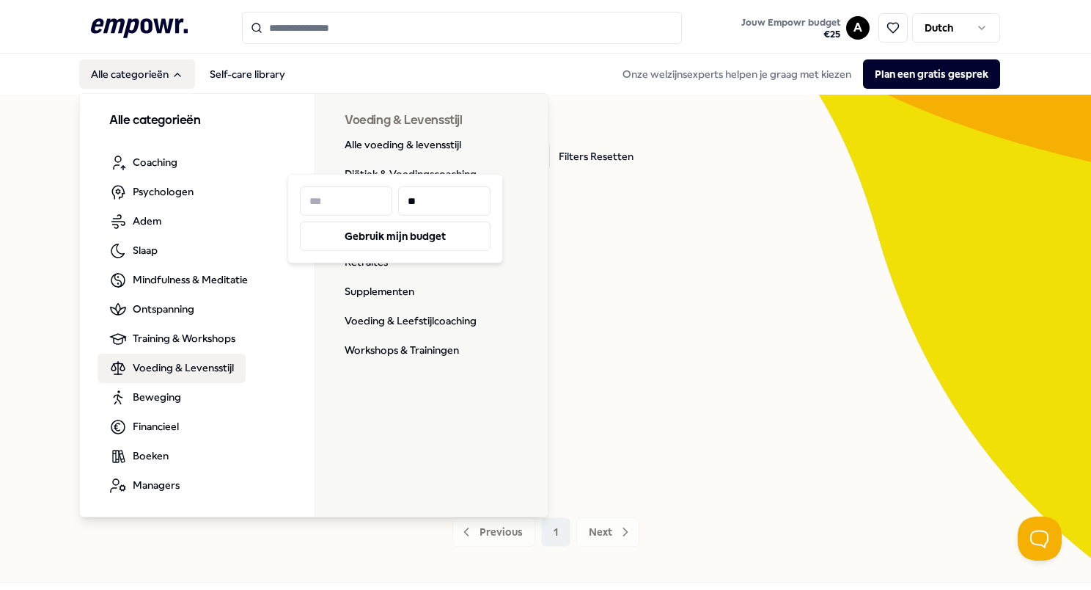
type input "**"
click at [141, 373] on span "Voeding & Levensstijl" at bounding box center [183, 367] width 101 height 16
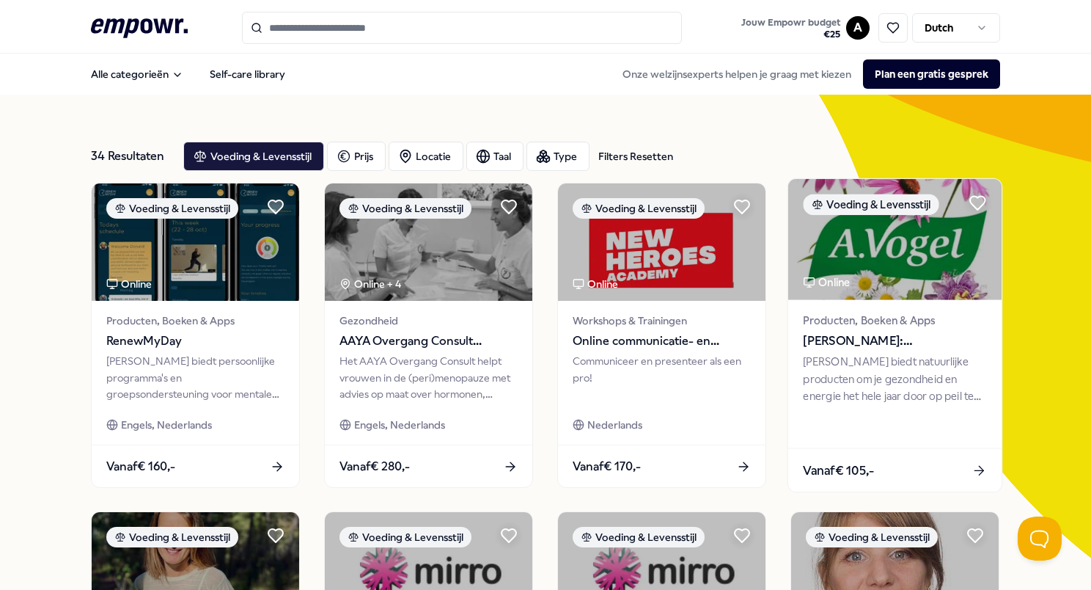
click at [762, 334] on span "[PERSON_NAME]: Supplementen" at bounding box center [894, 340] width 183 height 19
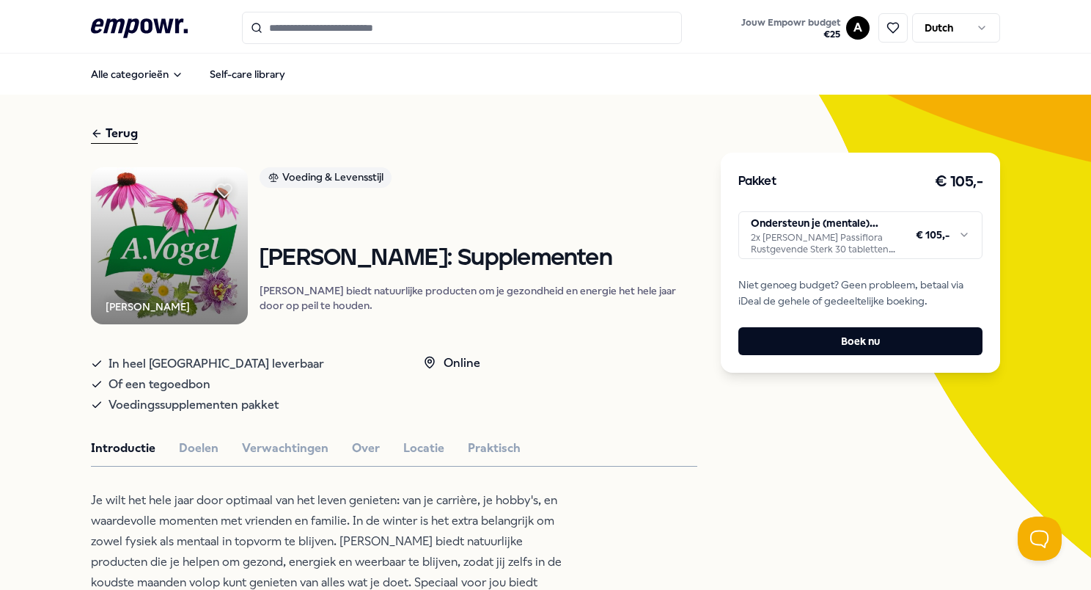
click at [762, 236] on html ".empowr-logo_svg__cls-1{fill:#03032f} Jouw Empowr budget € 25 A Dutch Alle cate…" at bounding box center [545, 295] width 1091 height 590
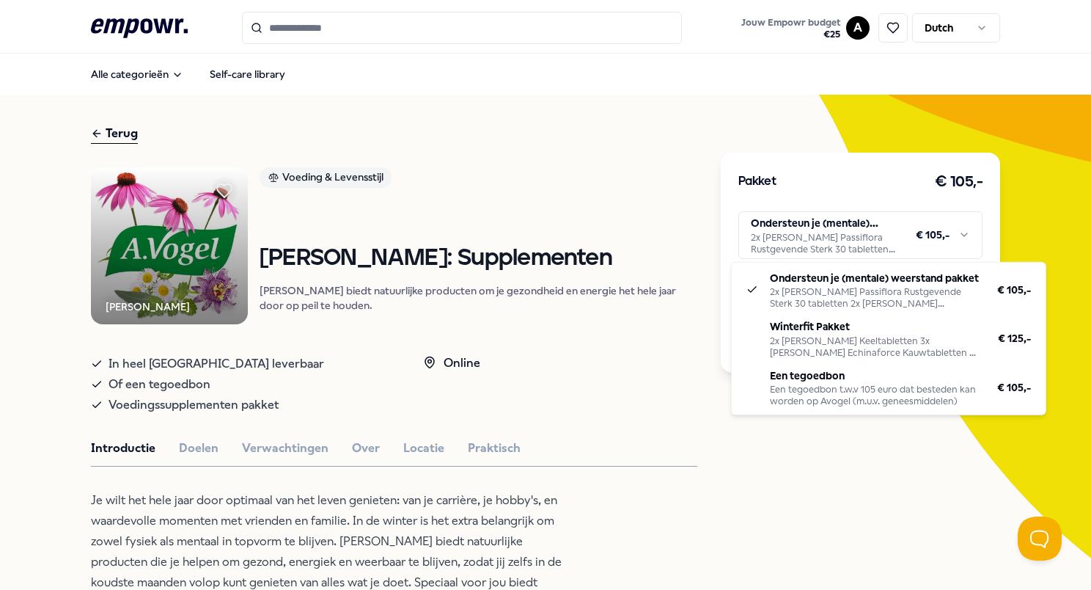
click at [618, 217] on html ".empowr-logo_svg__cls-1{fill:#03032f} Jouw Empowr budget € 25 A Dutch Alle cate…" at bounding box center [545, 295] width 1091 height 590
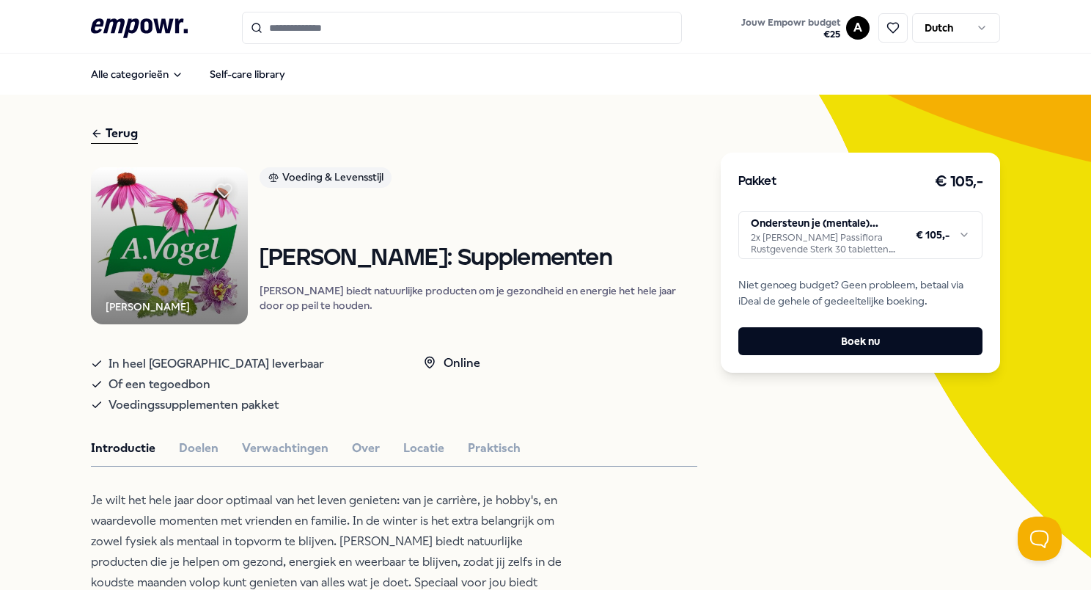
click at [762, 235] on html ".empowr-logo_svg__cls-1{fill:#03032f} Jouw Empowr budget € 25 A Dutch Alle cate…" at bounding box center [545, 295] width 1091 height 590
click at [547, 236] on html ".empowr-logo_svg__cls-1{fill:#03032f} Jouw Empowr budget € 25 A Dutch Alle cate…" at bounding box center [545, 295] width 1091 height 590
